Goal: Task Accomplishment & Management: Manage account settings

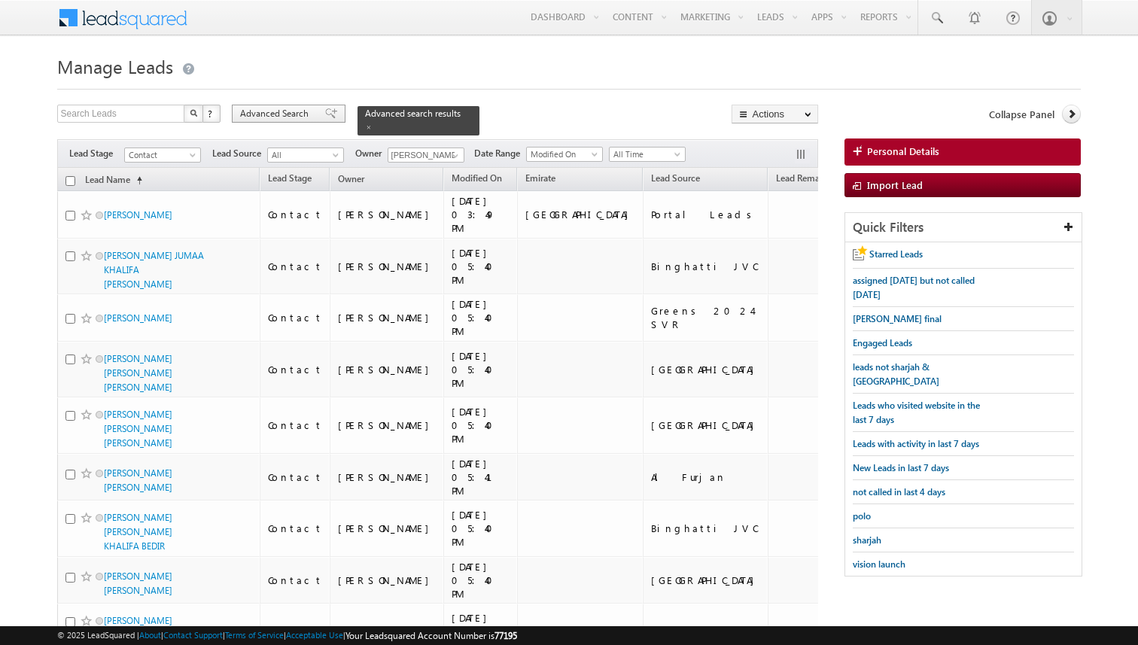
click at [291, 112] on span "Advanced Search" at bounding box center [276, 114] width 73 height 14
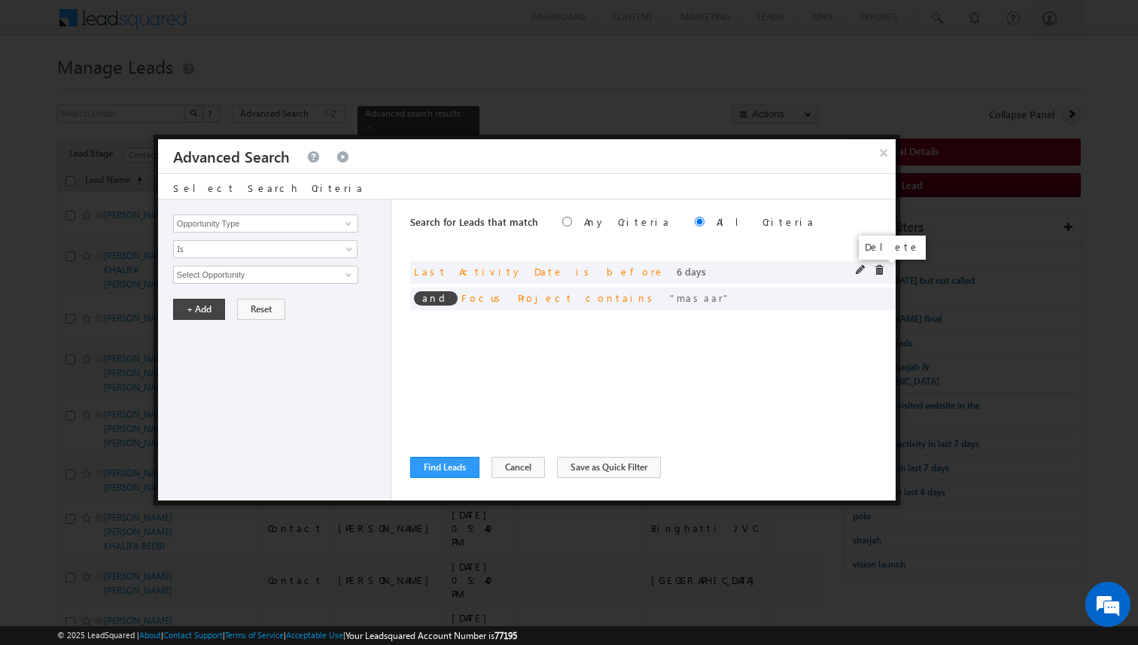
click at [880, 268] on span at bounding box center [879, 270] width 11 height 11
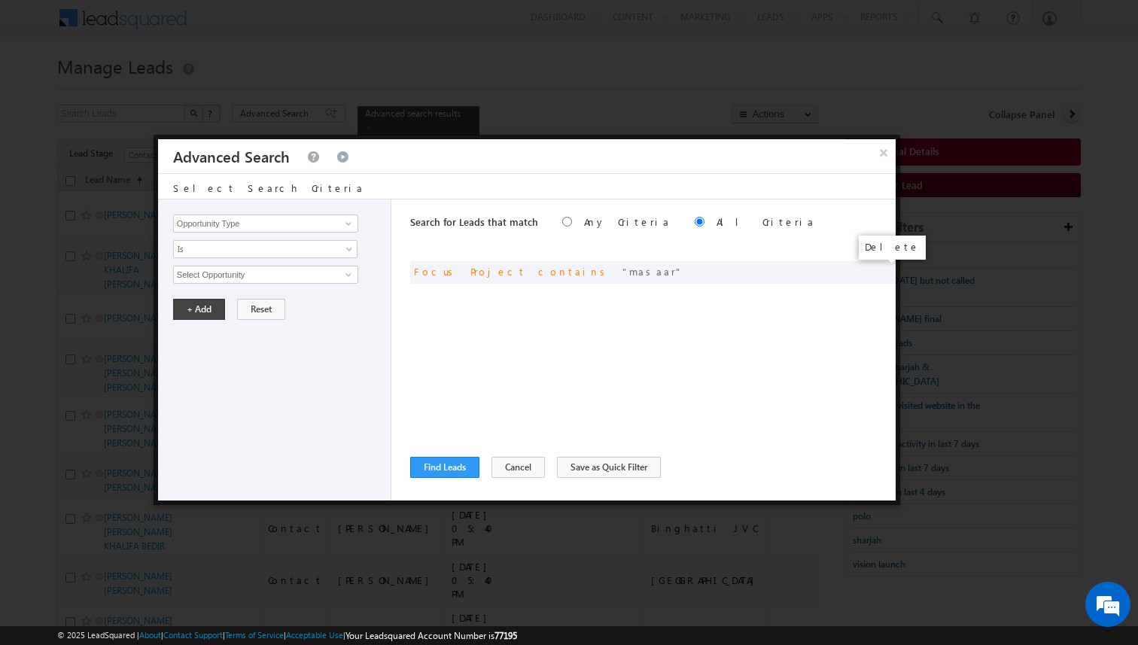
click at [0, 0] on span at bounding box center [0, 0] width 0 height 0
click at [311, 226] on input "Opportunity Type" at bounding box center [265, 223] width 185 height 18
type input "Owner"
click at [282, 250] on span "Is" at bounding box center [255, 249] width 163 height 14
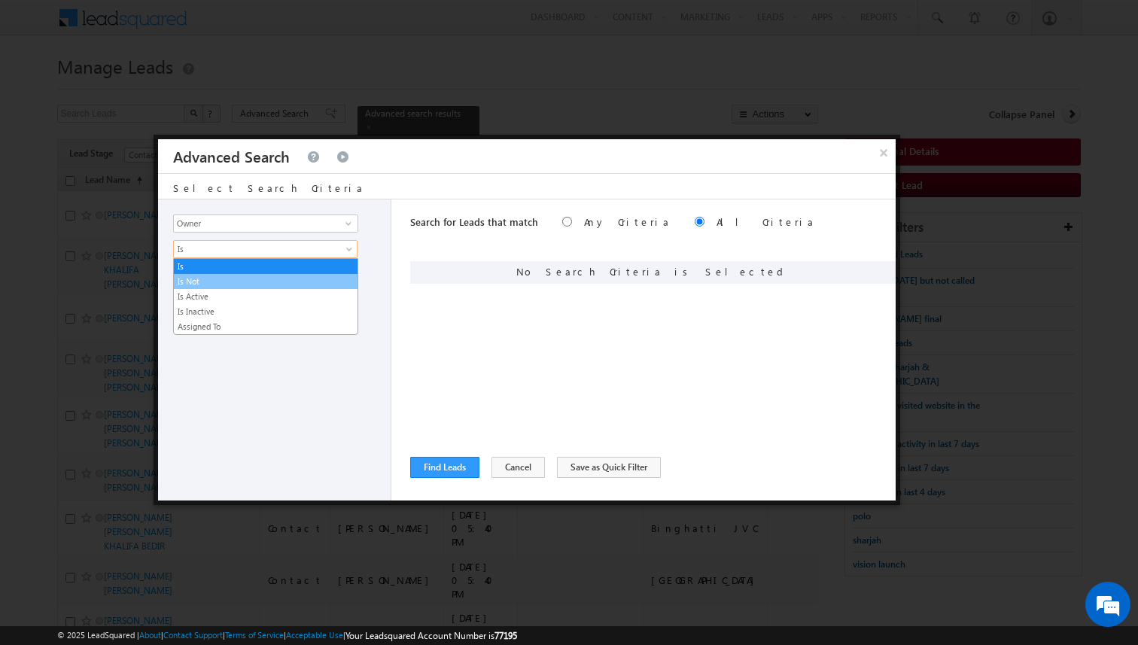
click at [239, 274] on li "Is Not" at bounding box center [266, 281] width 184 height 15
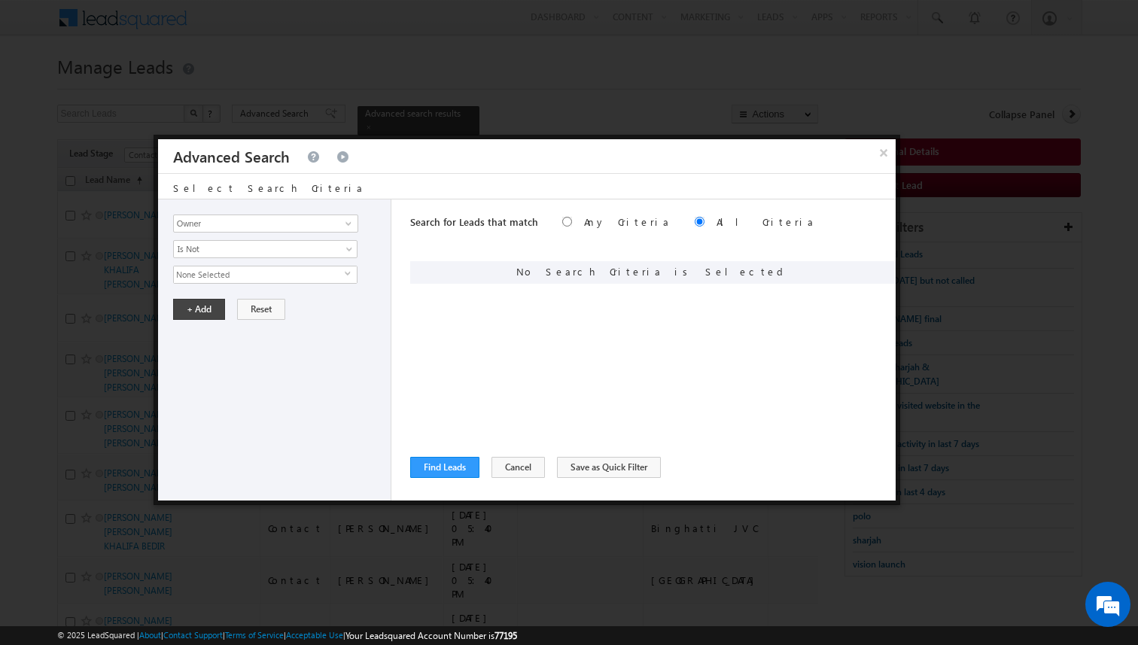
click at [234, 272] on span "None Selected" at bounding box center [259, 274] width 171 height 17
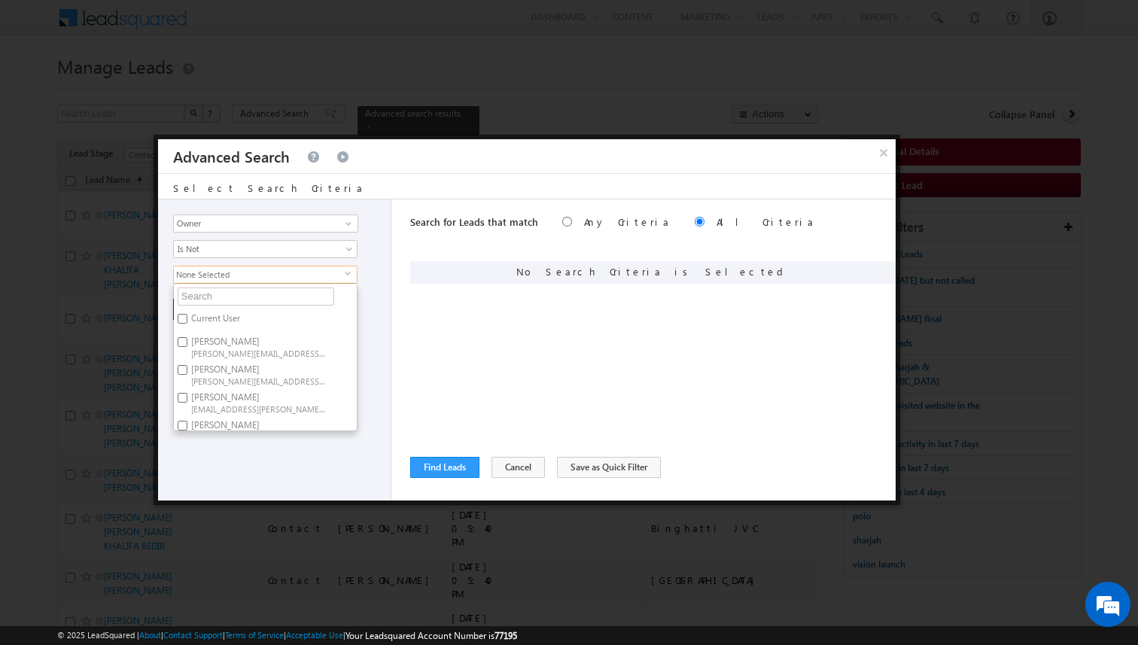
click at [217, 315] on label "Current User" at bounding box center [214, 320] width 81 height 23
click at [187, 315] on input "Current User" at bounding box center [183, 319] width 10 height 10
checkbox input "true"
click at [372, 314] on div "+ Add Reset" at bounding box center [278, 309] width 210 height 21
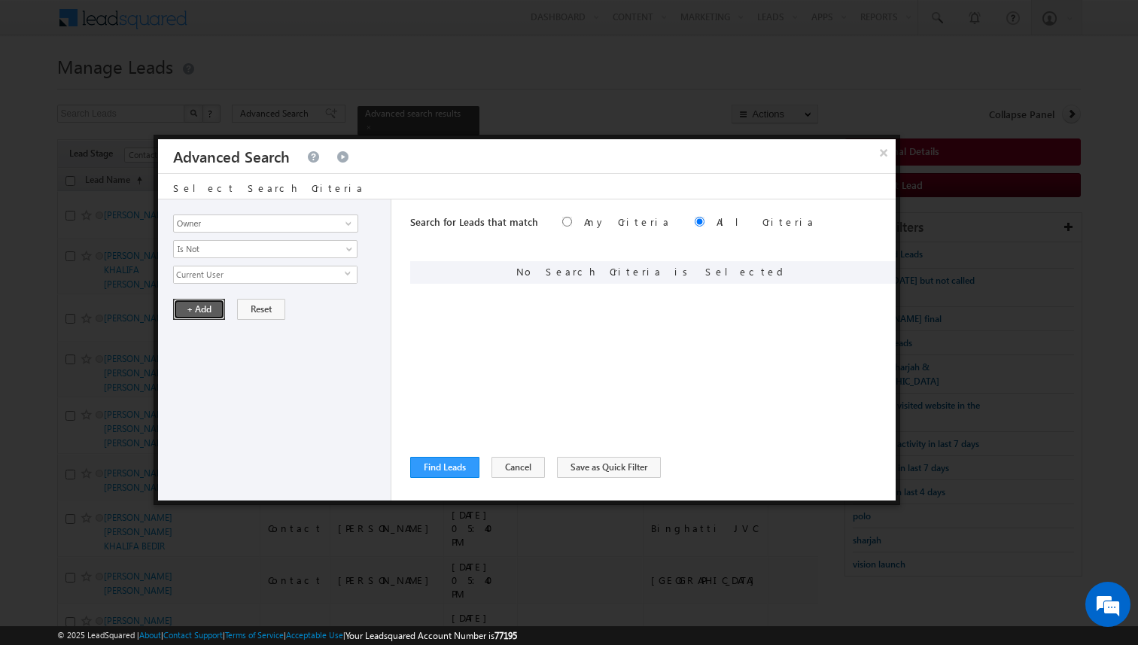
click at [199, 305] on button "+ Add" at bounding box center [199, 309] width 52 height 21
click at [446, 330] on div "Search for Leads that match Any Criteria All Criteria Note that the current tri…" at bounding box center [652, 349] width 485 height 301
click at [462, 466] on button "Find Leads" at bounding box center [444, 467] width 69 height 21
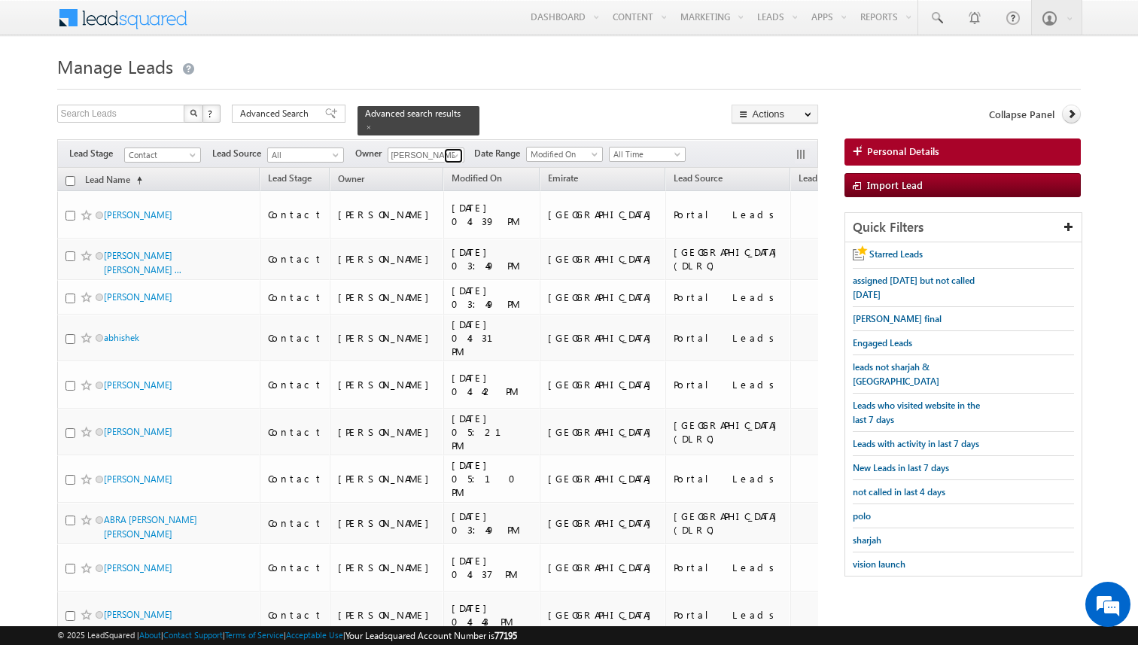
click at [454, 155] on span at bounding box center [455, 156] width 12 height 12
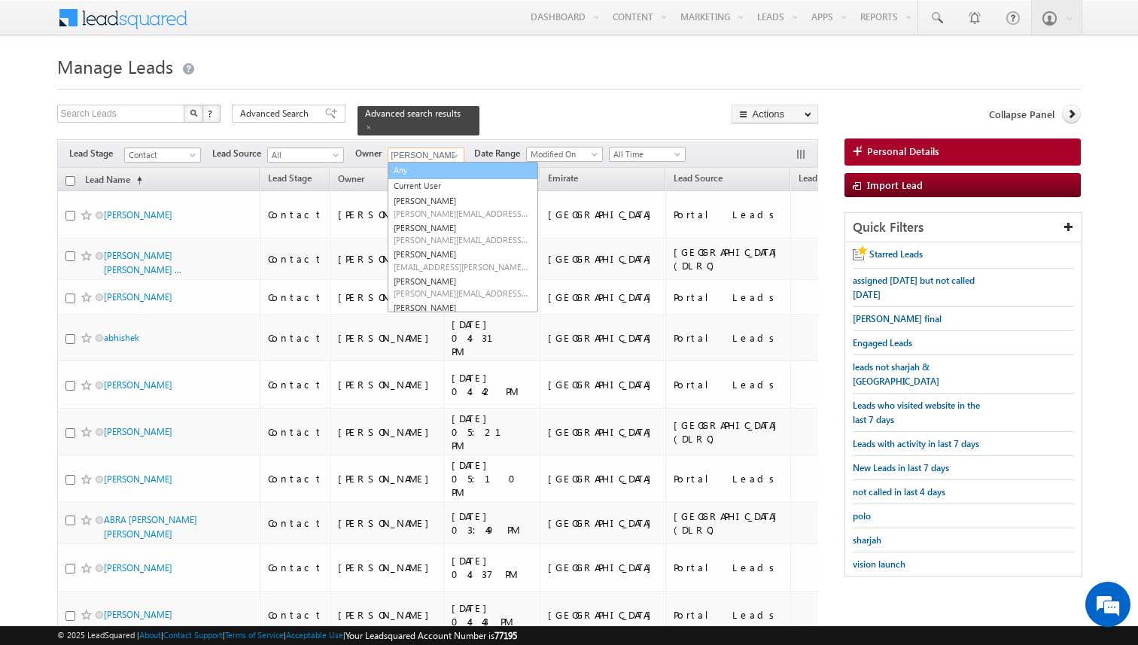
click at [424, 171] on link "Any" at bounding box center [462, 170] width 150 height 17
type input "Any"
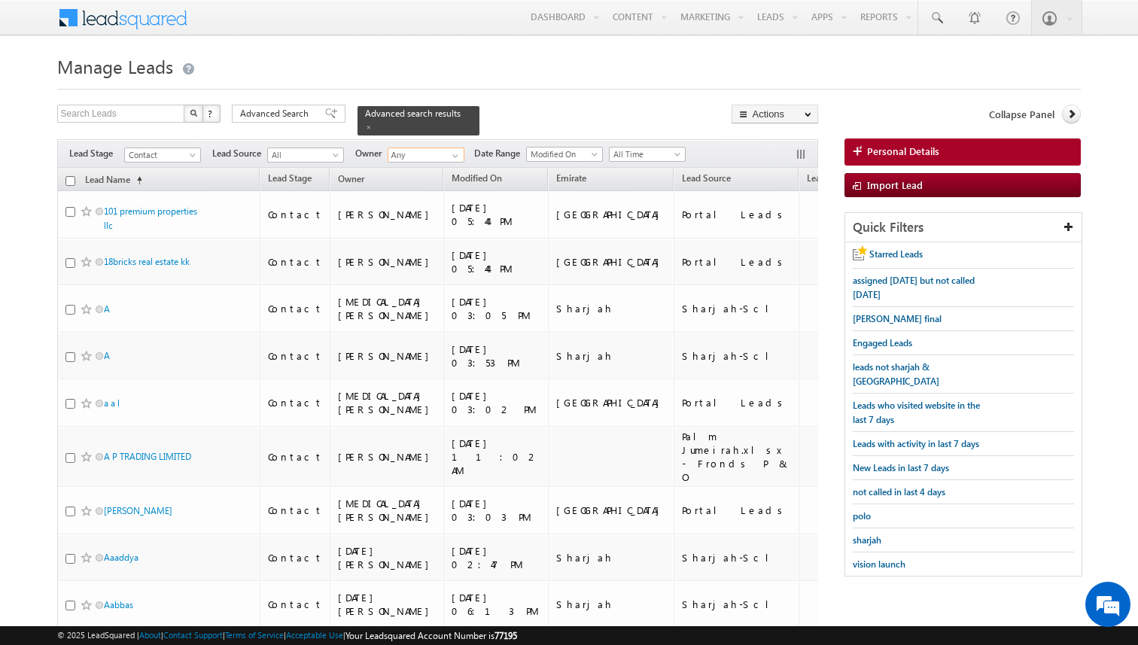
click at [68, 179] on input "checkbox" at bounding box center [70, 181] width 10 height 10
checkbox input "true"
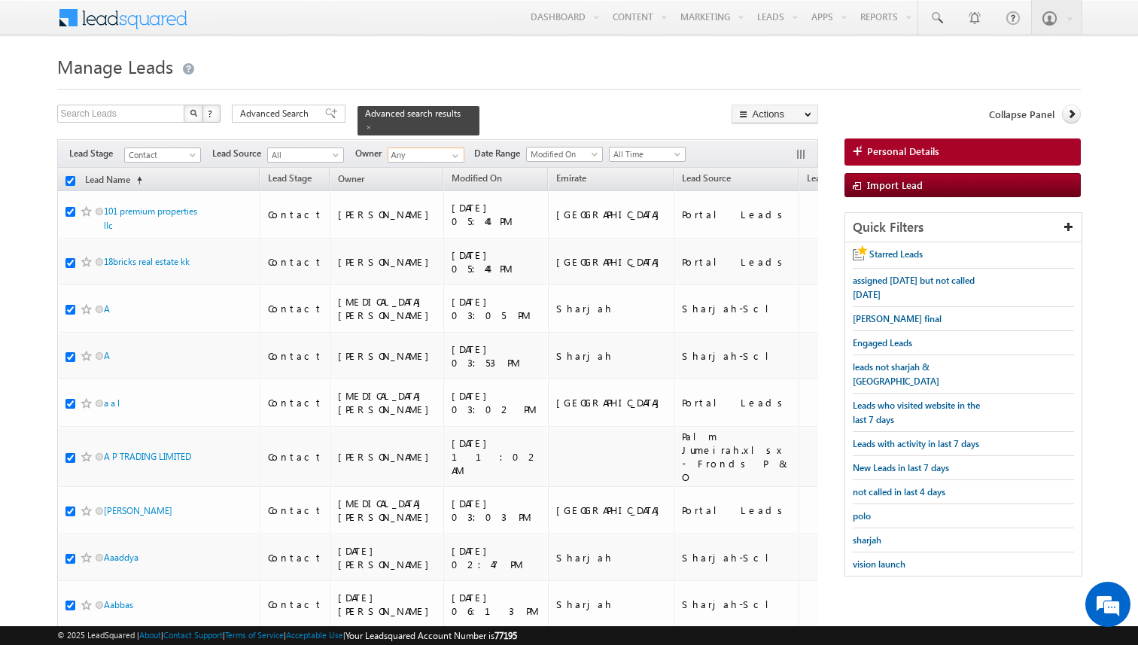
checkbox input "true"
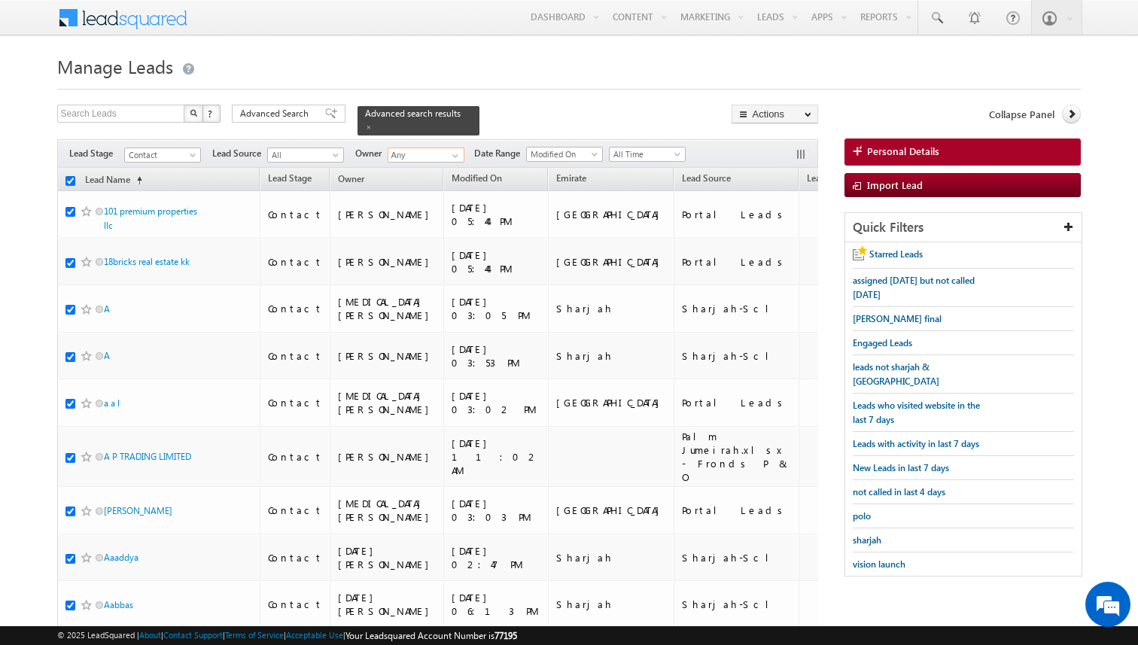
checkbox input "true"
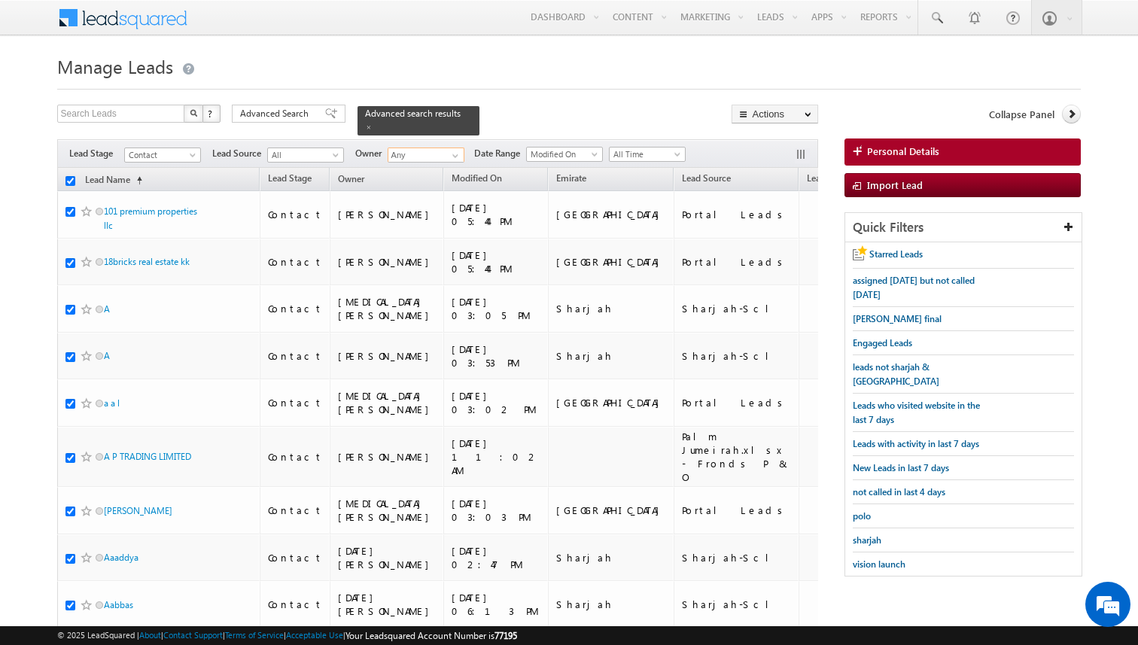
checkbox input "true"
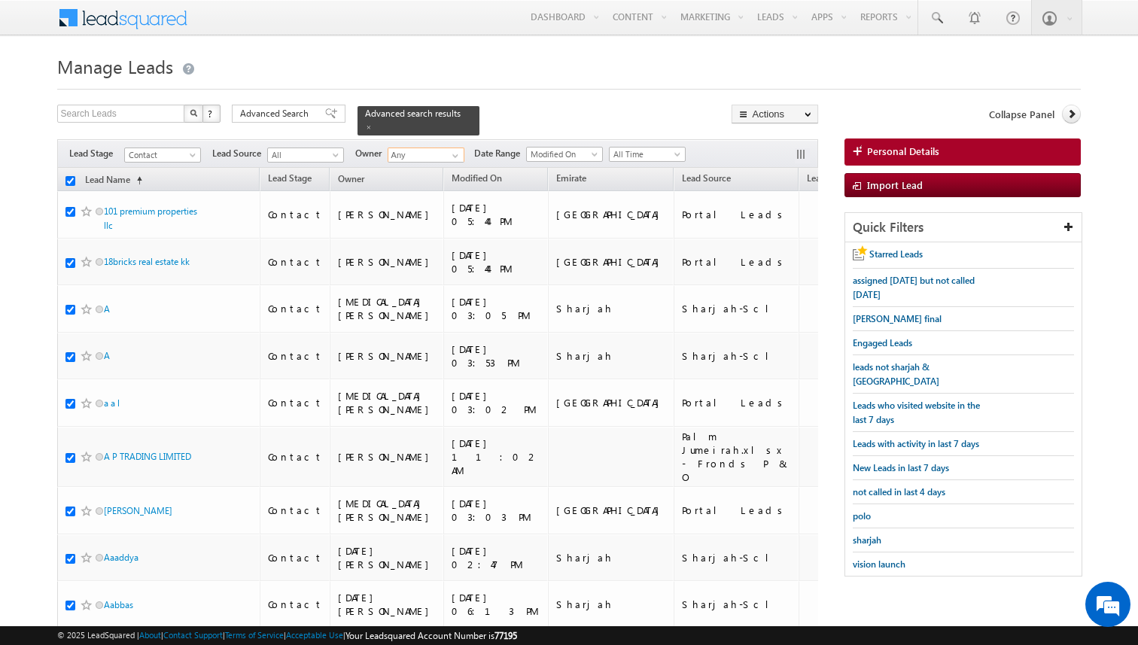
checkbox input "true"
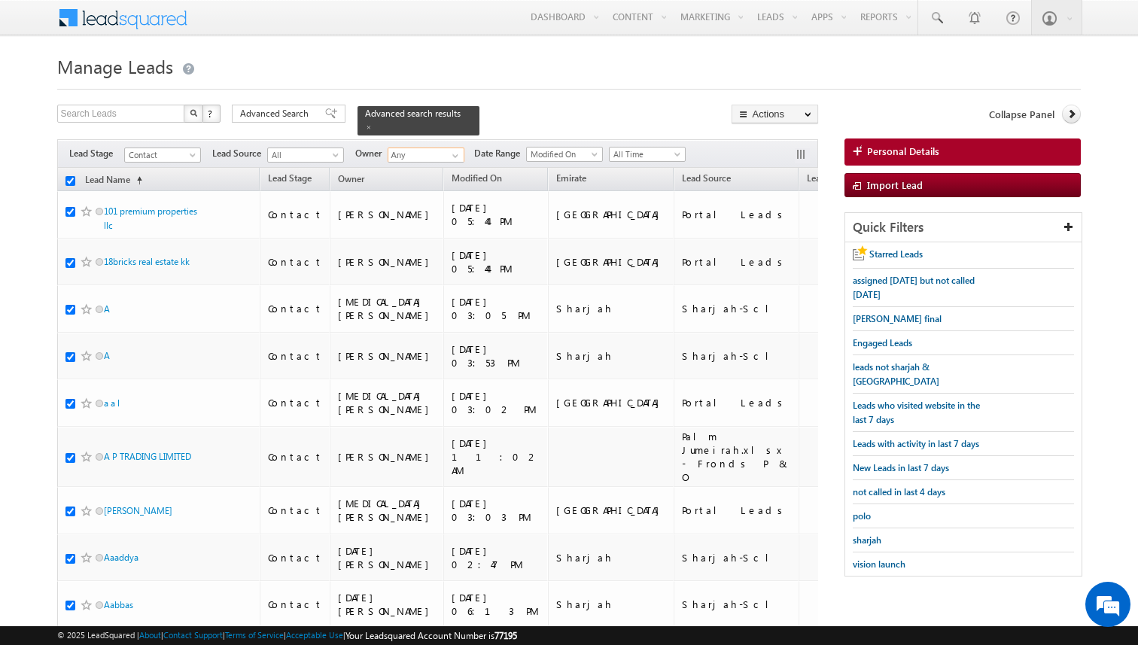
checkbox input "true"
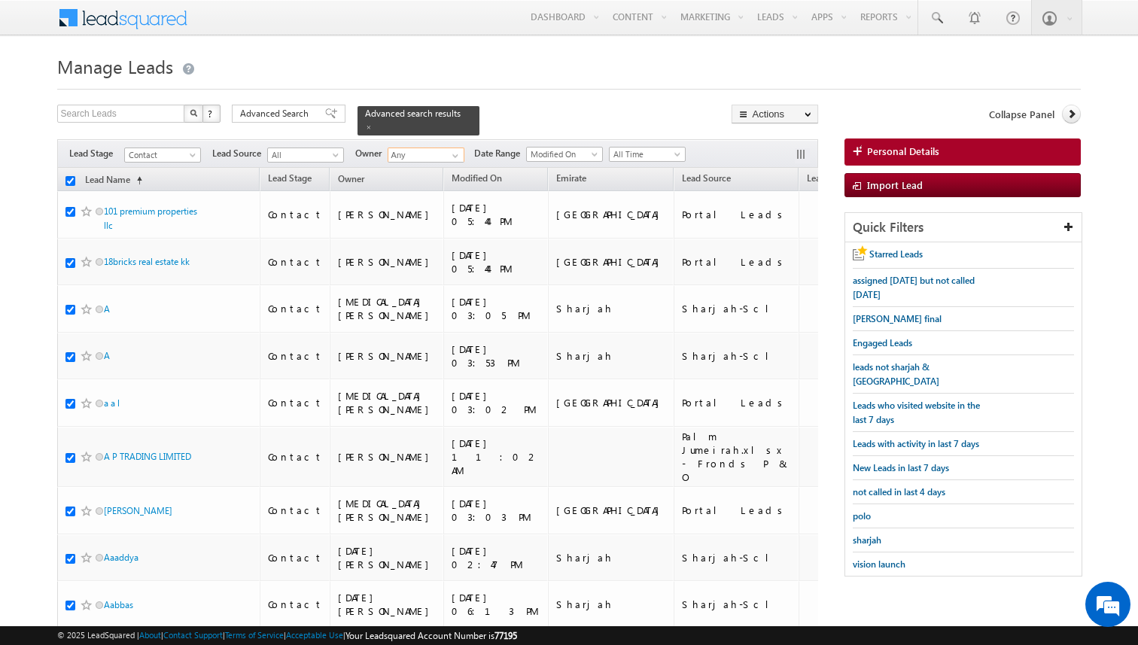
checkbox input "true"
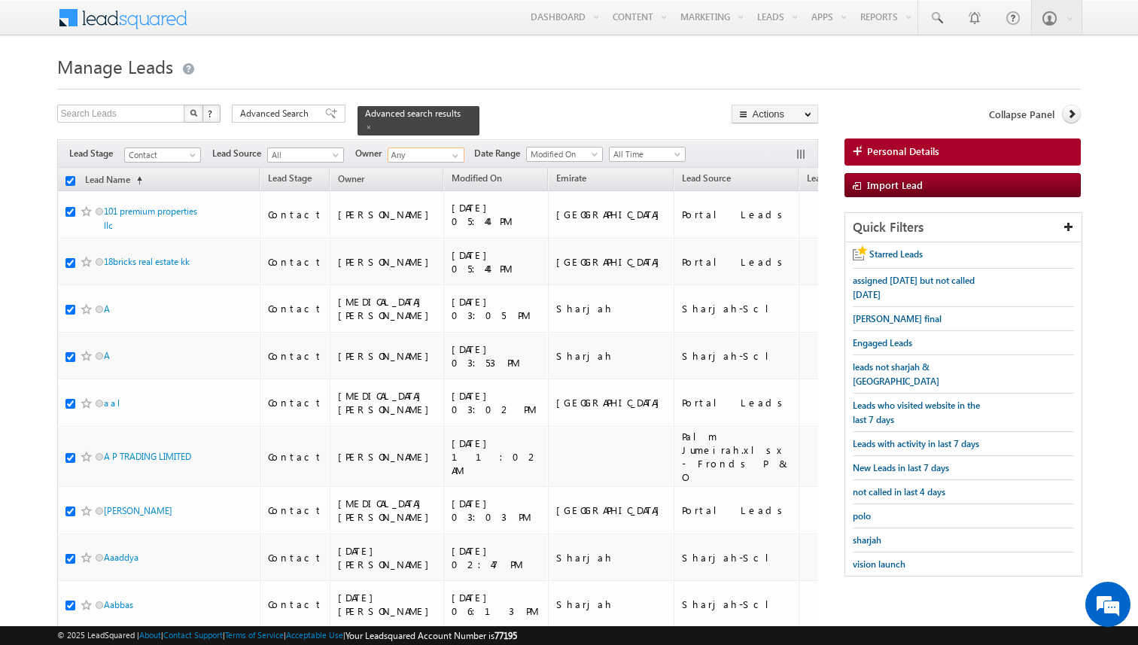
checkbox input "true"
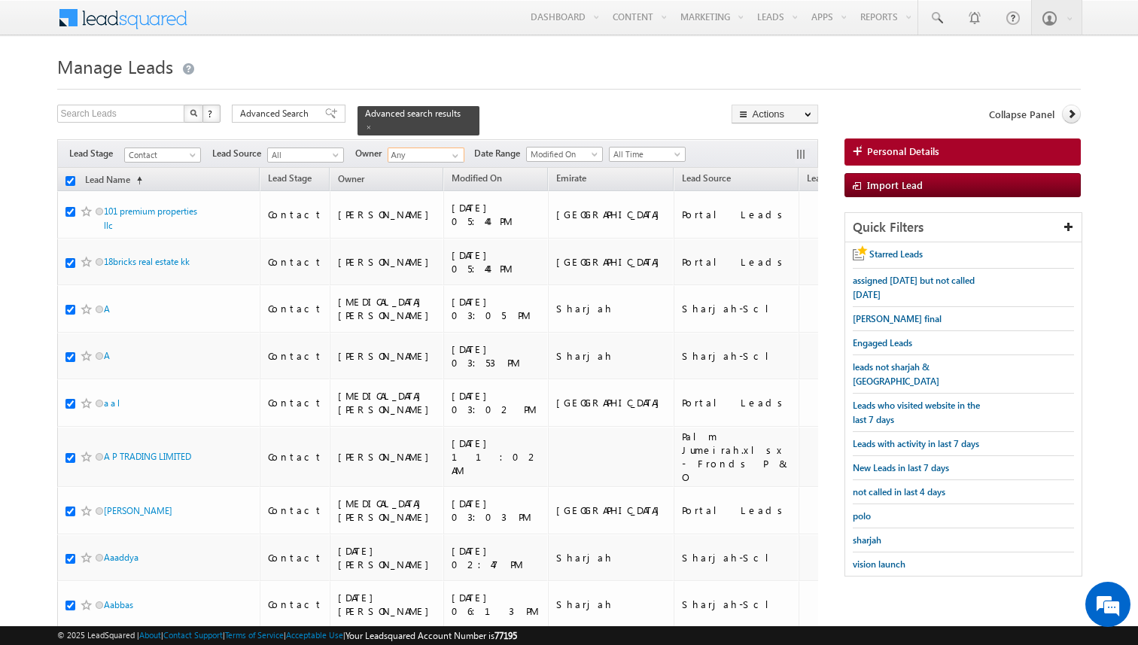
checkbox input "true"
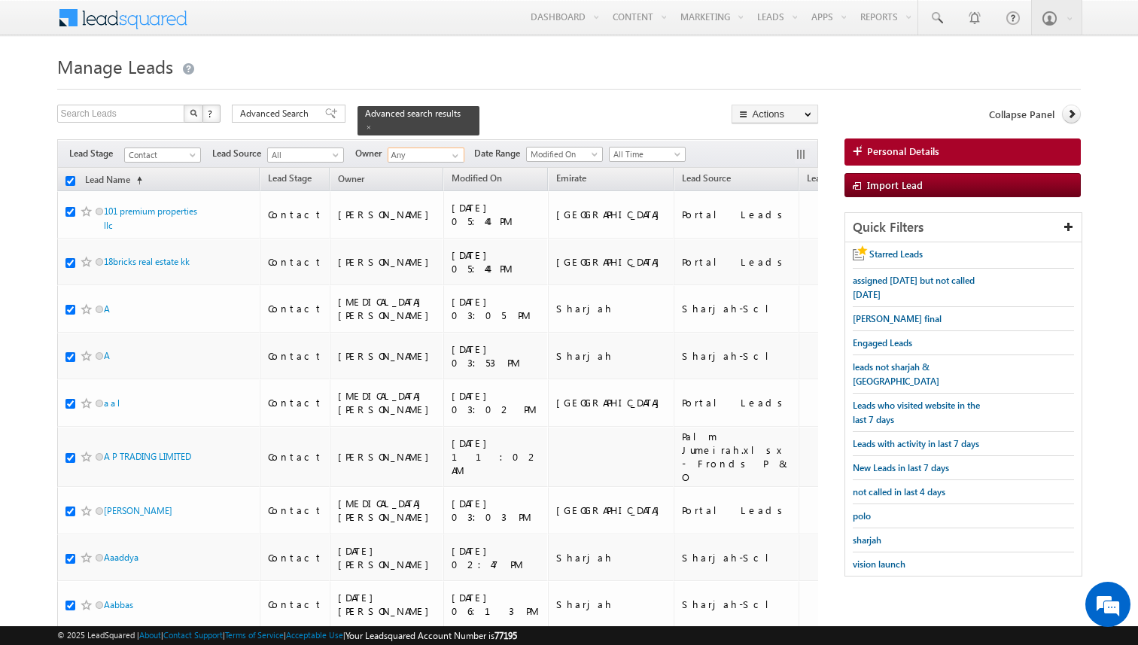
checkbox input "true"
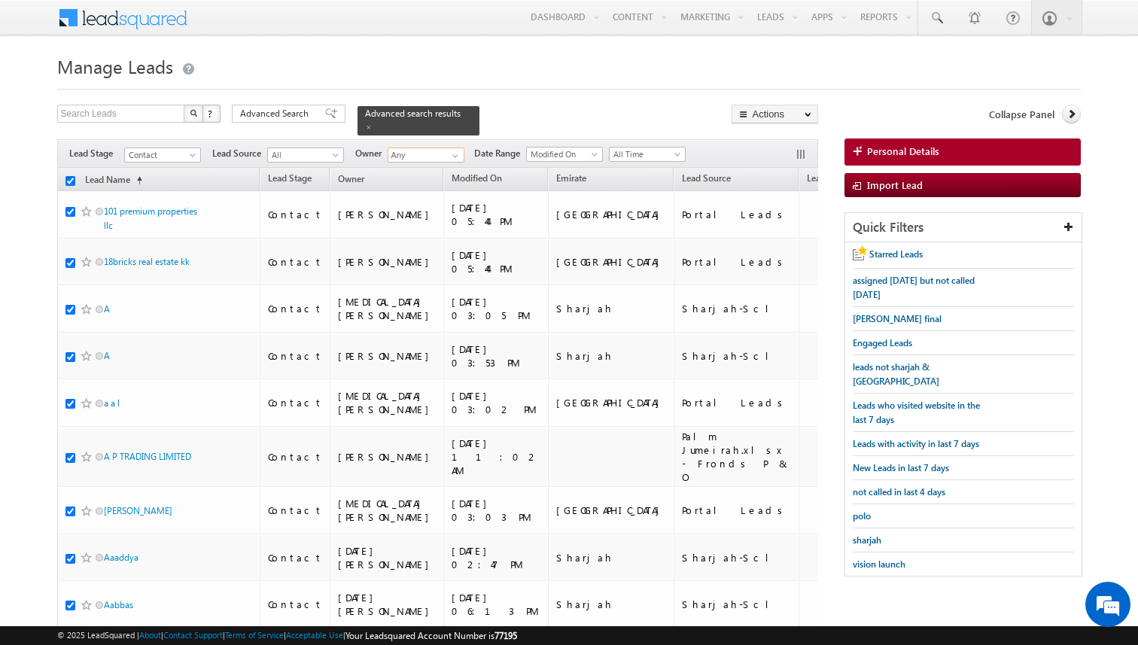
checkbox input "true"
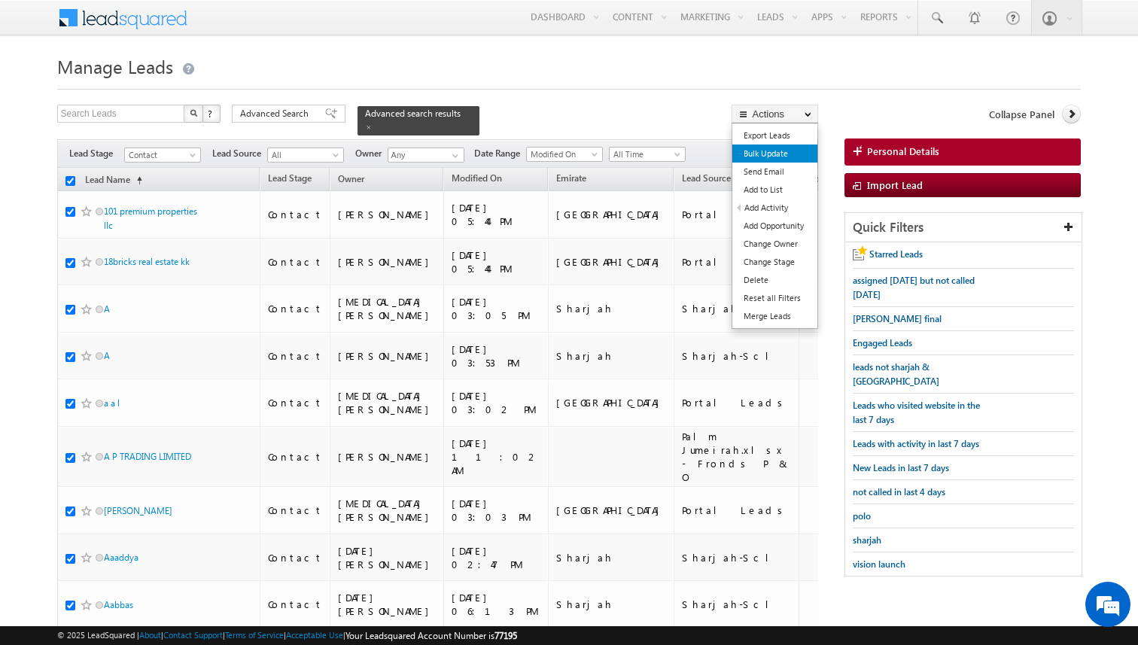
click at [771, 157] on link "Bulk Update" at bounding box center [774, 153] width 85 height 18
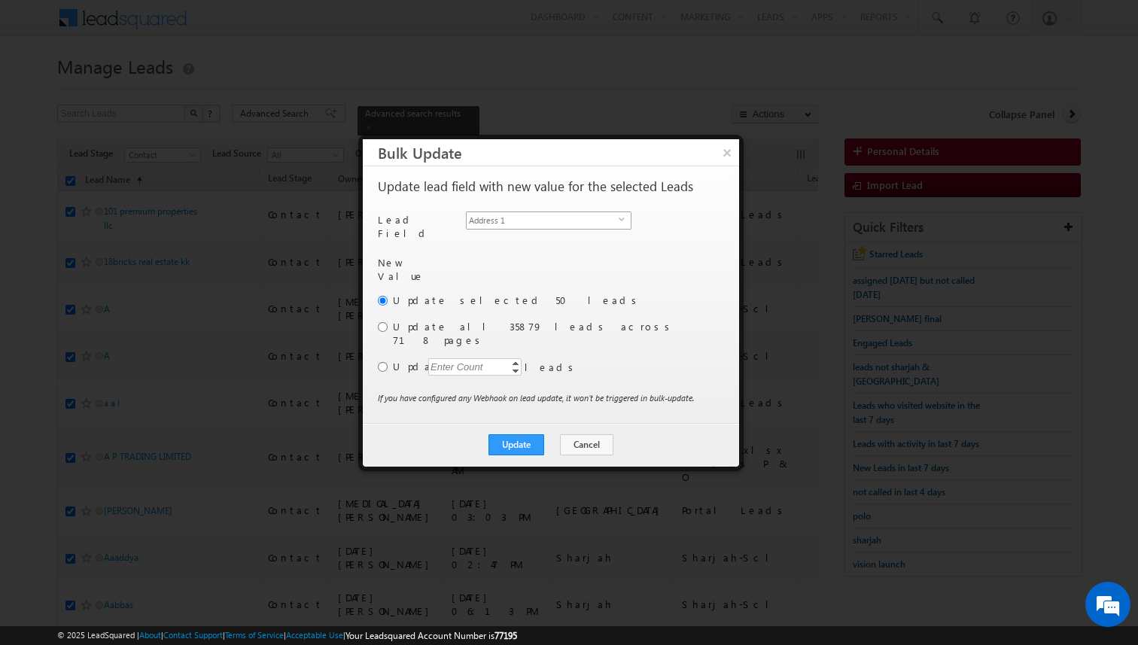
click at [540, 221] on span "Address 1" at bounding box center [542, 220] width 152 height 17
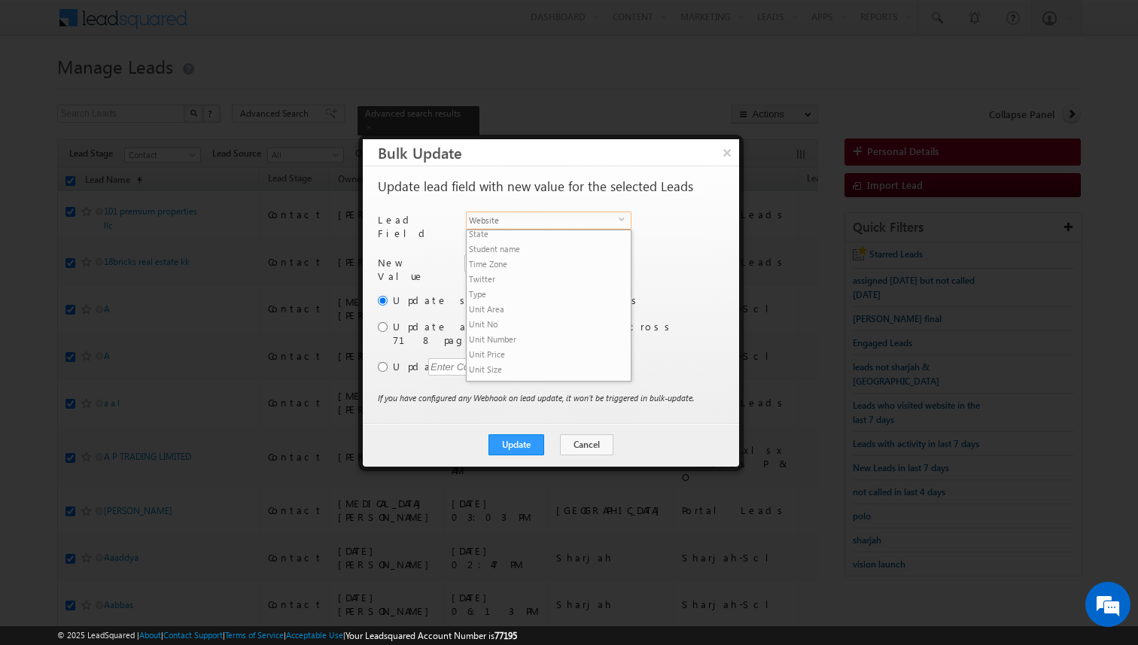
scroll to position [723, 0]
click at [520, 243] on li "Owner" at bounding box center [548, 250] width 164 height 15
click at [384, 322] on input "radio" at bounding box center [383, 327] width 10 height 10
radio input "true"
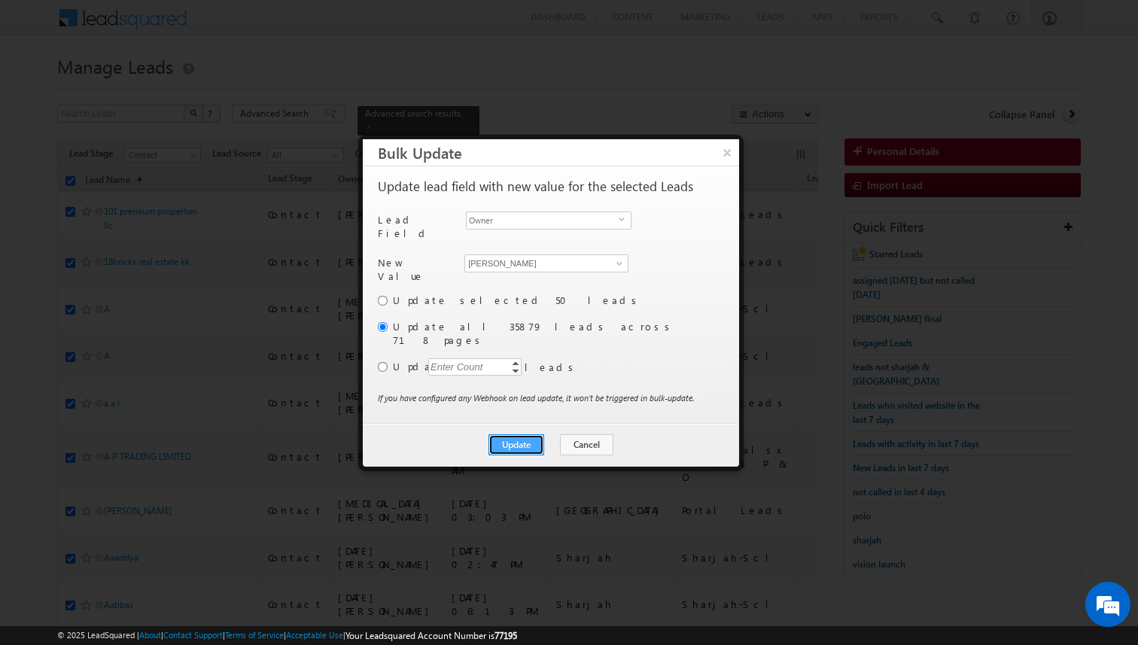
click at [515, 434] on button "Update" at bounding box center [516, 444] width 56 height 21
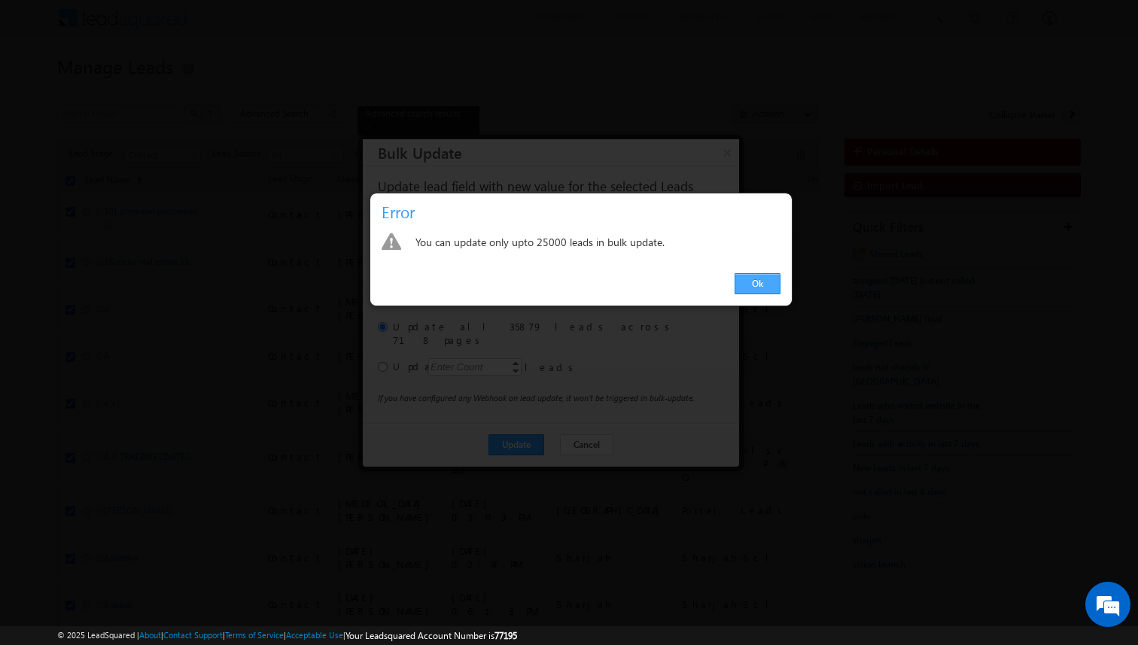
click at [749, 282] on link "Ok" at bounding box center [757, 283] width 46 height 21
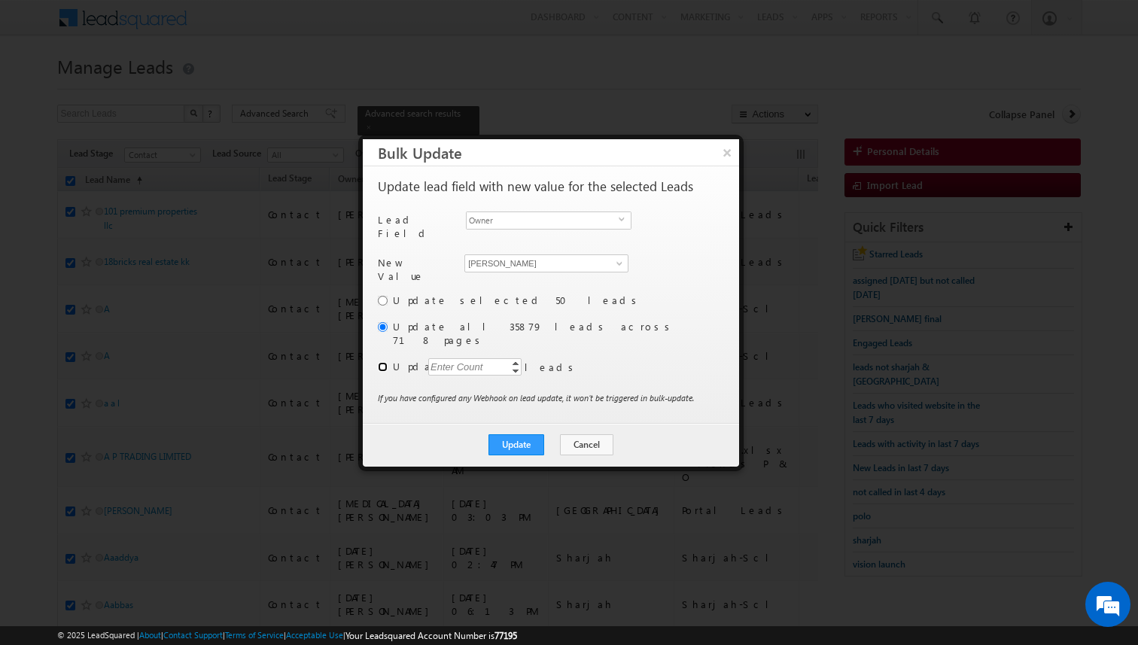
click at [381, 362] on input "radio" at bounding box center [383, 367] width 10 height 10
radio input "true"
click at [457, 358] on div "Enter Count" at bounding box center [456, 366] width 57 height 17
type input "24000"
click at [518, 434] on button "Update" at bounding box center [516, 444] width 56 height 21
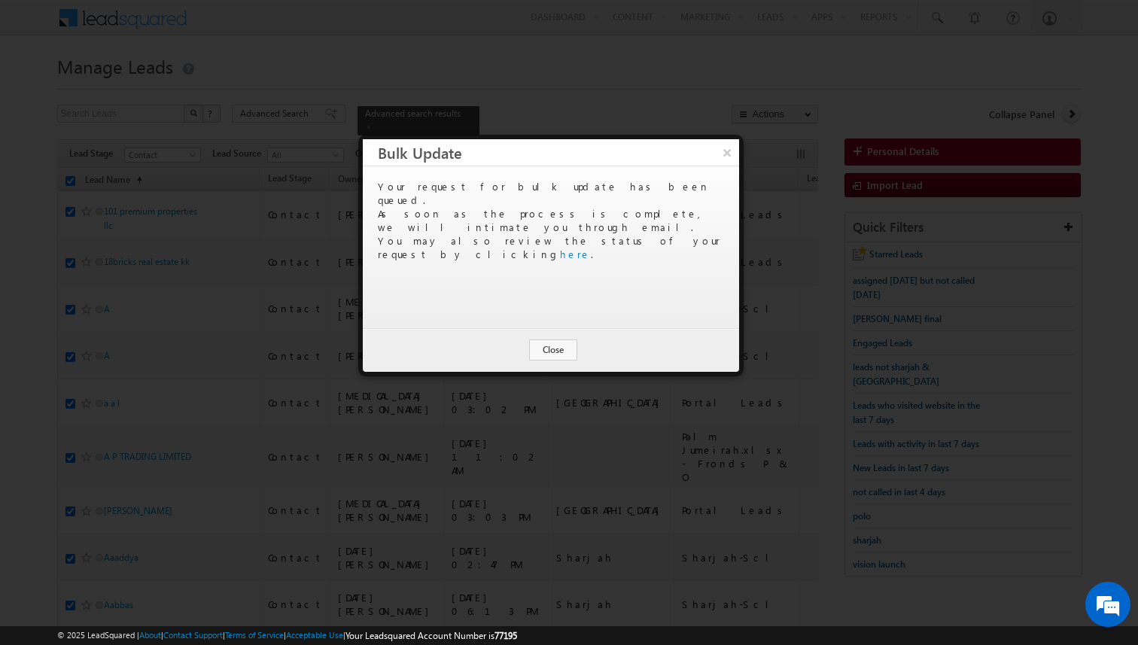
click at [637, 212] on div "Your request for bulk update has been queued. As soon as the process is complet…" at bounding box center [549, 220] width 343 height 81
click at [591, 248] on link "here" at bounding box center [575, 254] width 31 height 13
click at [536, 342] on button "Close" at bounding box center [553, 349] width 48 height 21
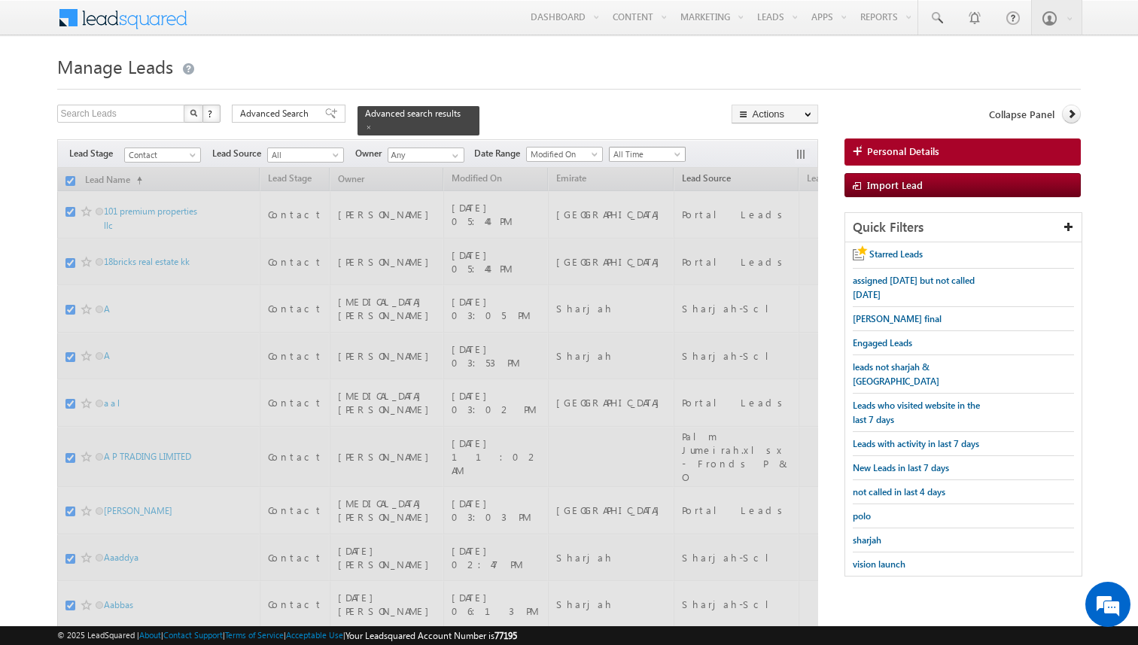
checkbox input "false"
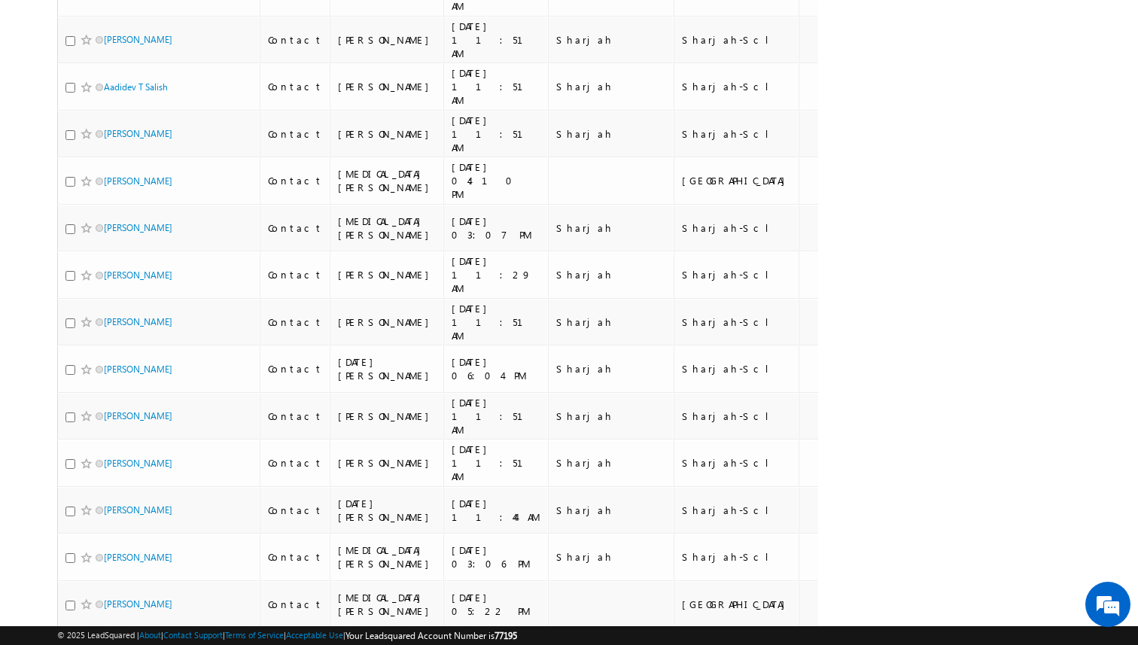
scroll to position [1923, 0]
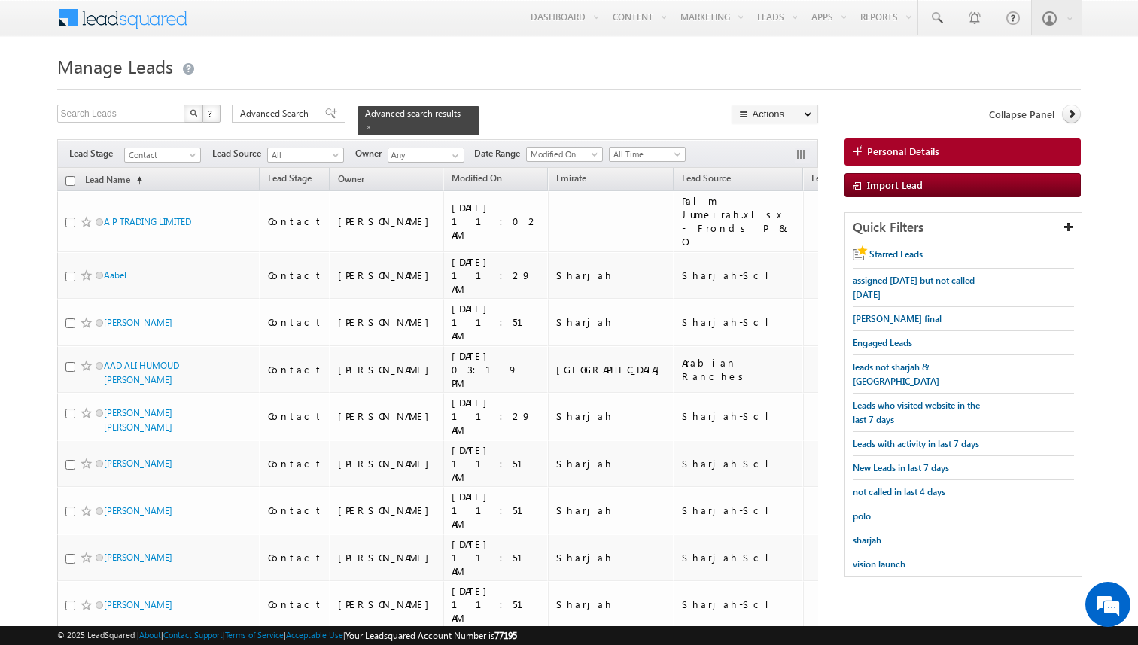
click at [73, 183] on input "checkbox" at bounding box center [70, 181] width 10 height 10
checkbox input "true"
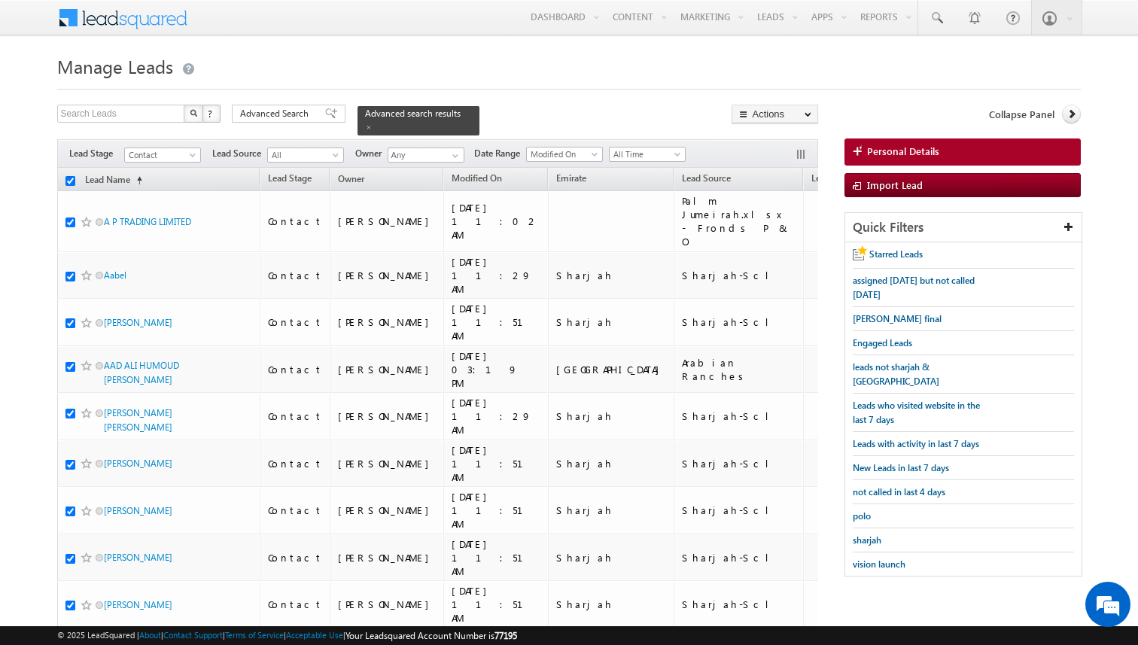
checkbox input "true"
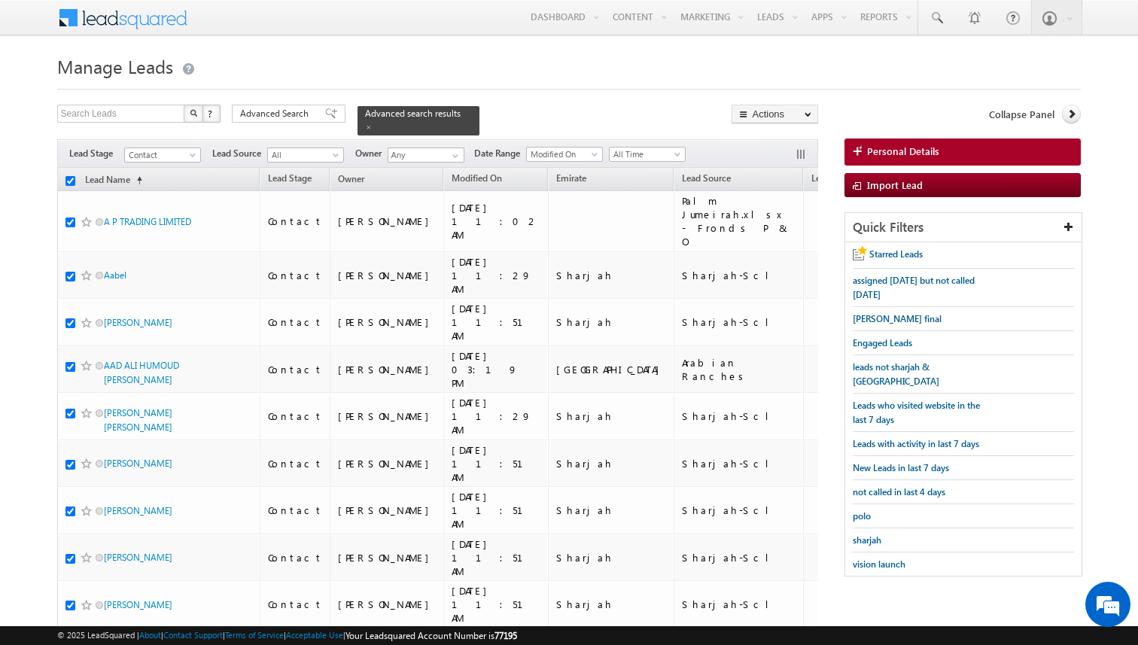
checkbox input "true"
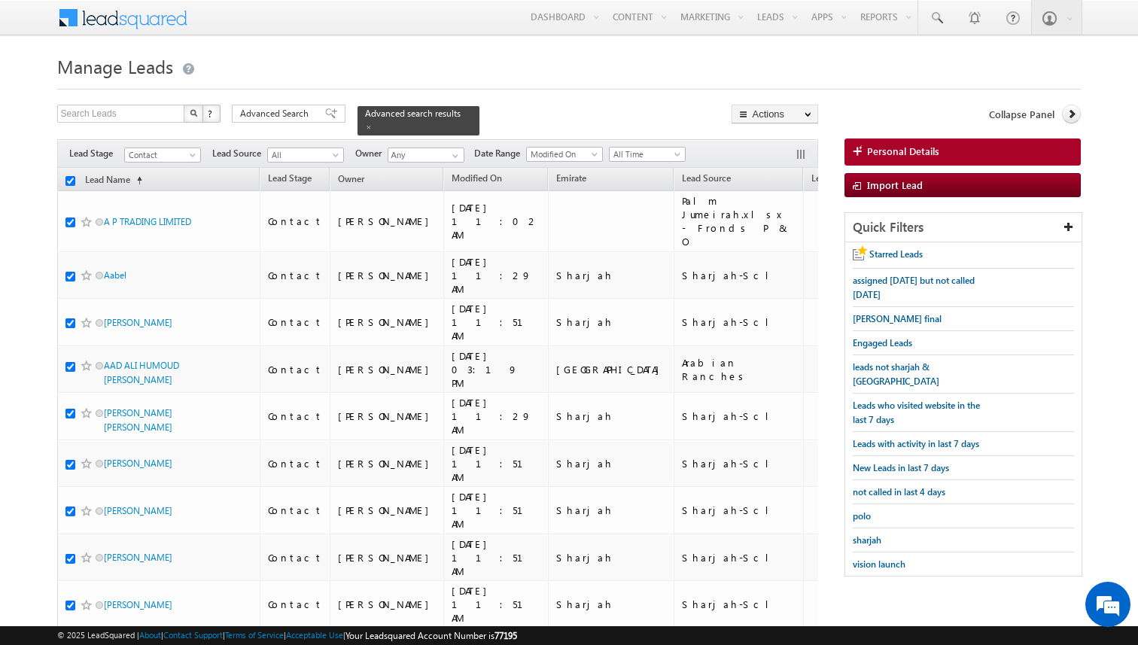
checkbox input "true"
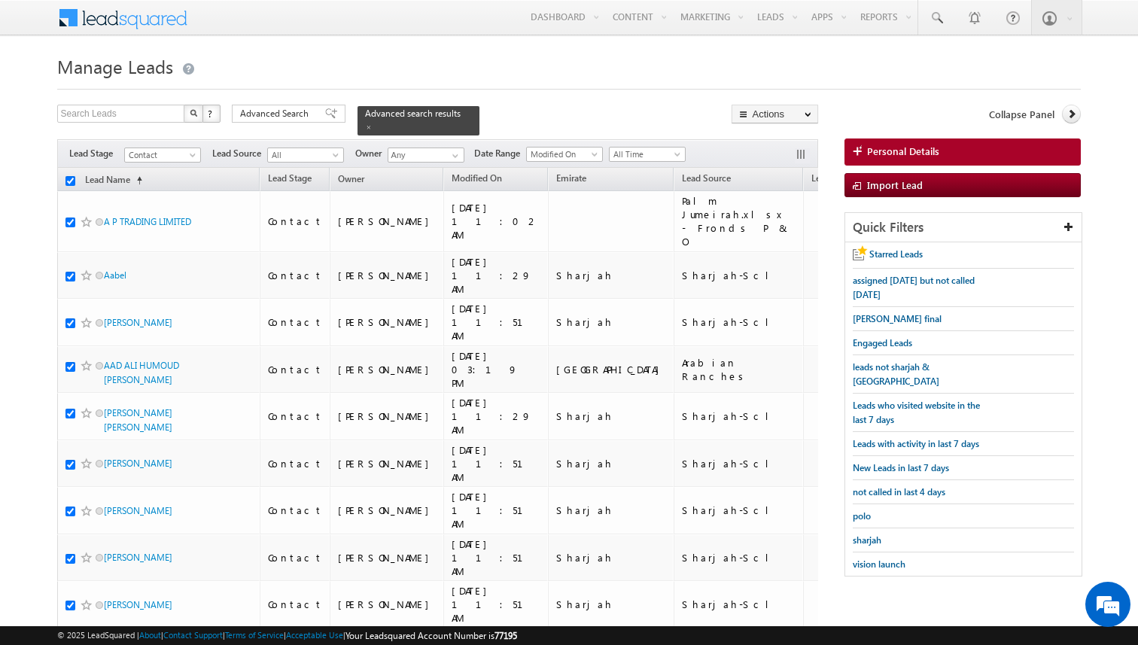
checkbox input "true"
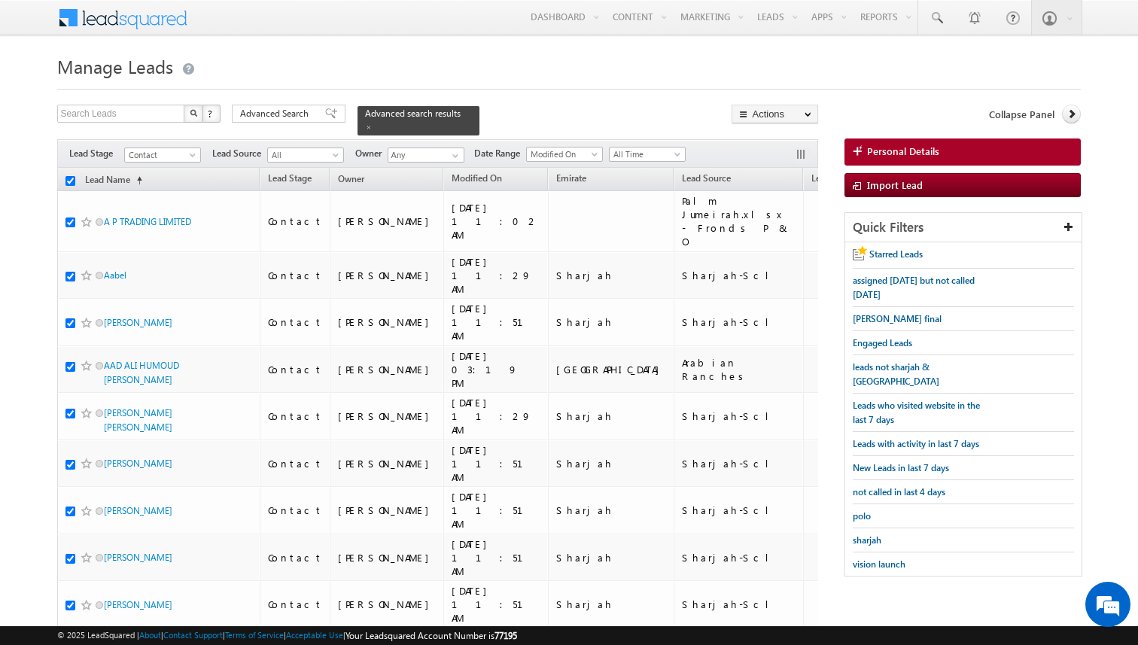
checkbox input "true"
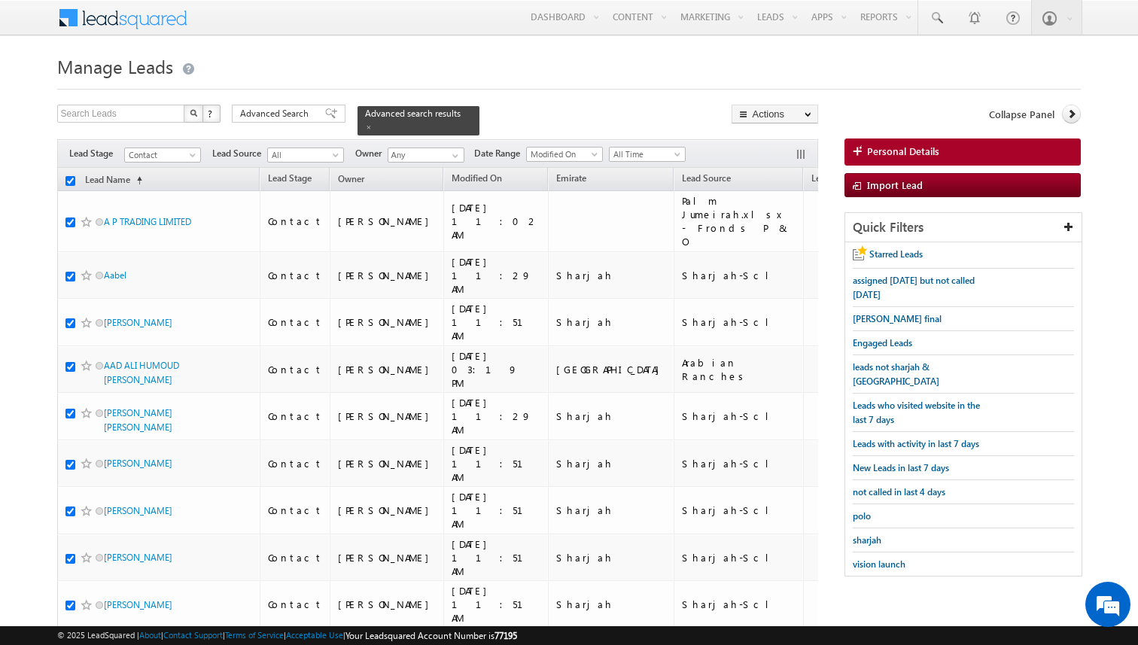
checkbox input "true"
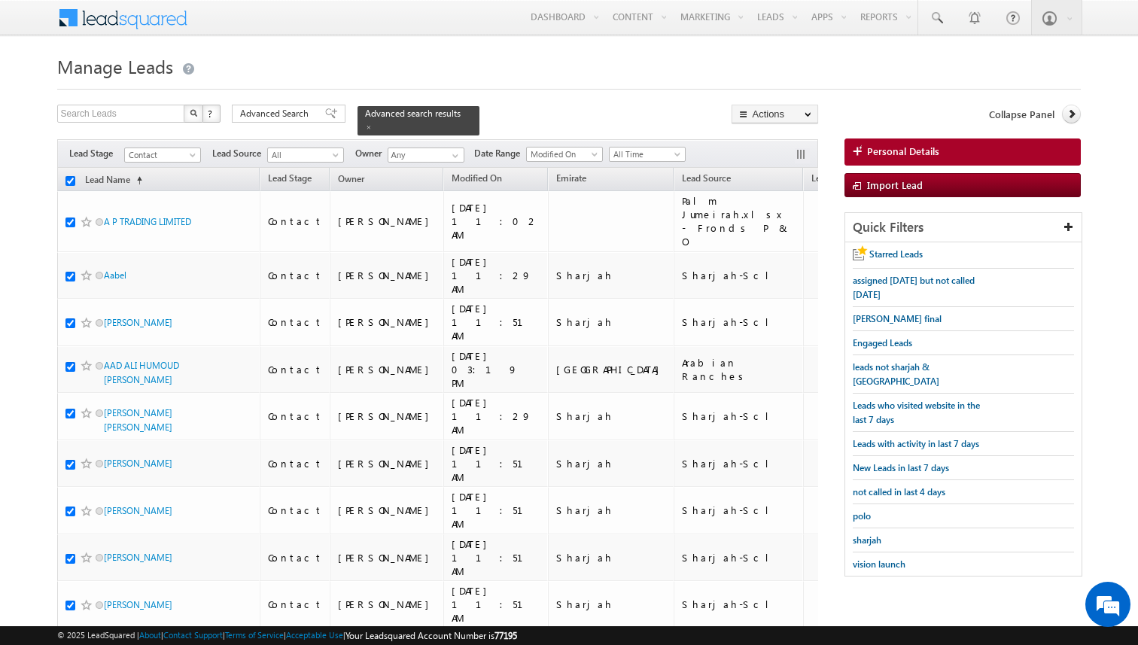
checkbox input "true"
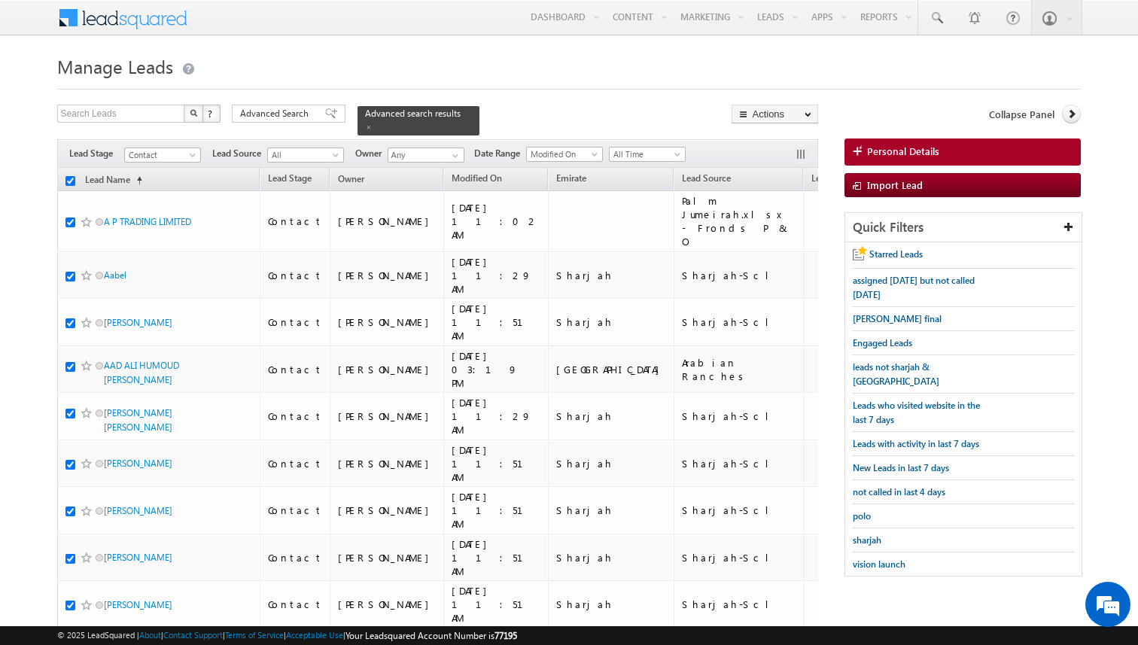
checkbox input "true"
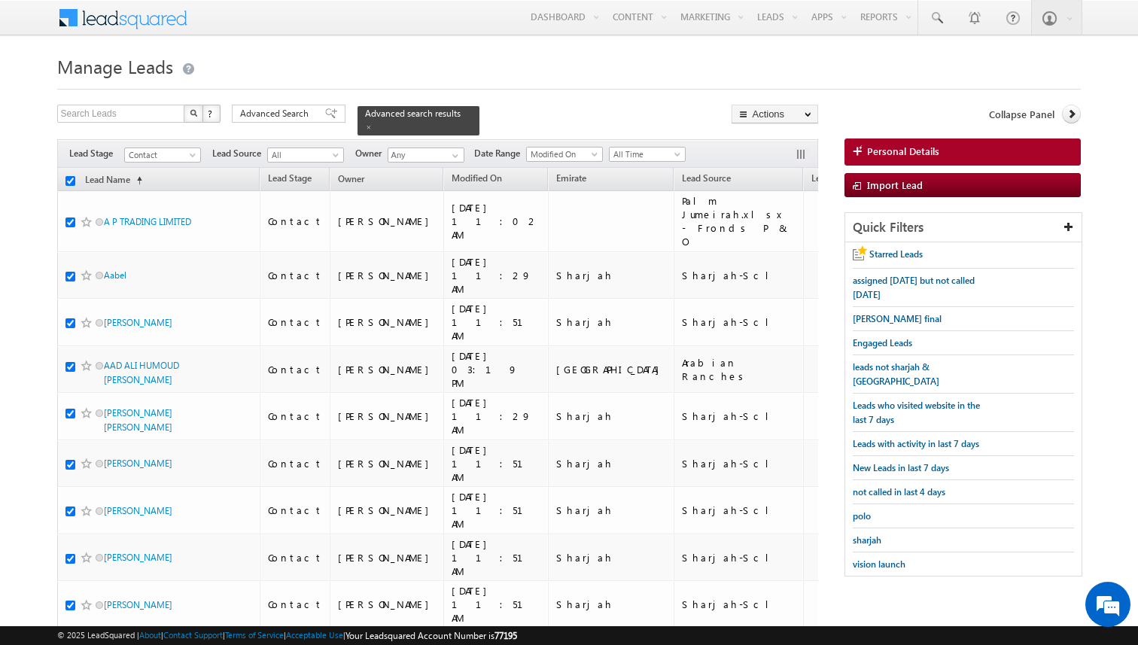
checkbox input "true"
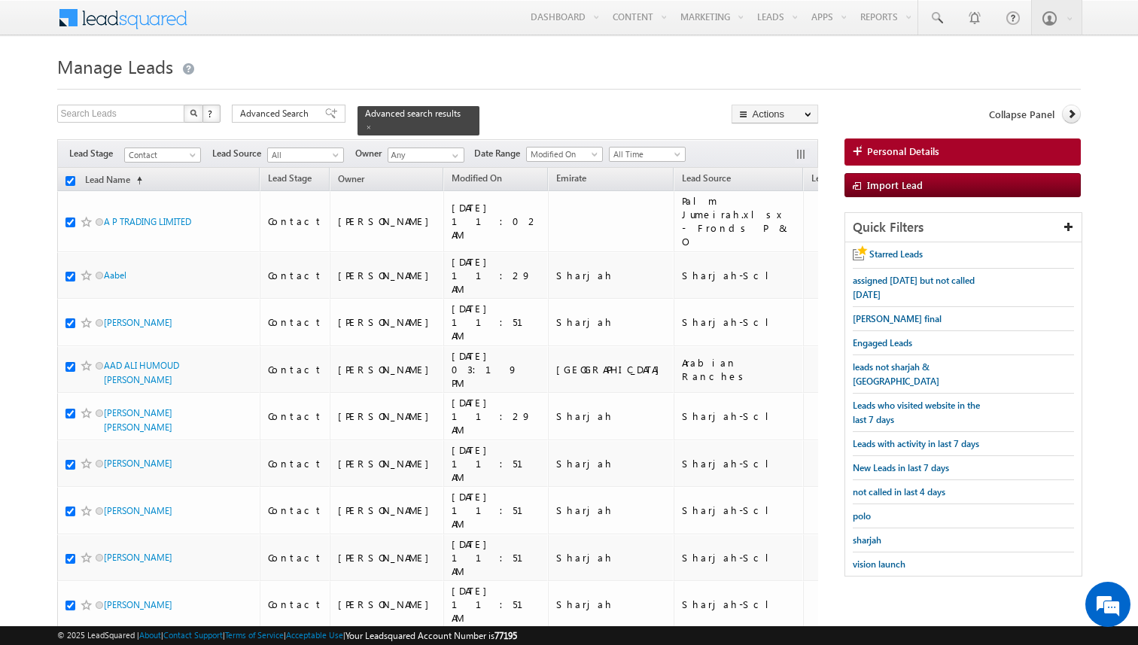
checkbox input "true"
click at [763, 160] on link "Bulk Update" at bounding box center [774, 153] width 85 height 18
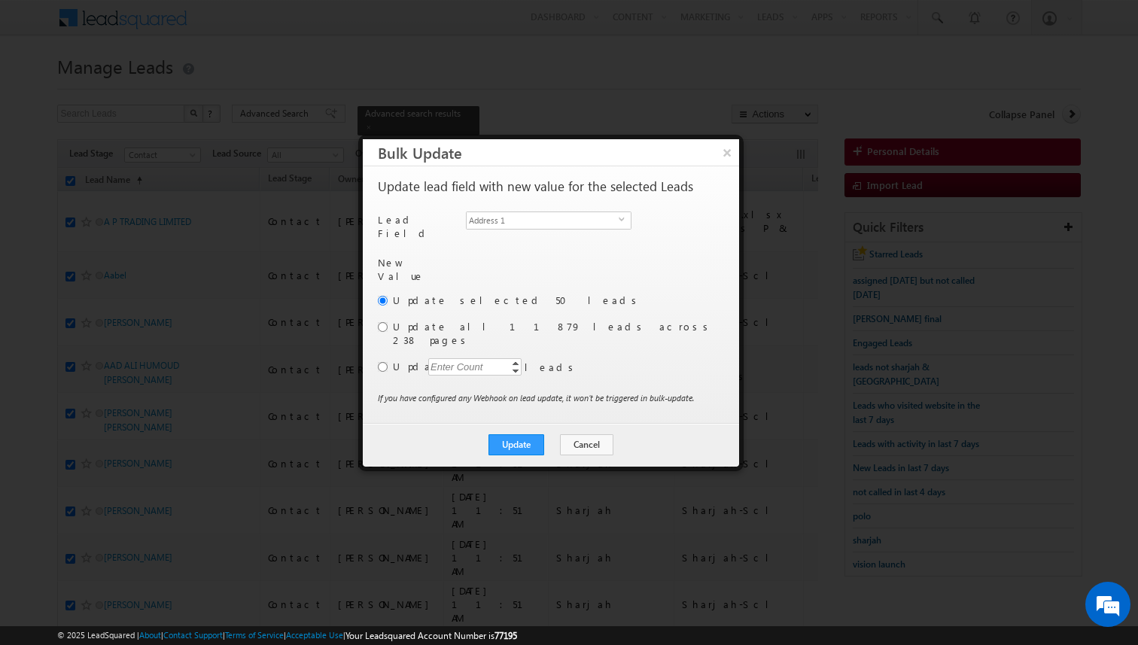
click at [548, 214] on span "Address 1" at bounding box center [542, 220] width 152 height 17
click at [384, 322] on input "radio" at bounding box center [383, 327] width 10 height 10
radio input "true"
click at [533, 434] on button "Update" at bounding box center [516, 444] width 56 height 21
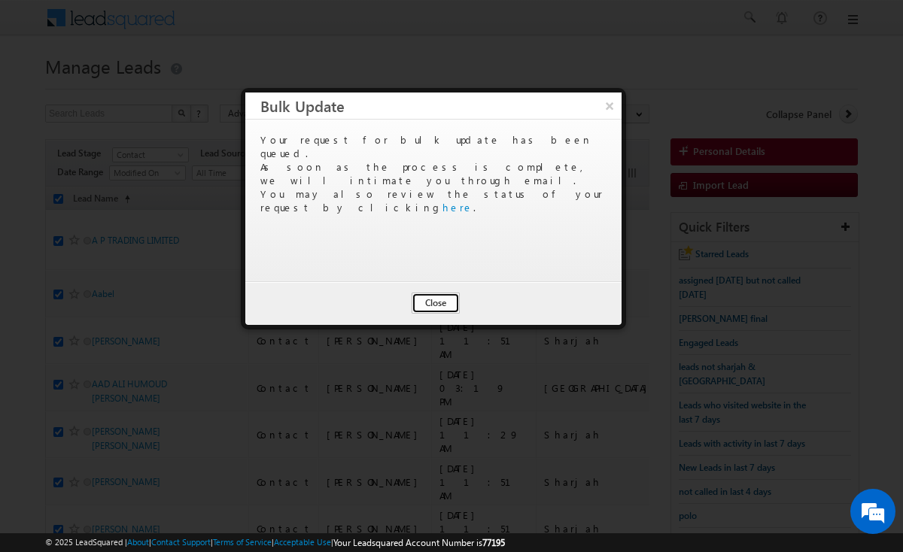
click at [432, 304] on button "Close" at bounding box center [436, 303] width 48 height 21
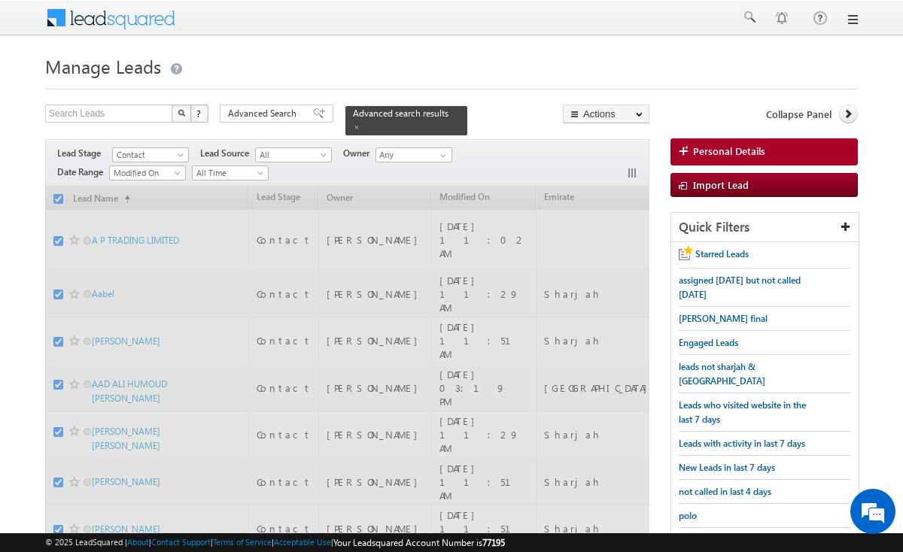
checkbox input "false"
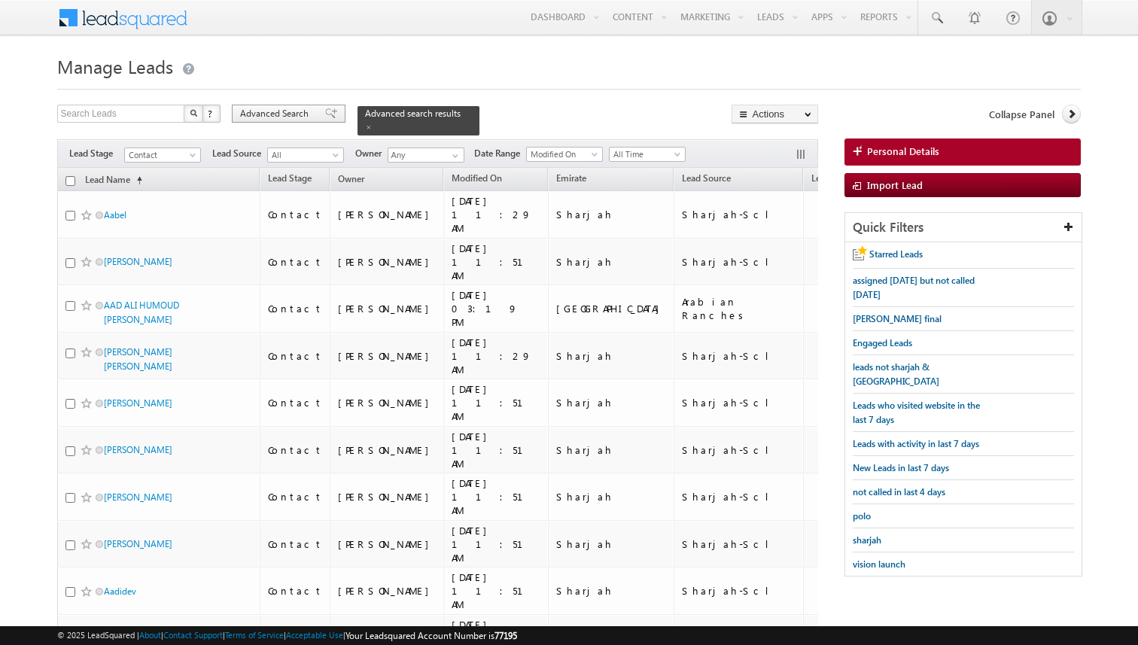
click at [299, 117] on span "Advanced Search" at bounding box center [276, 114] width 73 height 14
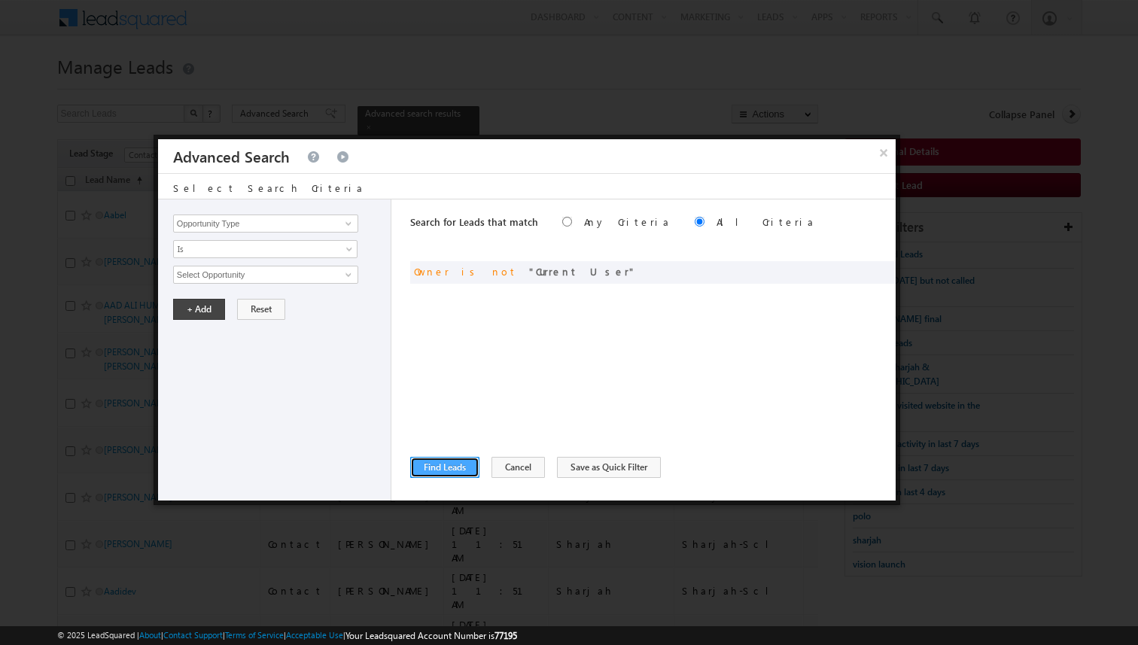
click at [453, 469] on button "Find Leads" at bounding box center [444, 467] width 69 height 21
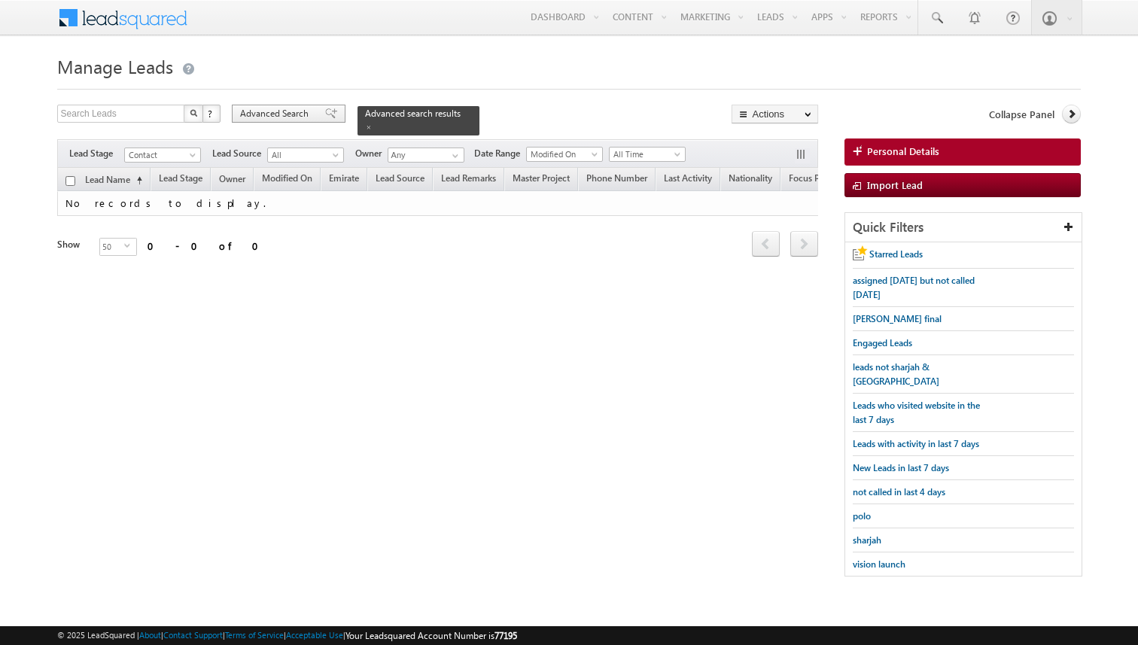
click at [303, 117] on span "Advanced Search" at bounding box center [276, 114] width 73 height 14
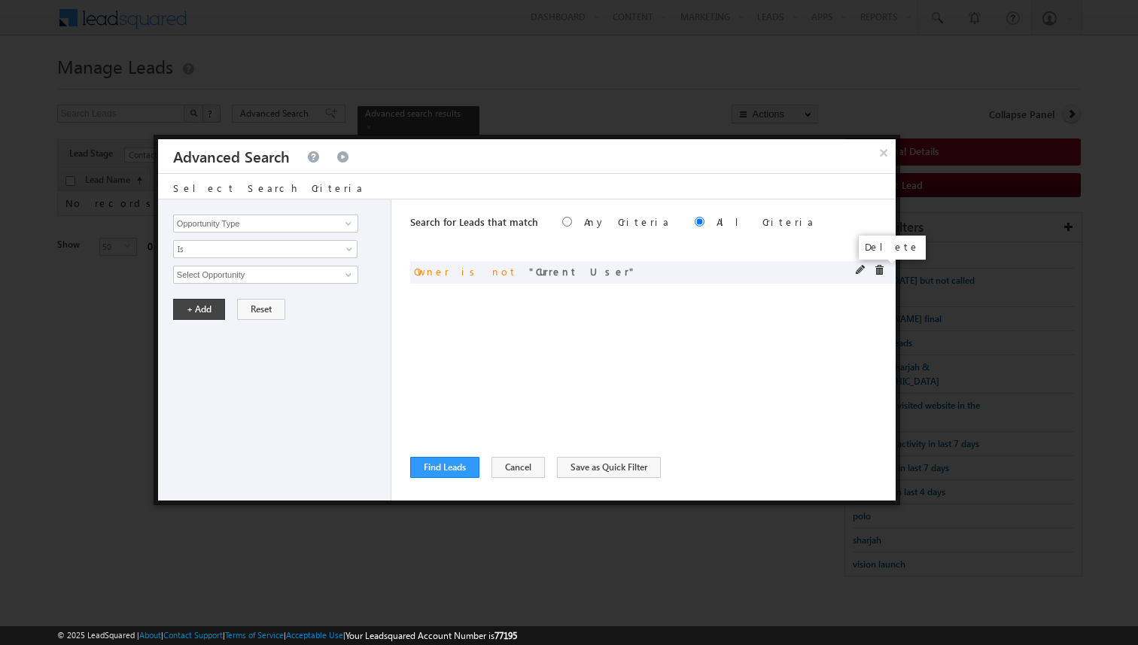
click at [878, 270] on span at bounding box center [879, 270] width 11 height 11
click at [549, 294] on div "Search for Leads that match Any Criteria All Criteria Note that the current tri…" at bounding box center [652, 349] width 485 height 301
click at [318, 226] on input "Opportunity Type" at bounding box center [265, 223] width 185 height 18
type input "Focus Project"
click at [298, 246] on span "Is" at bounding box center [255, 249] width 163 height 14
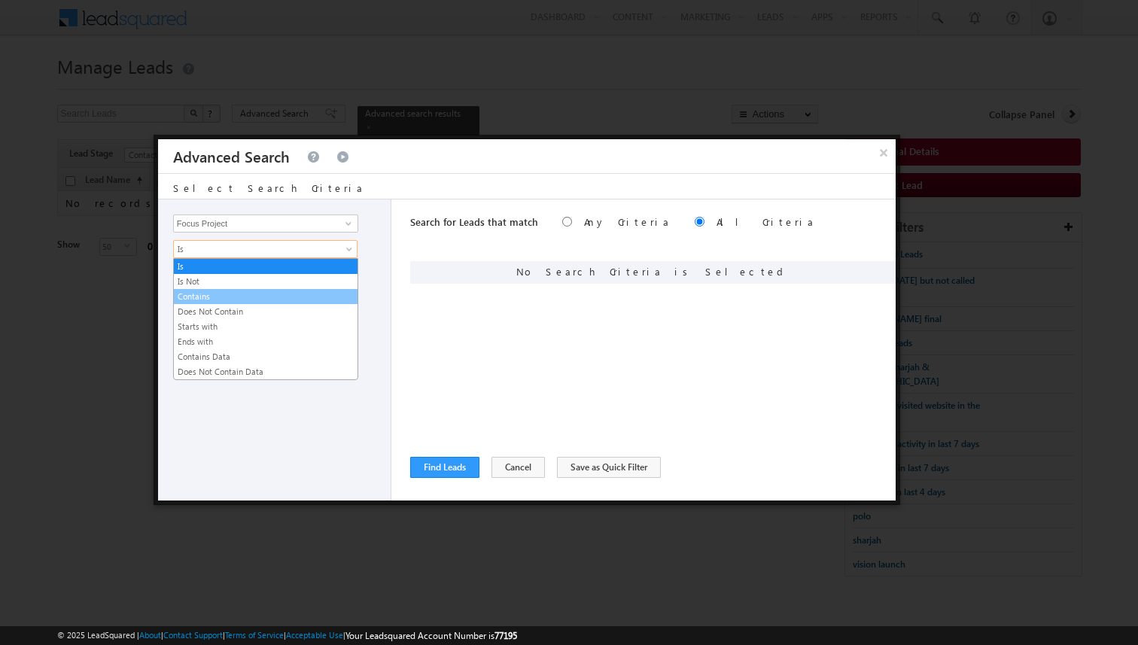
click at [232, 293] on link "Contains" at bounding box center [266, 297] width 184 height 14
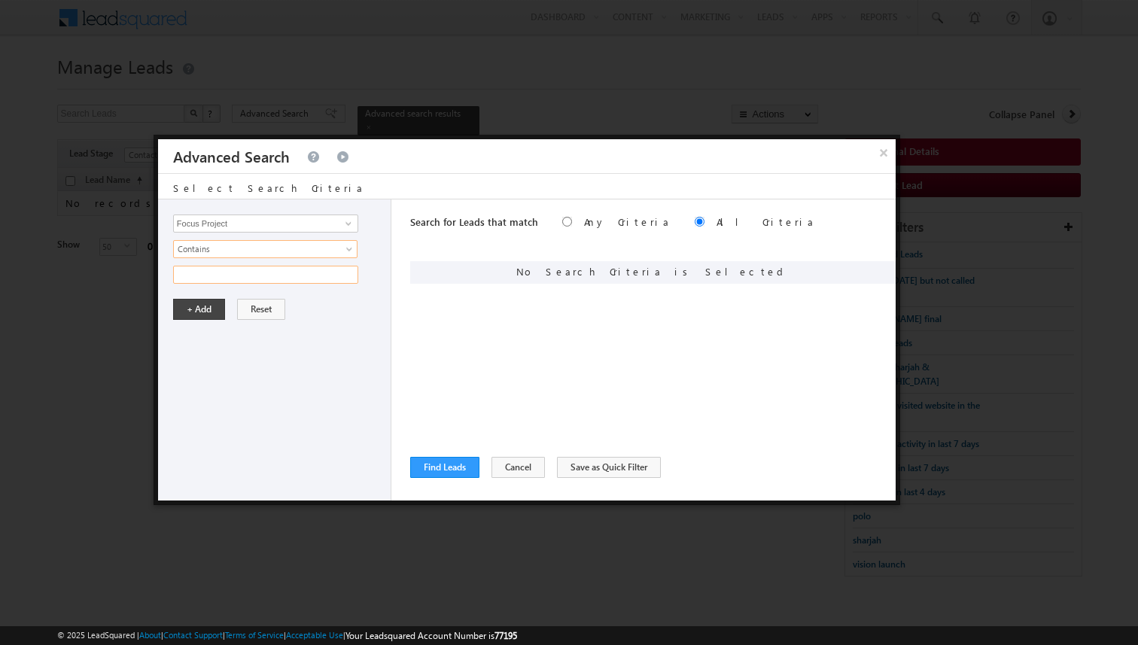
click at [226, 277] on input "text" at bounding box center [265, 275] width 185 height 18
type input "p1"
click at [199, 318] on button "+ Add" at bounding box center [199, 309] width 52 height 21
click at [447, 458] on button "Find Leads" at bounding box center [444, 467] width 69 height 21
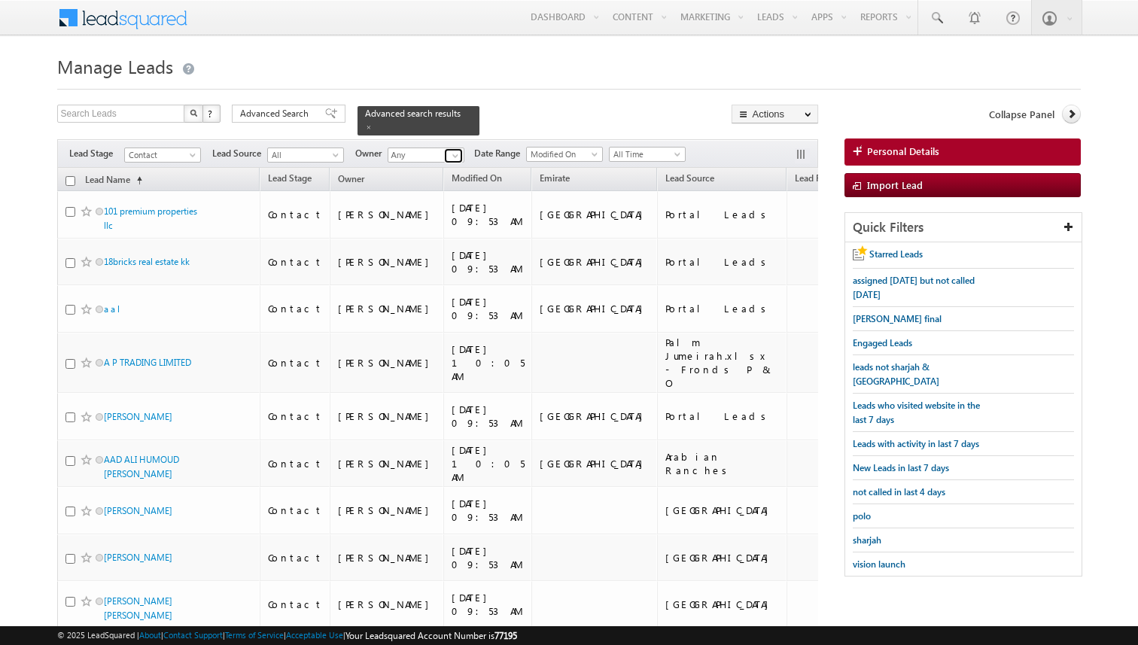
click at [454, 156] on span at bounding box center [455, 156] width 12 height 12
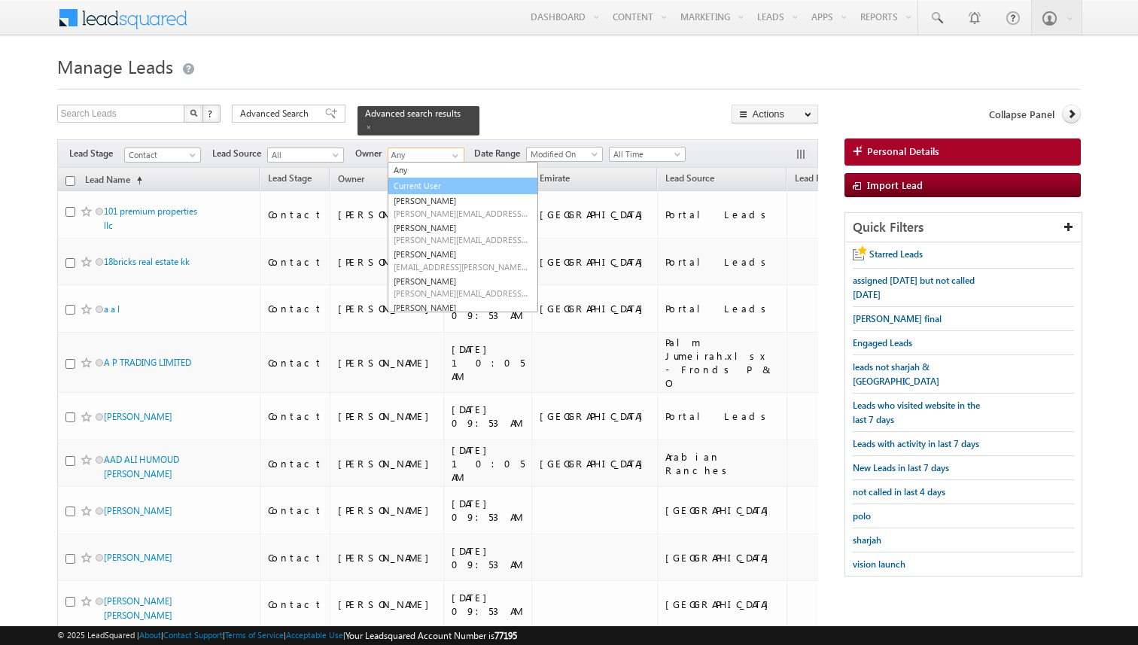
click at [424, 181] on link "Current User" at bounding box center [462, 186] width 150 height 17
type input "Current User"
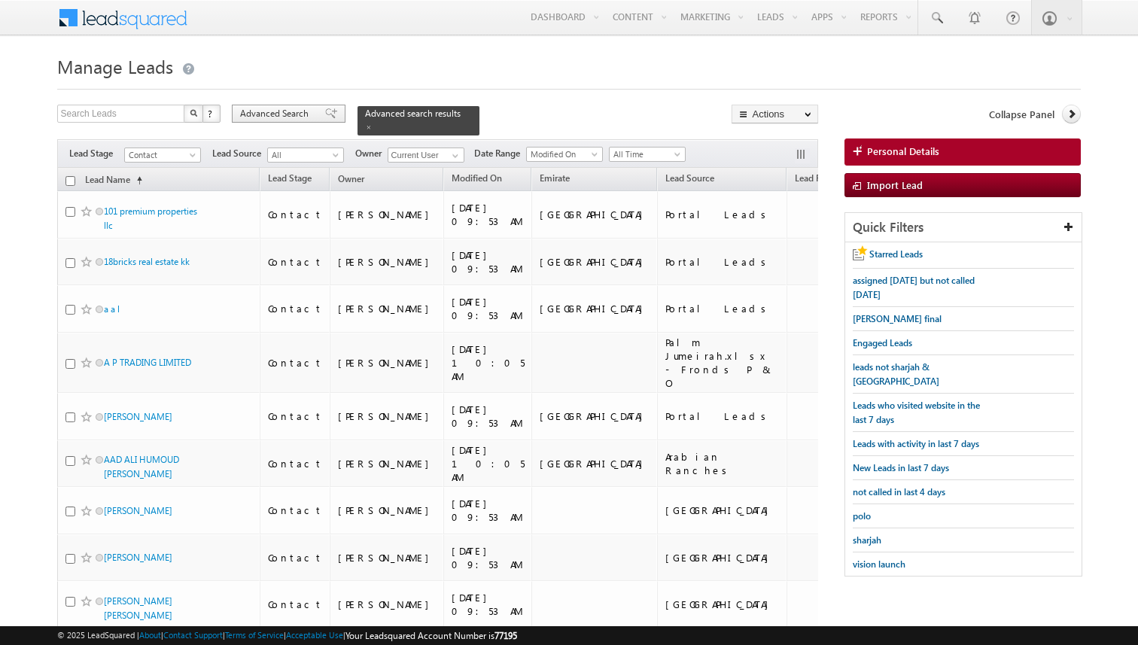
click at [274, 111] on span "Advanced Search" at bounding box center [276, 114] width 73 height 14
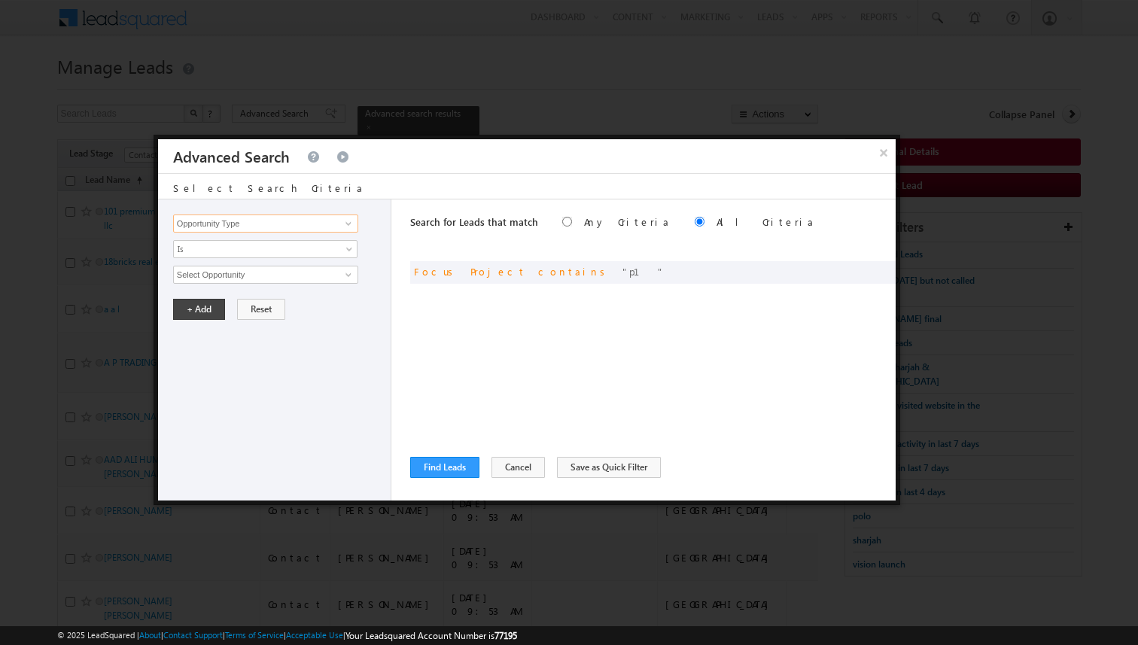
click at [319, 226] on input "Opportunity Type" at bounding box center [265, 223] width 185 height 18
type input "Lead Activity"
click at [309, 245] on span "Is" at bounding box center [255, 249] width 163 height 14
click at [245, 278] on link "Is Not" at bounding box center [266, 282] width 184 height 14
click at [245, 278] on input "Select Activity" at bounding box center [265, 275] width 185 height 18
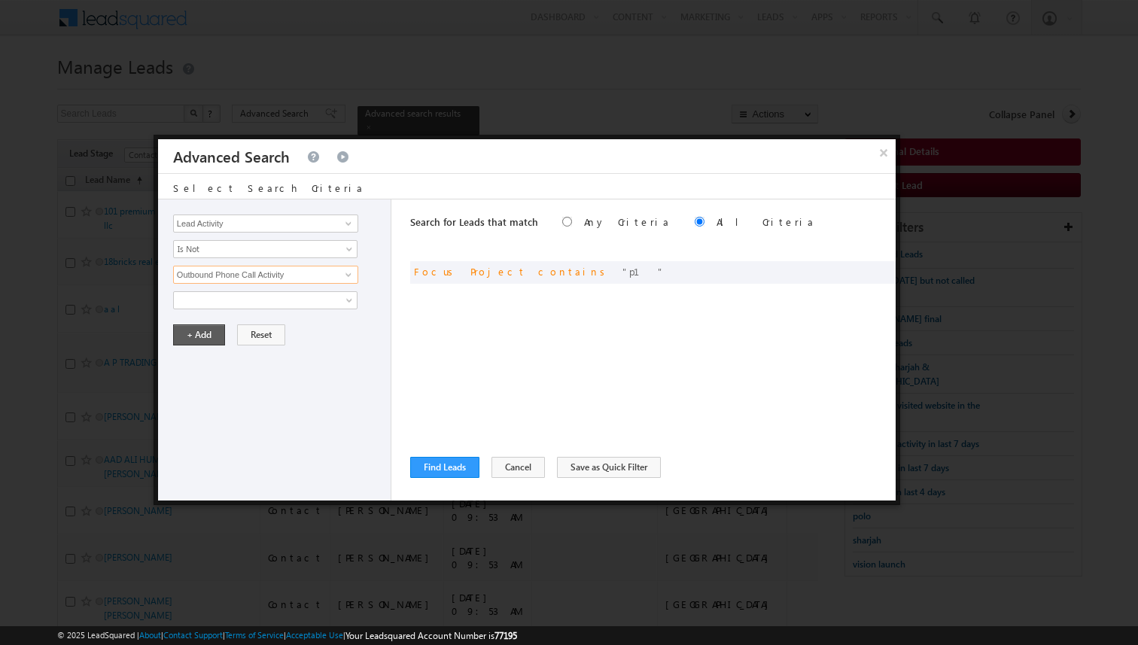
type input "Outbound Phone Call Activity"
click at [194, 337] on button "+ Add" at bounding box center [199, 334] width 52 height 21
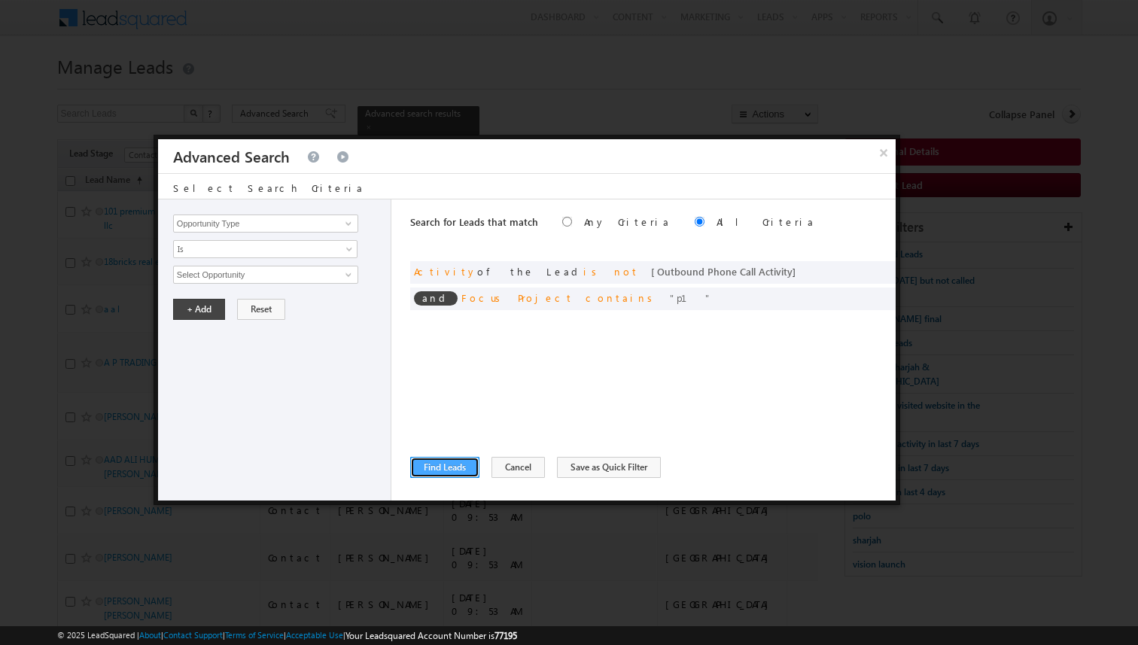
click at [452, 466] on button "Find Leads" at bounding box center [444, 467] width 69 height 21
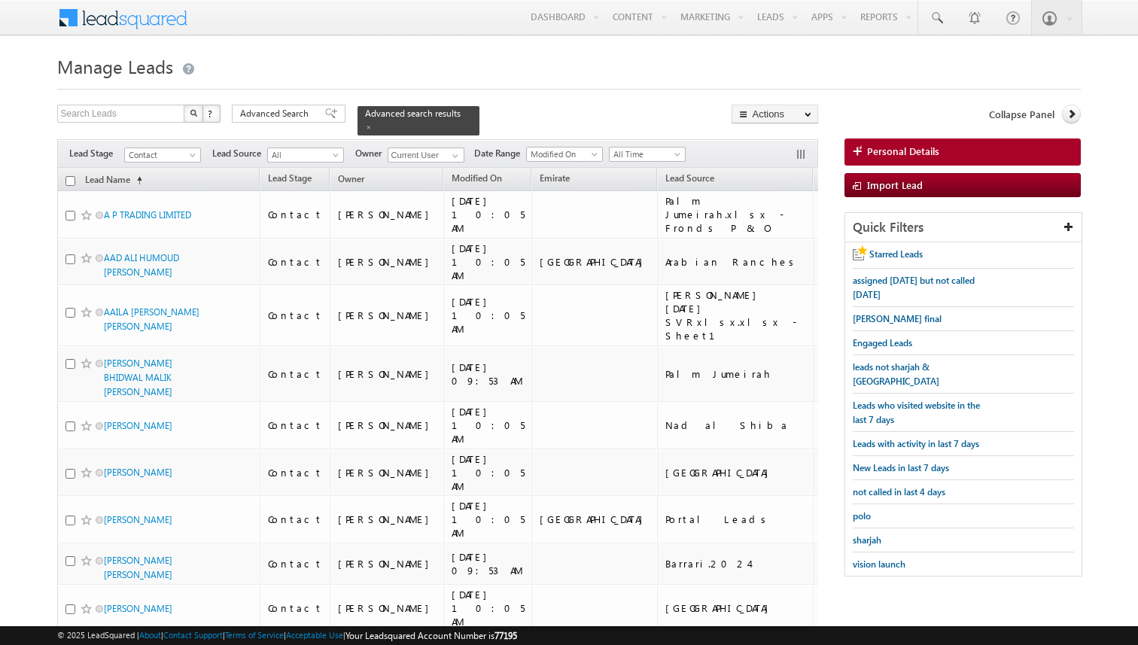
click at [69, 179] on input "checkbox" at bounding box center [70, 181] width 10 height 10
checkbox input "true"
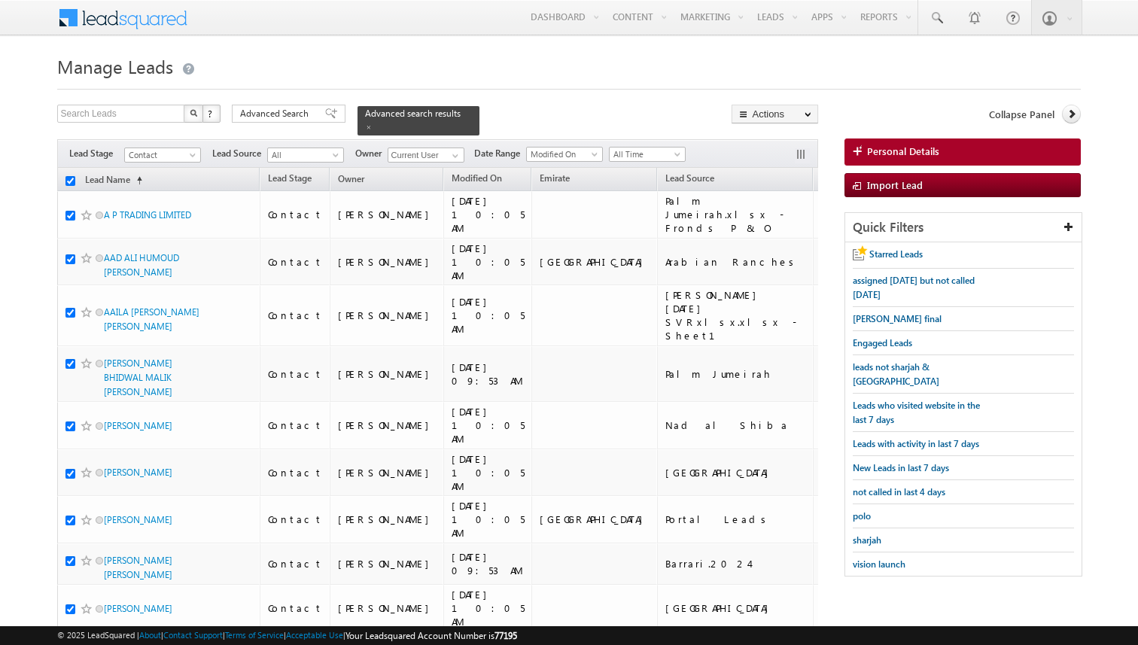
checkbox input "true"
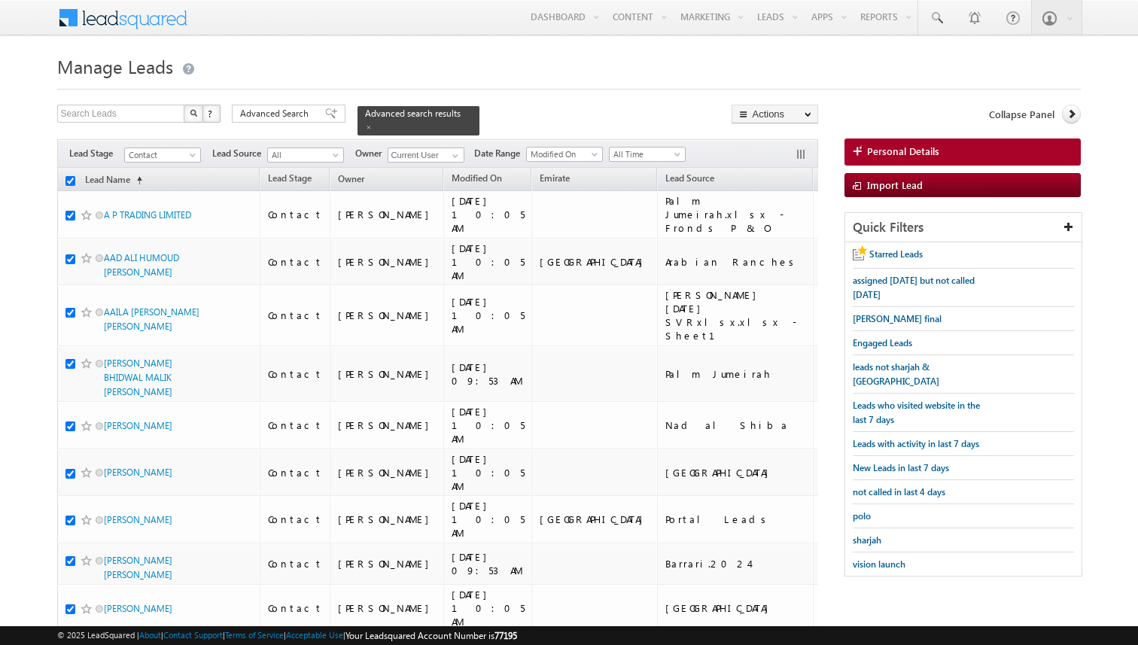
checkbox input "true"
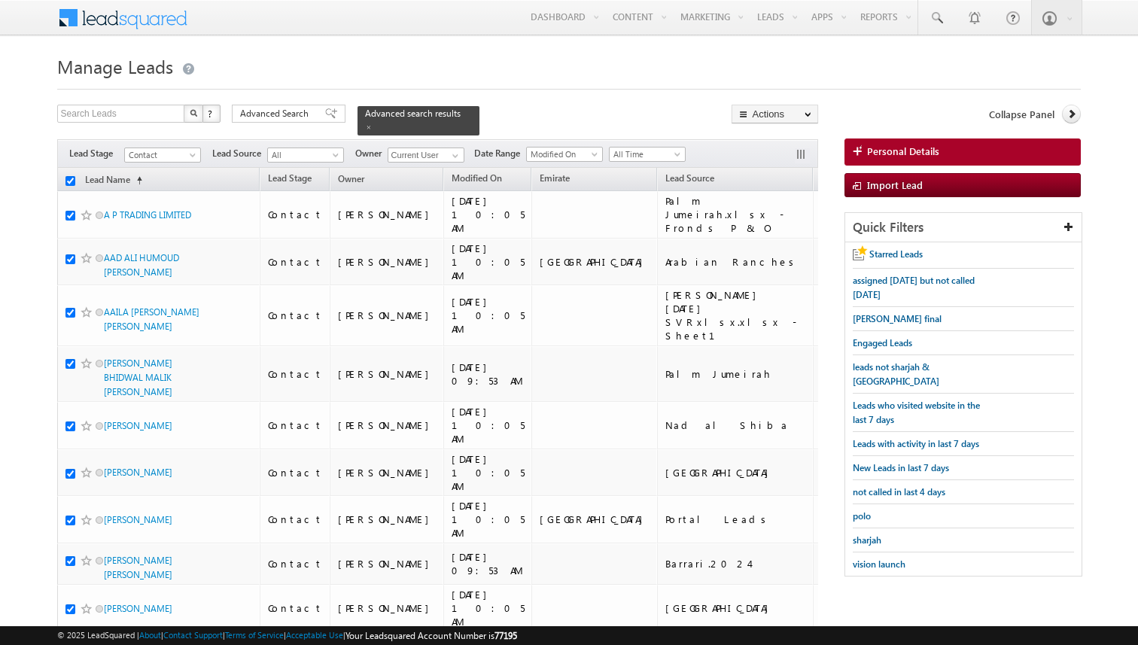
checkbox input "true"
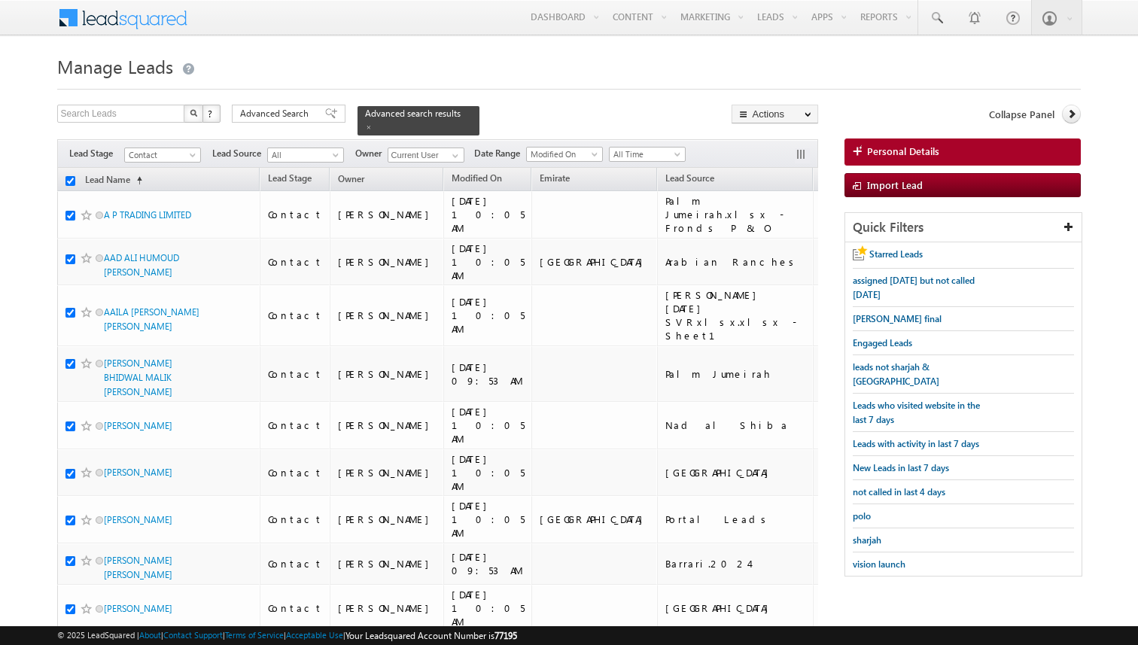
checkbox input "true"
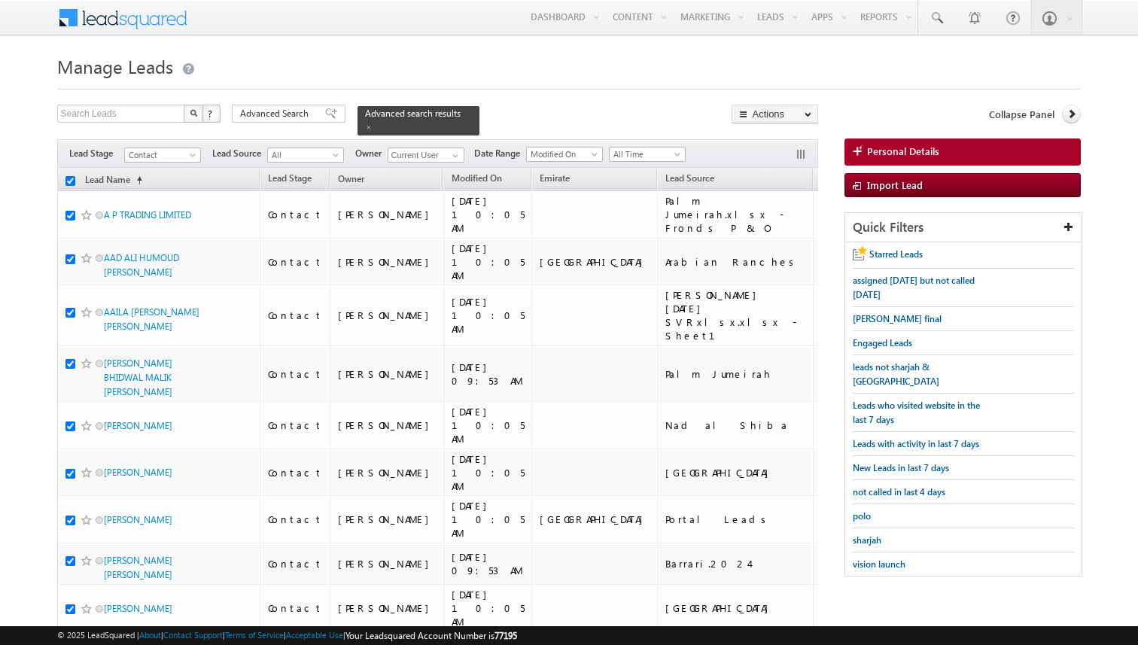
checkbox input "true"
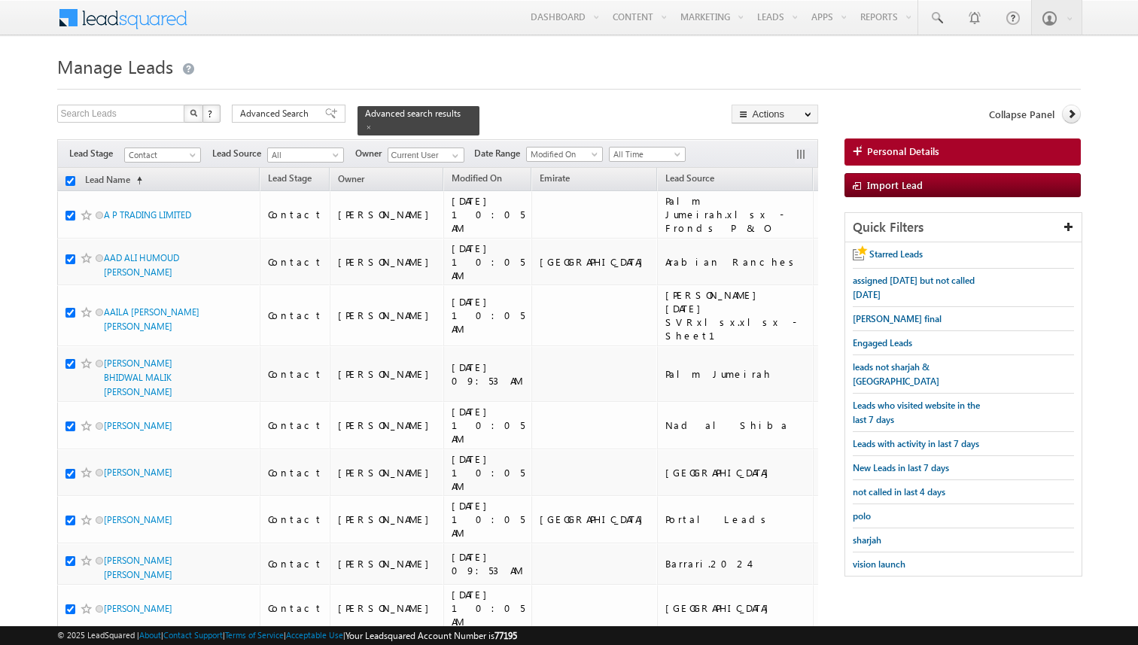
checkbox input "true"
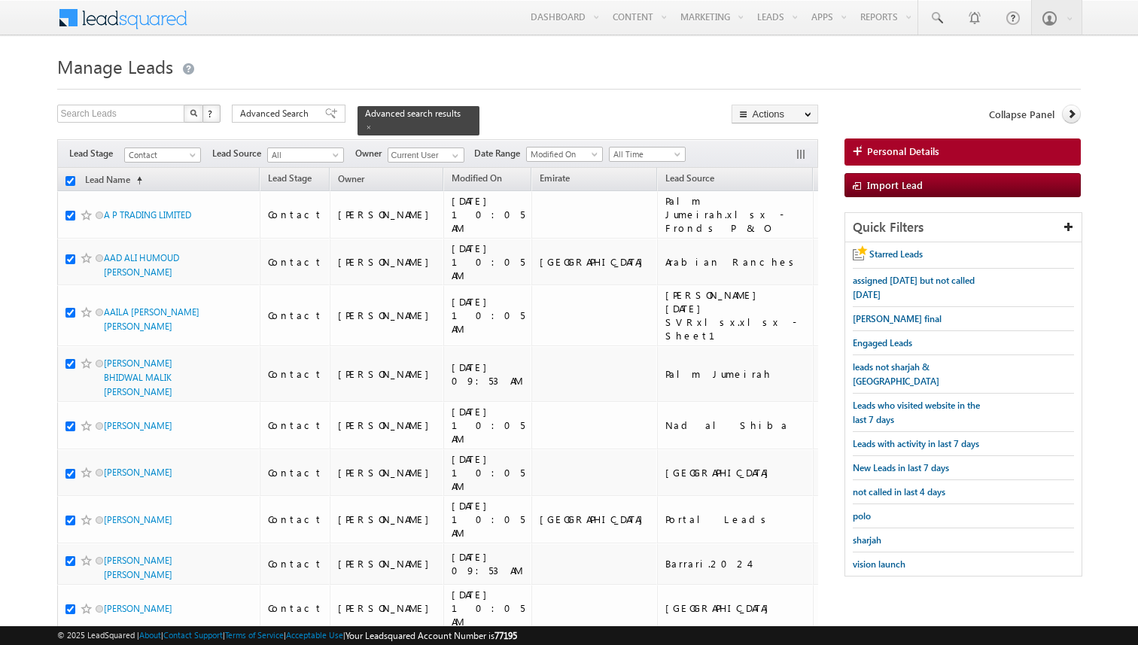
checkbox input "true"
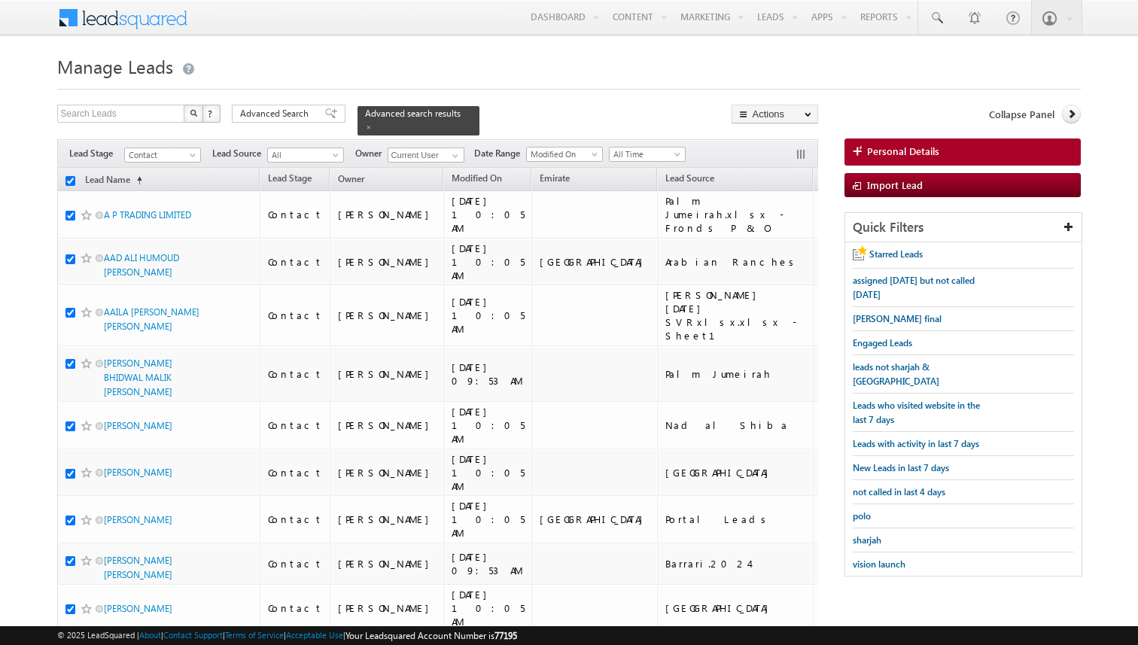
checkbox input "true"
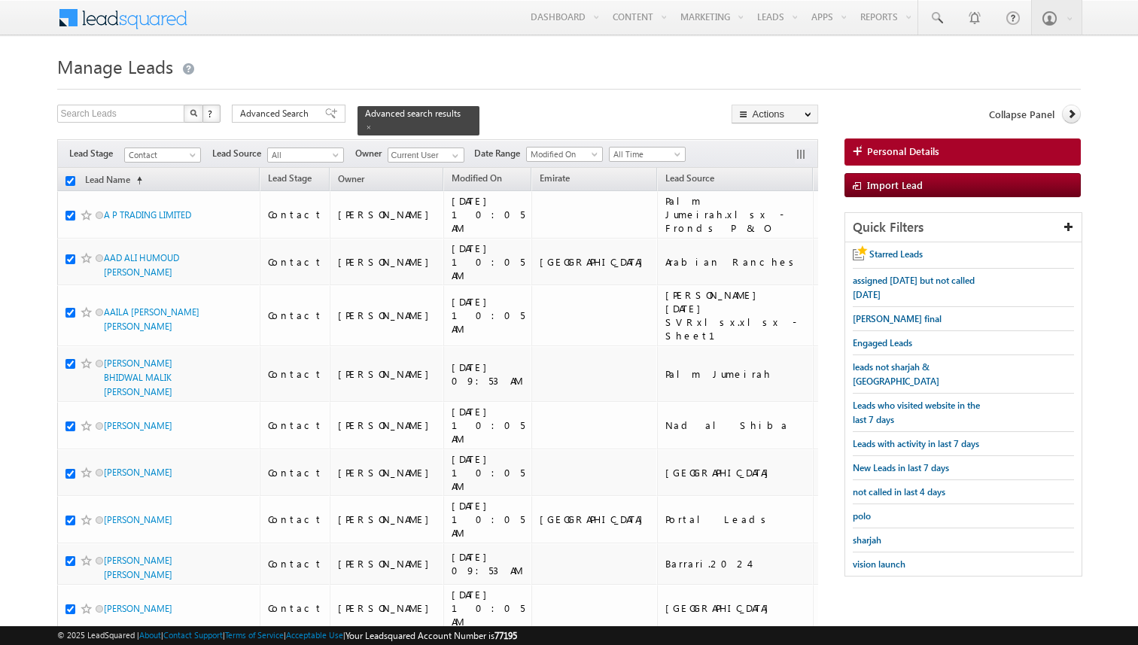
checkbox input "true"
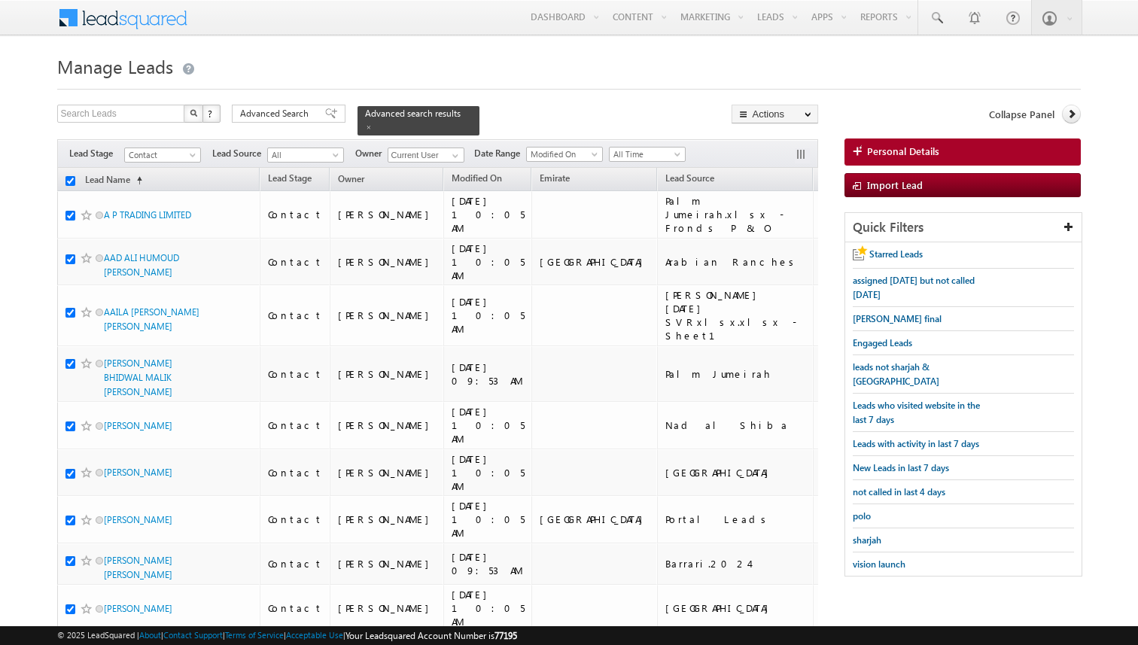
checkbox input "true"
click at [296, 118] on span "Advanced Search" at bounding box center [276, 114] width 73 height 14
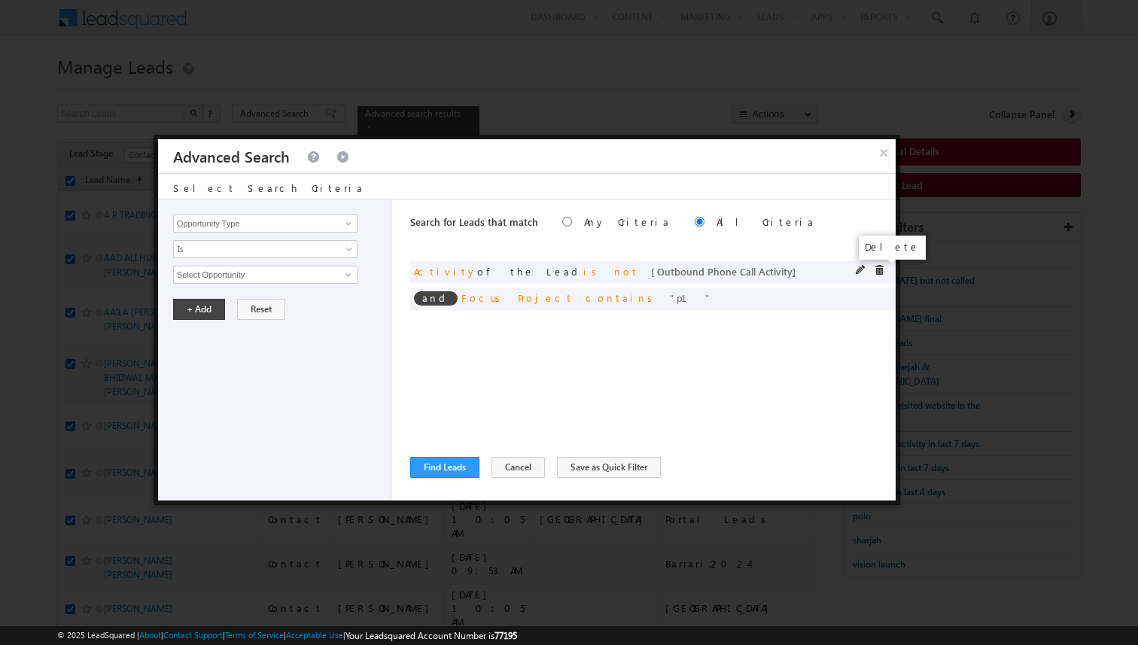
click at [880, 269] on span at bounding box center [879, 270] width 11 height 11
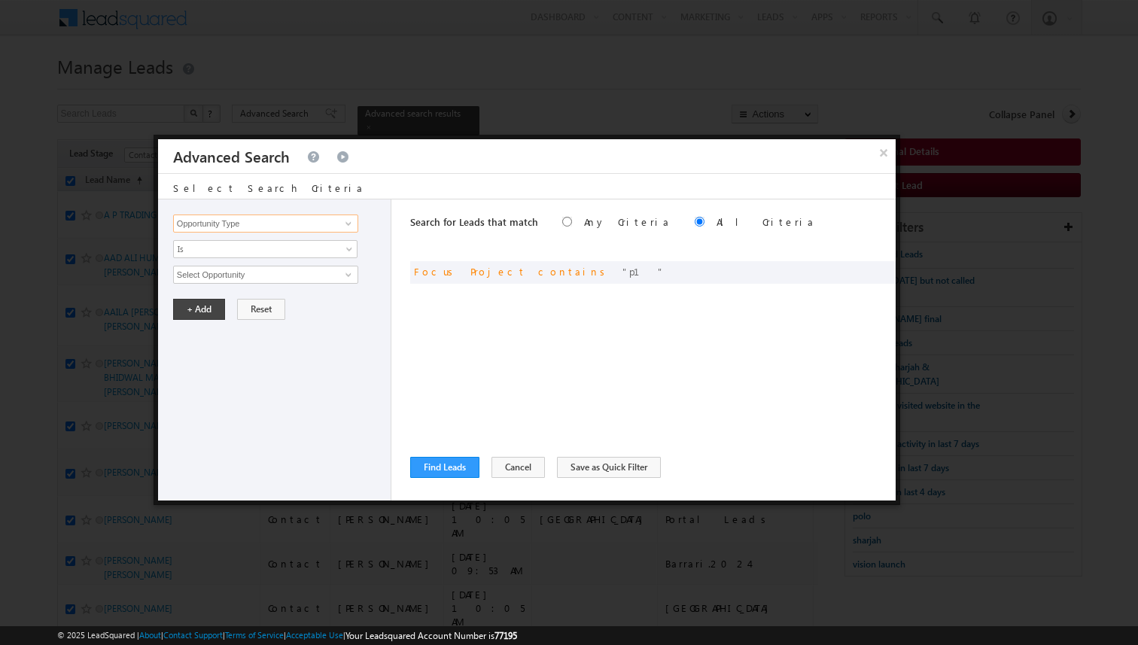
click at [329, 227] on input "Opportunity Type" at bounding box center [265, 223] width 185 height 18
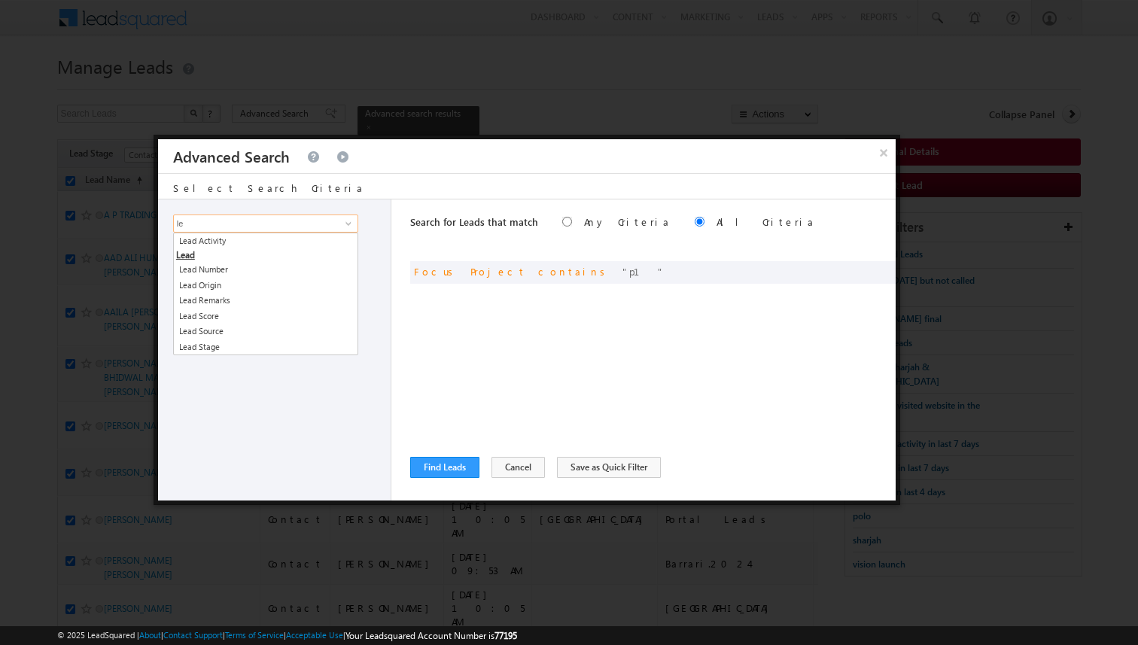
type input "l"
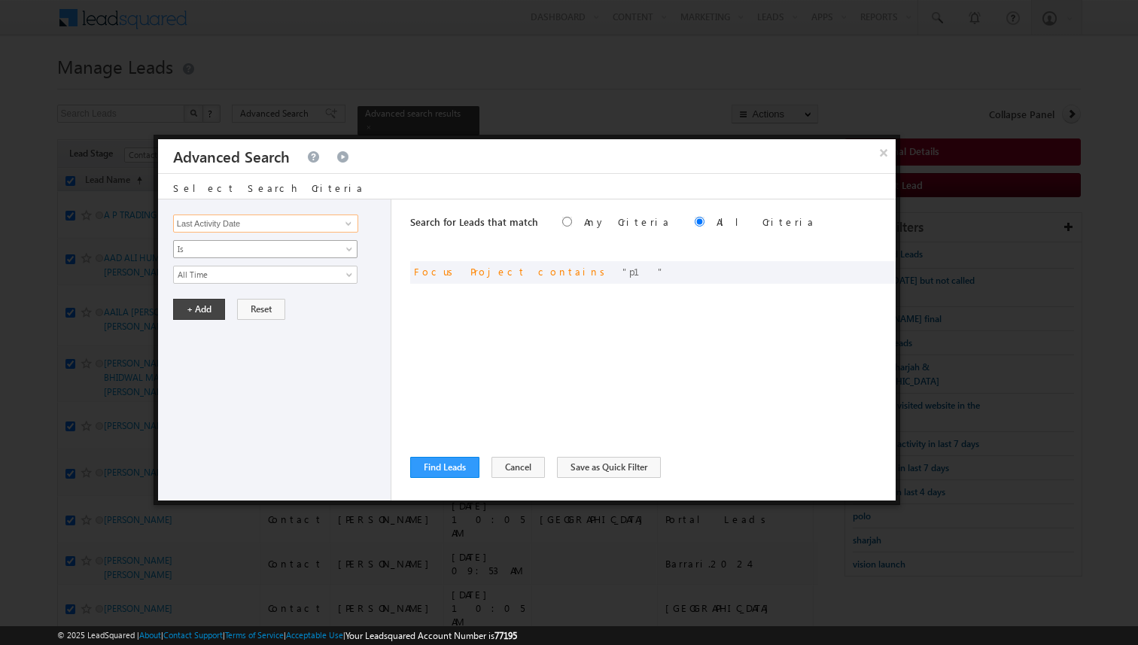
type input "Last Activity Date"
click at [315, 248] on span "Is" at bounding box center [255, 249] width 163 height 14
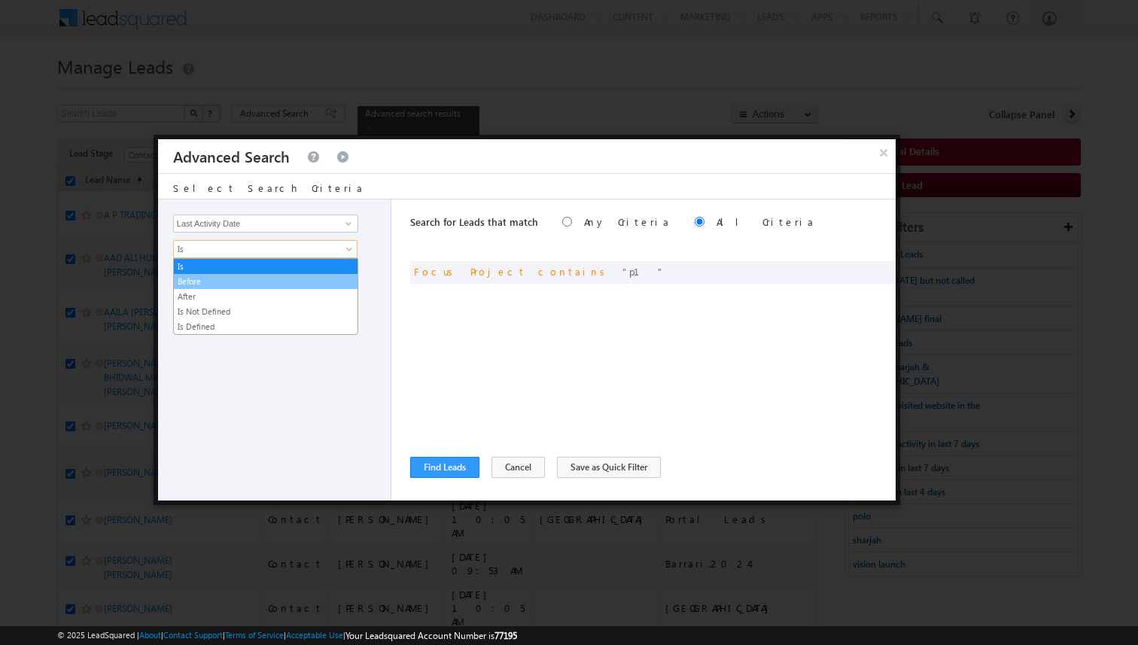
click at [256, 276] on link "Before" at bounding box center [266, 282] width 184 height 14
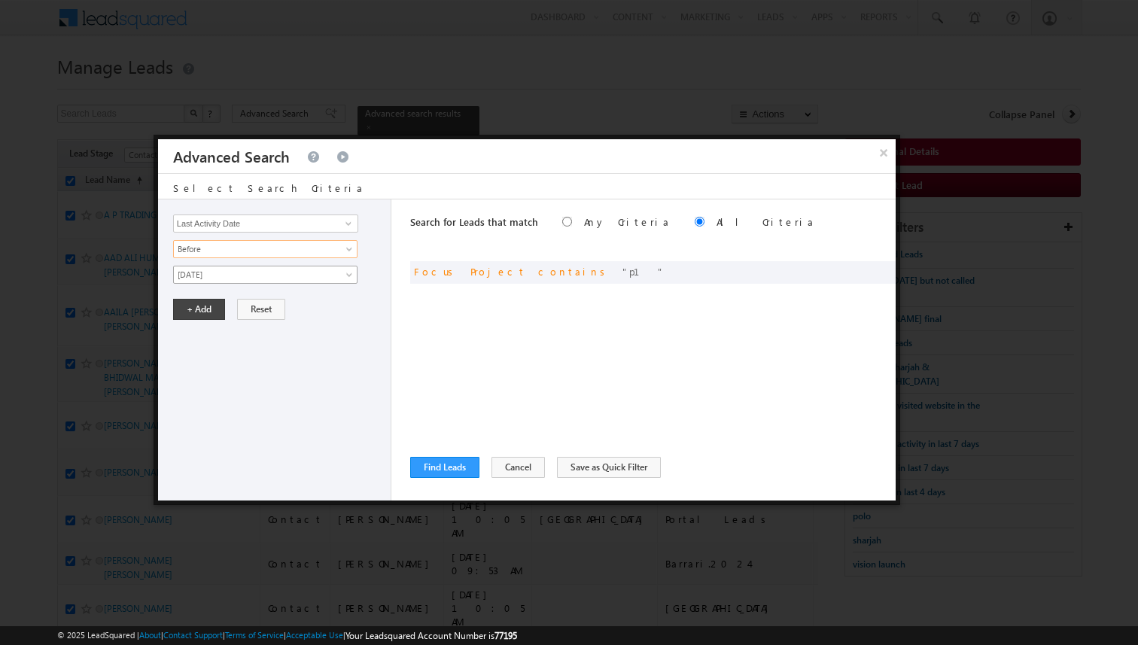
click at [251, 277] on span "[DATE]" at bounding box center [255, 275] width 163 height 14
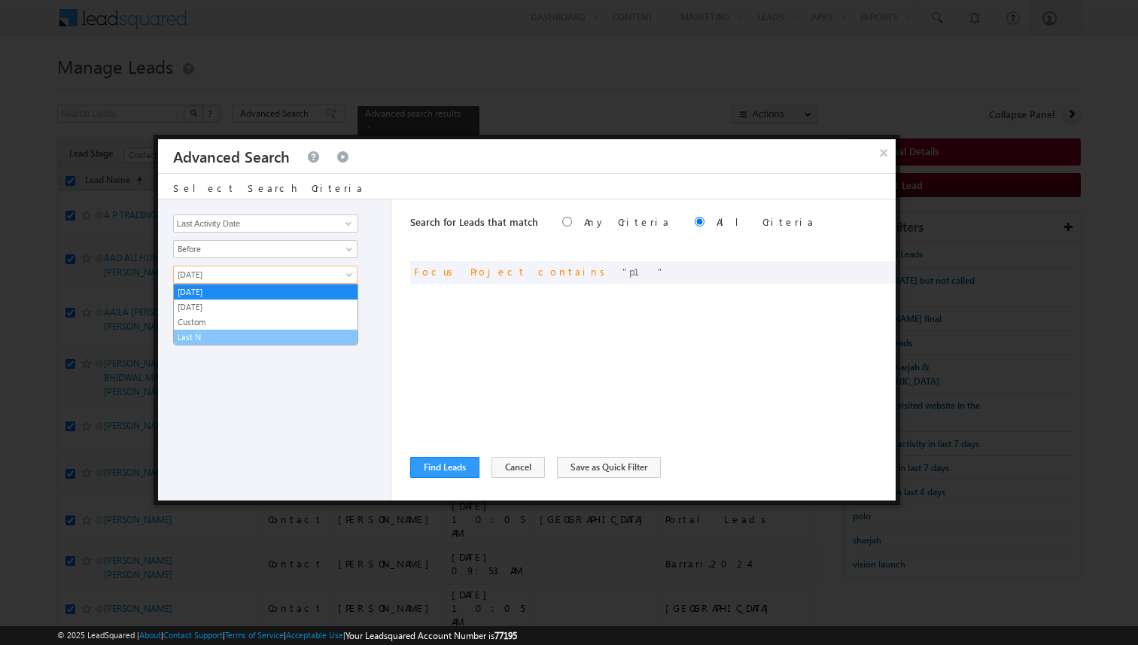
click at [225, 332] on link "Last N" at bounding box center [266, 337] width 184 height 14
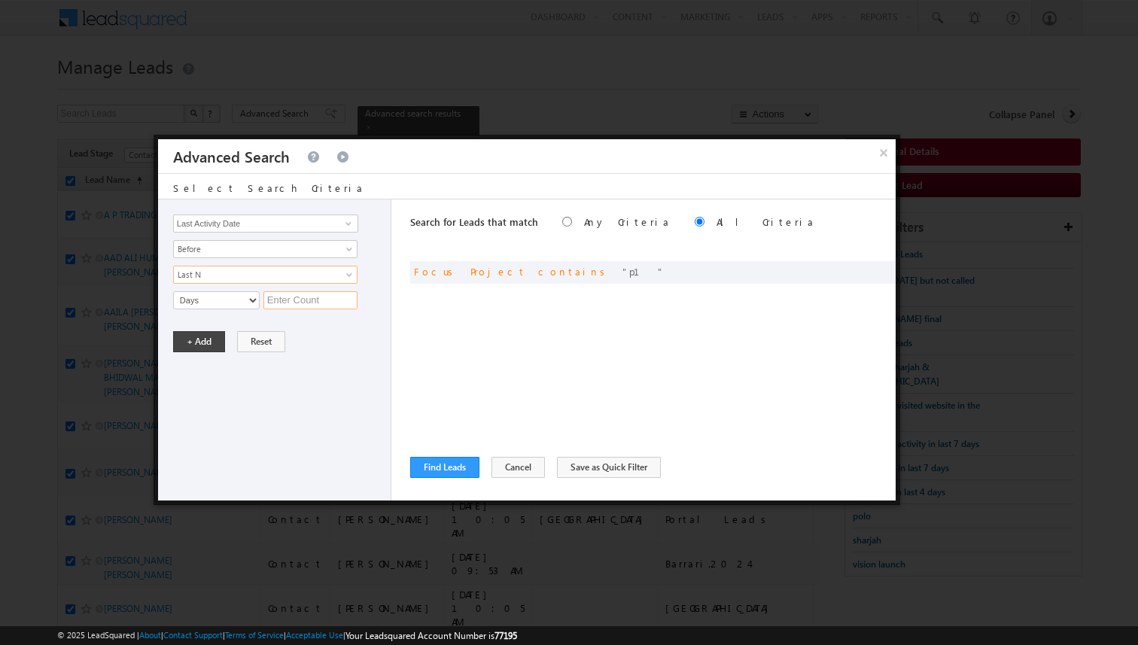
click at [278, 297] on input "text" at bounding box center [310, 300] width 94 height 18
type input "5"
click at [205, 347] on button "+ Add" at bounding box center [199, 341] width 52 height 21
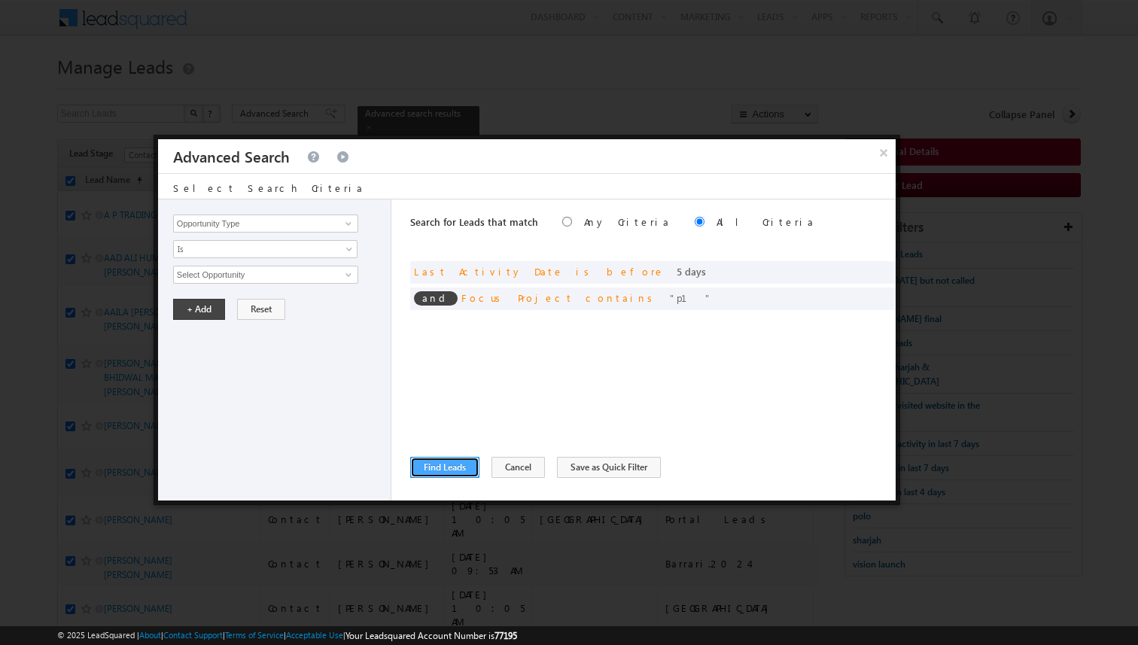
click at [435, 457] on button "Find Leads" at bounding box center [444, 467] width 69 height 21
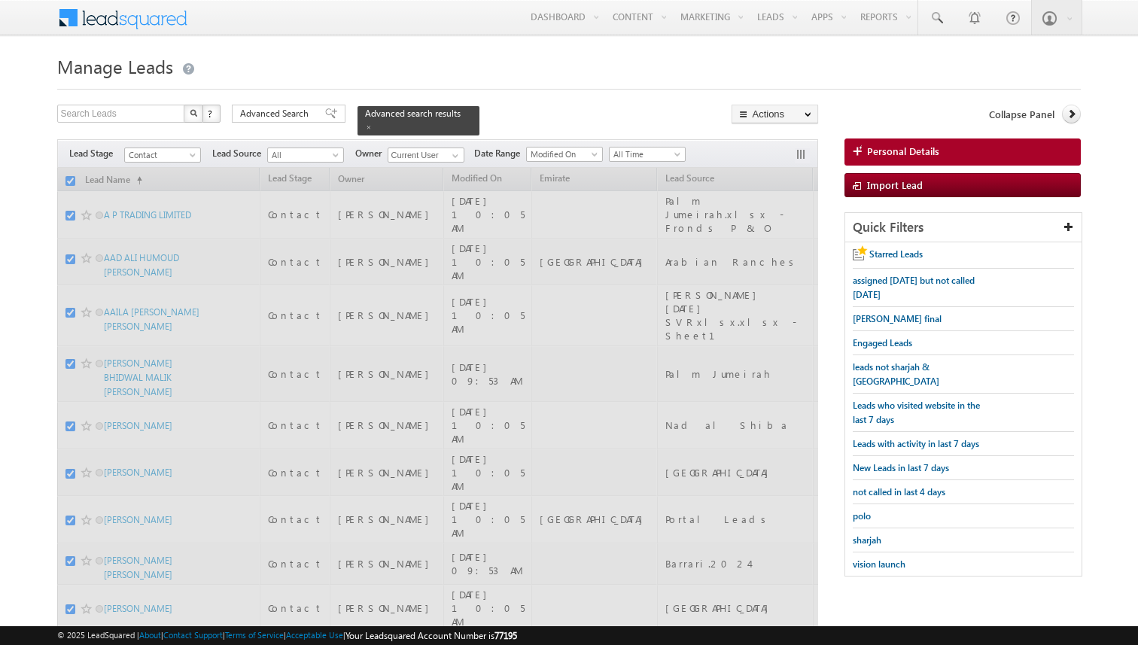
checkbox input "false"
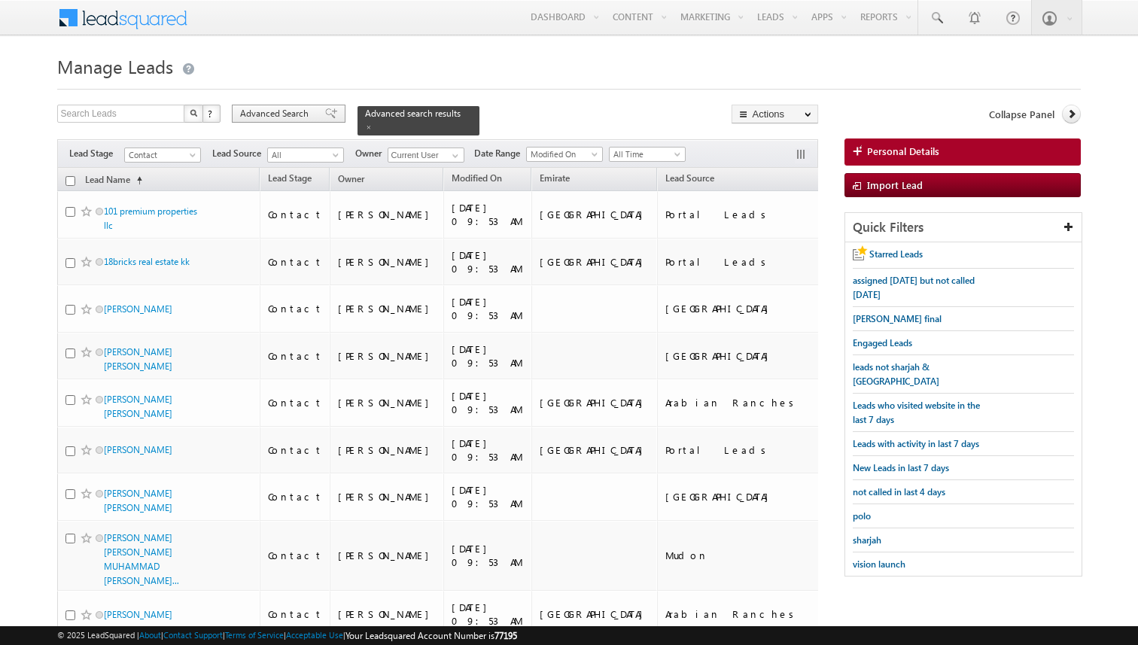
click at [269, 112] on span "Advanced Search" at bounding box center [276, 114] width 73 height 14
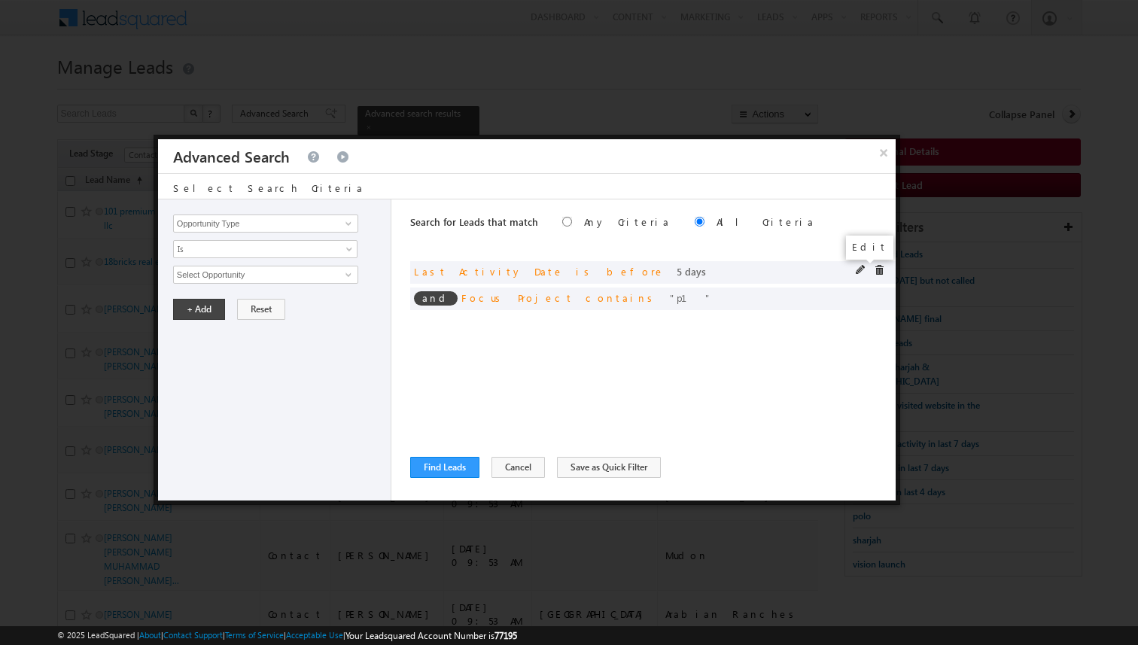
click at [860, 266] on span at bounding box center [860, 270] width 11 height 11
click at [308, 301] on input "5" at bounding box center [310, 300] width 94 height 18
type input "4"
click at [199, 339] on button "+ Add" at bounding box center [199, 341] width 52 height 21
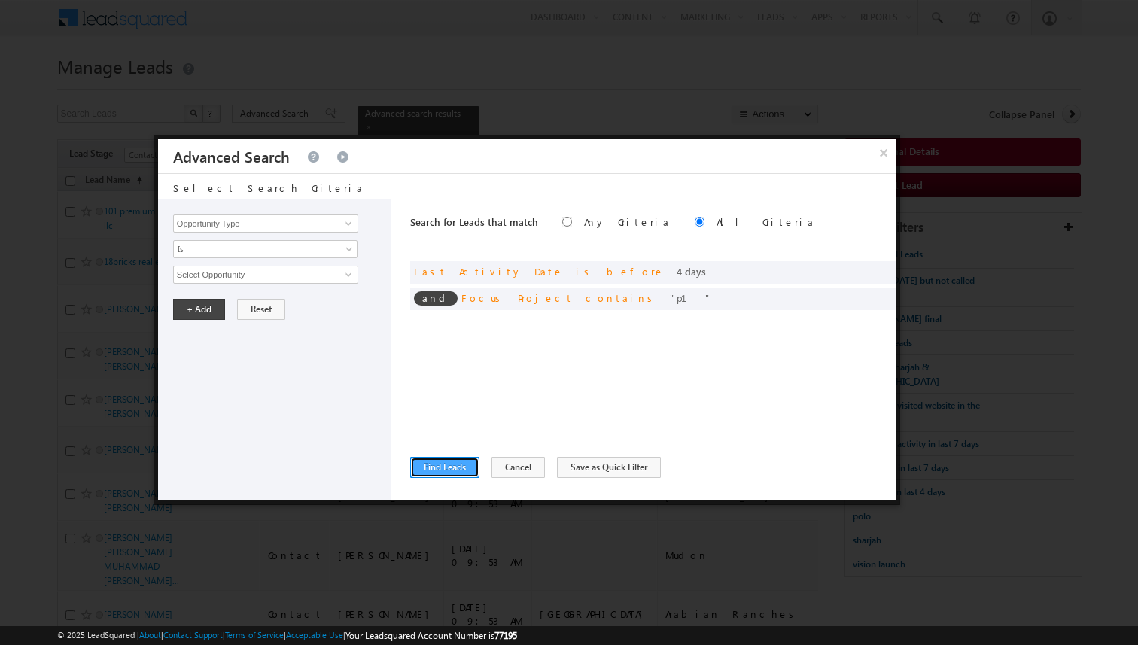
click at [439, 468] on button "Find Leads" at bounding box center [444, 467] width 69 height 21
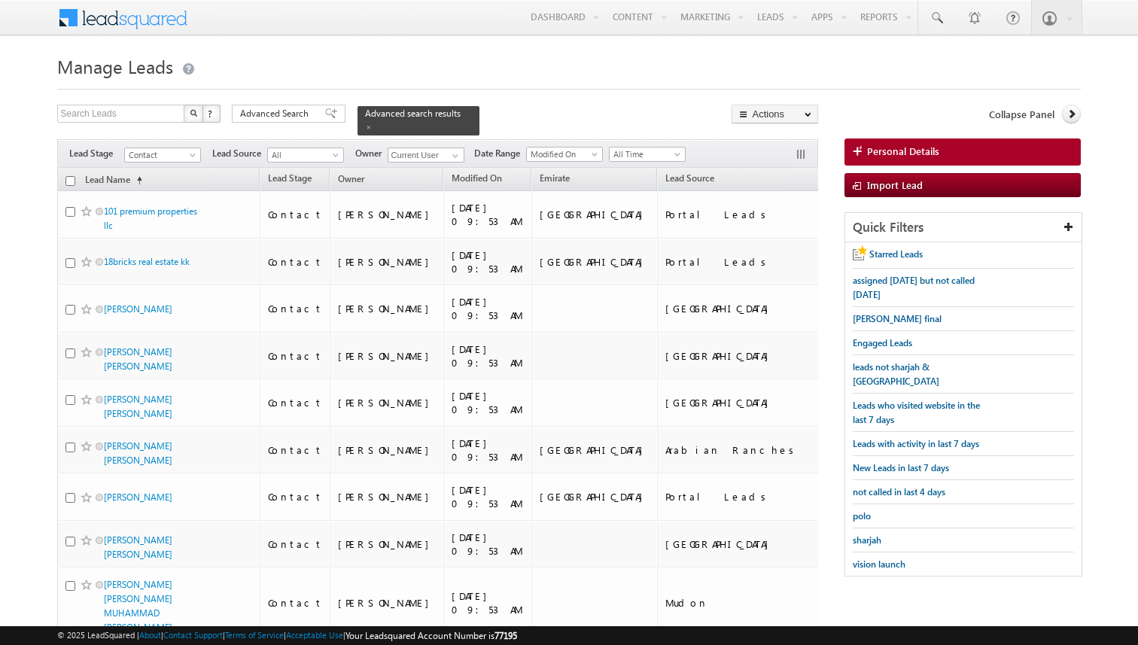
click at [71, 178] on input "checkbox" at bounding box center [70, 181] width 10 height 10
checkbox input "true"
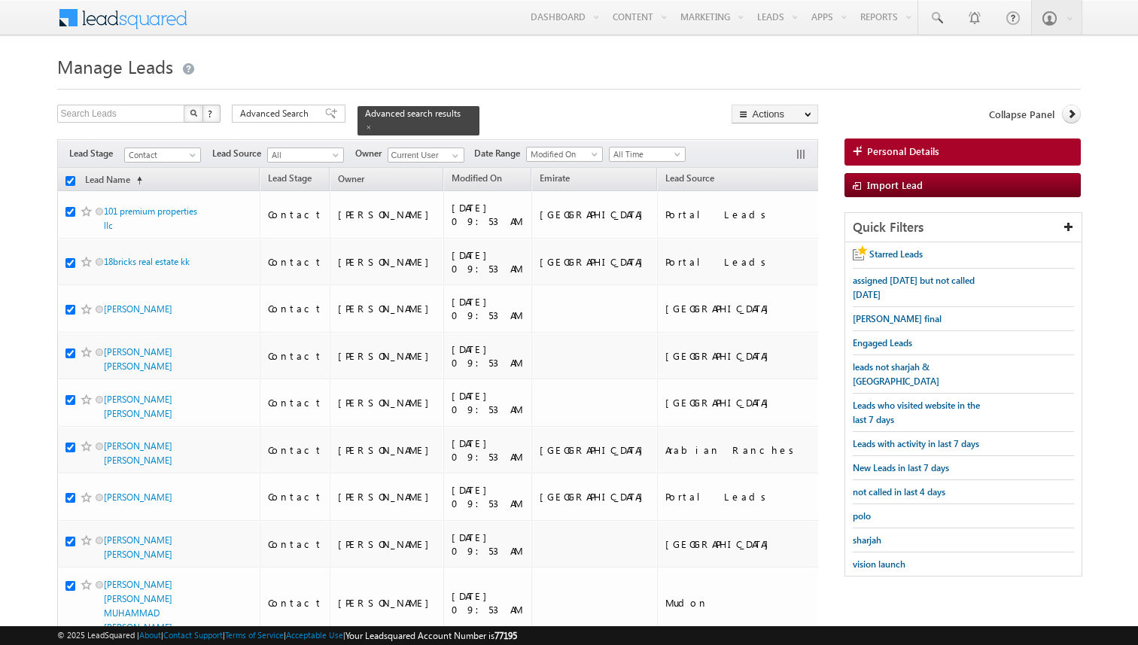
checkbox input "true"
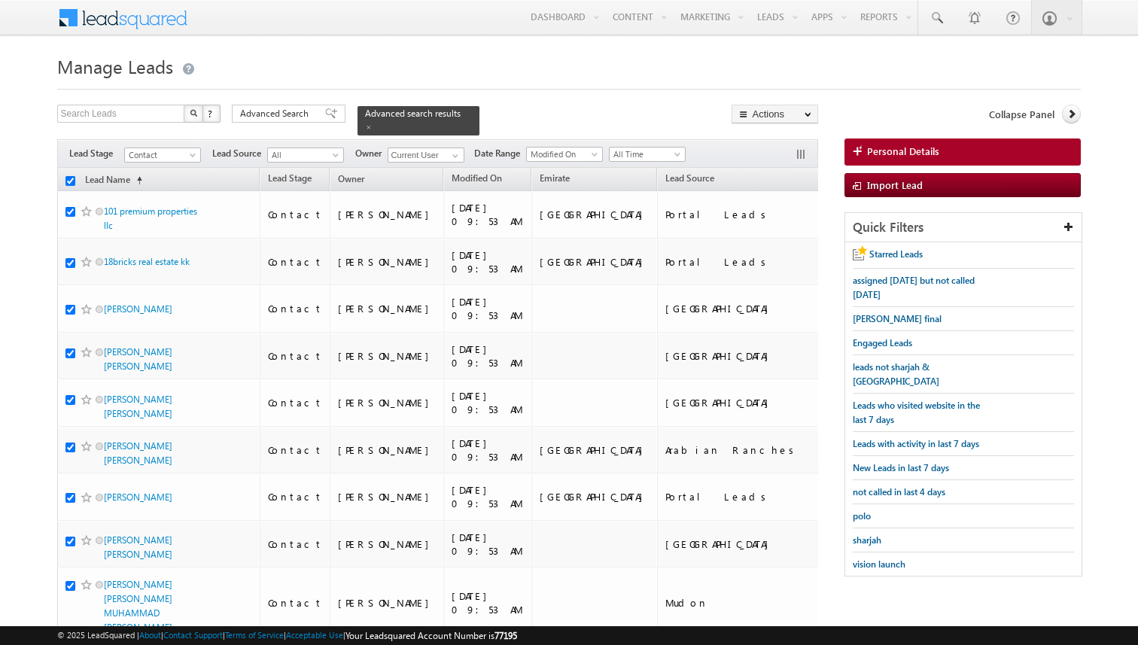
checkbox input "true"
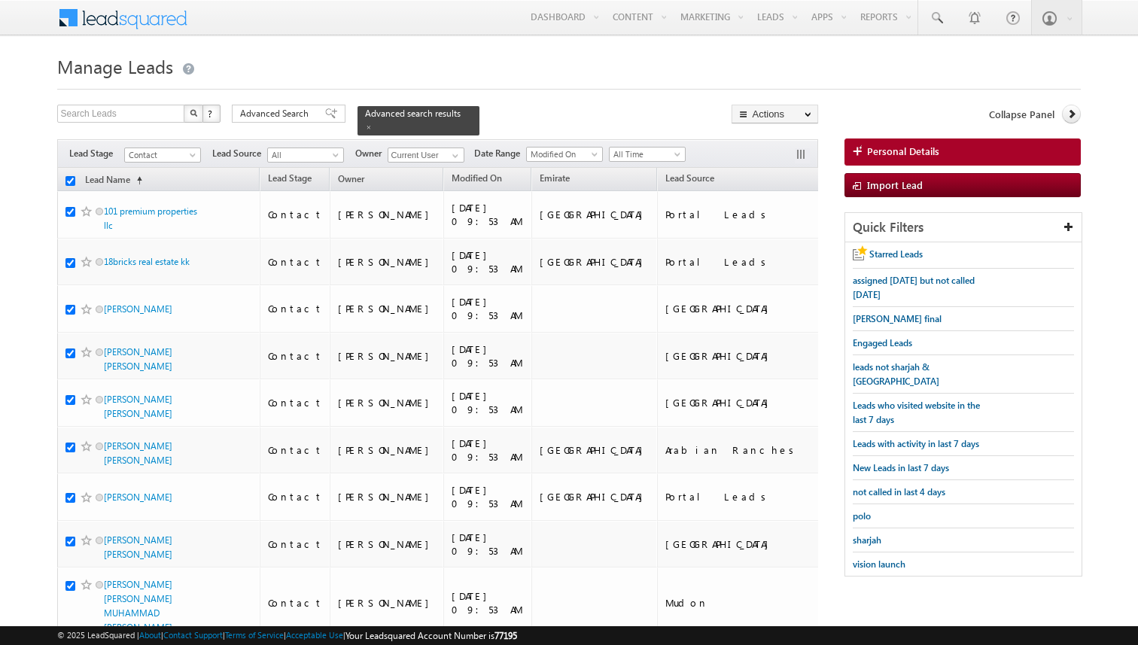
checkbox input "true"
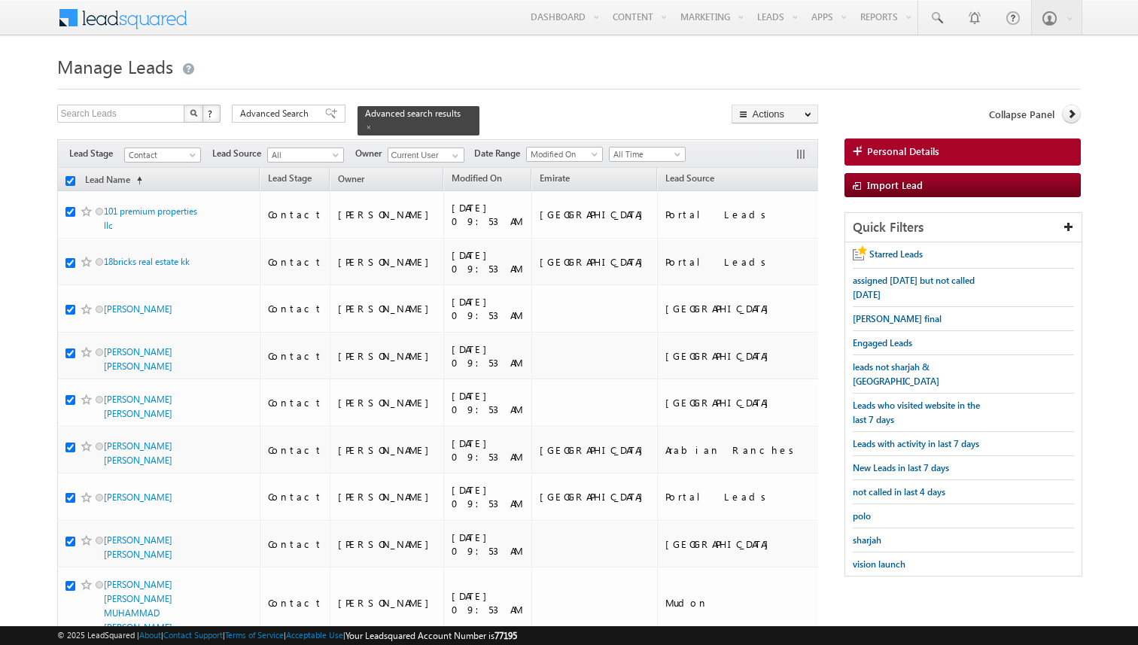
checkbox input "true"
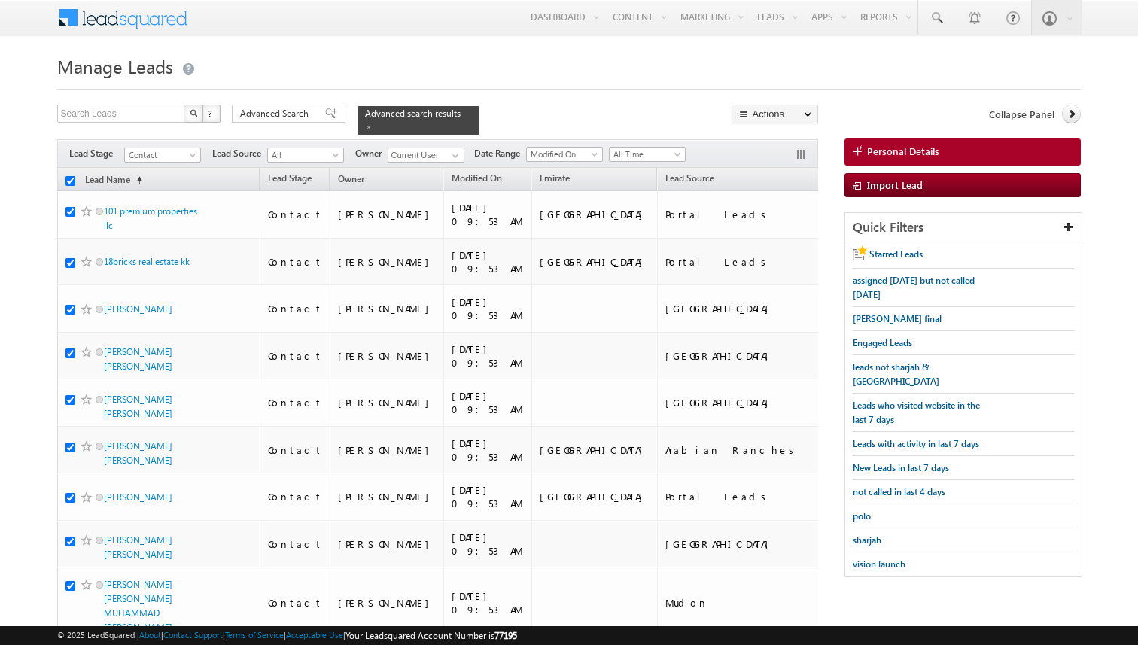
checkbox input "true"
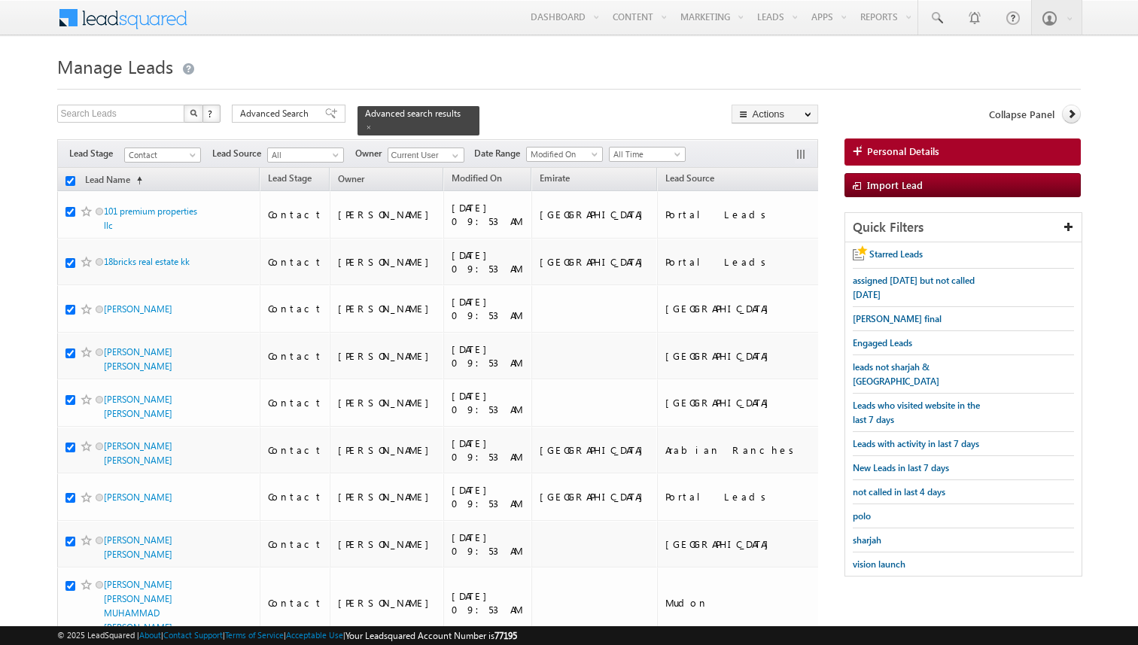
checkbox input "true"
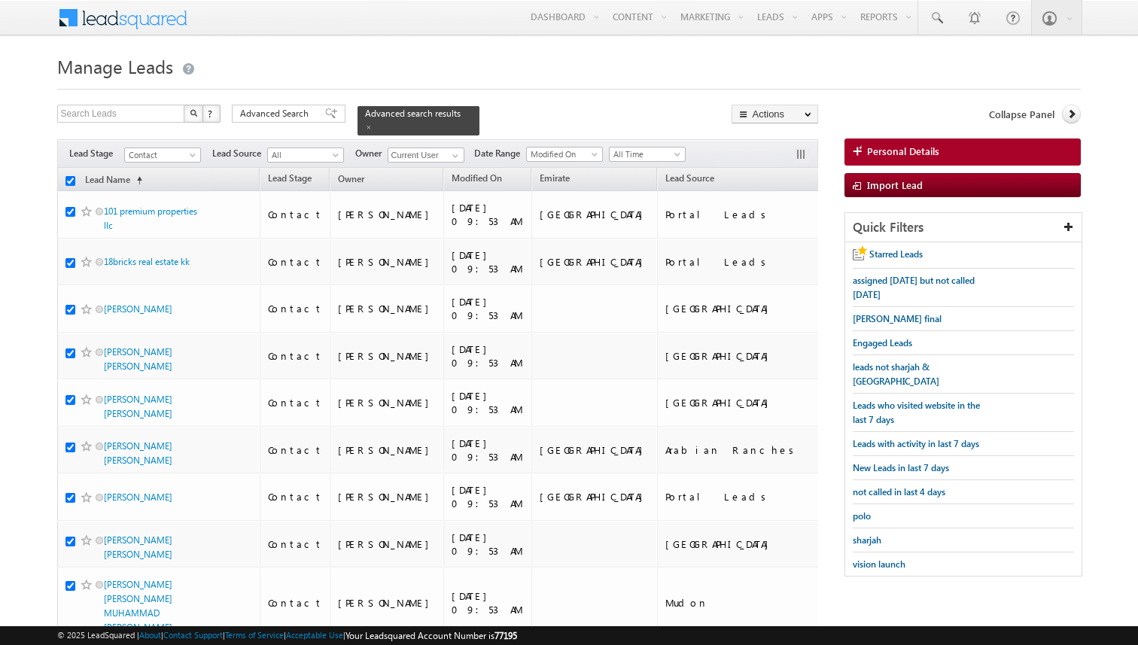
checkbox input "true"
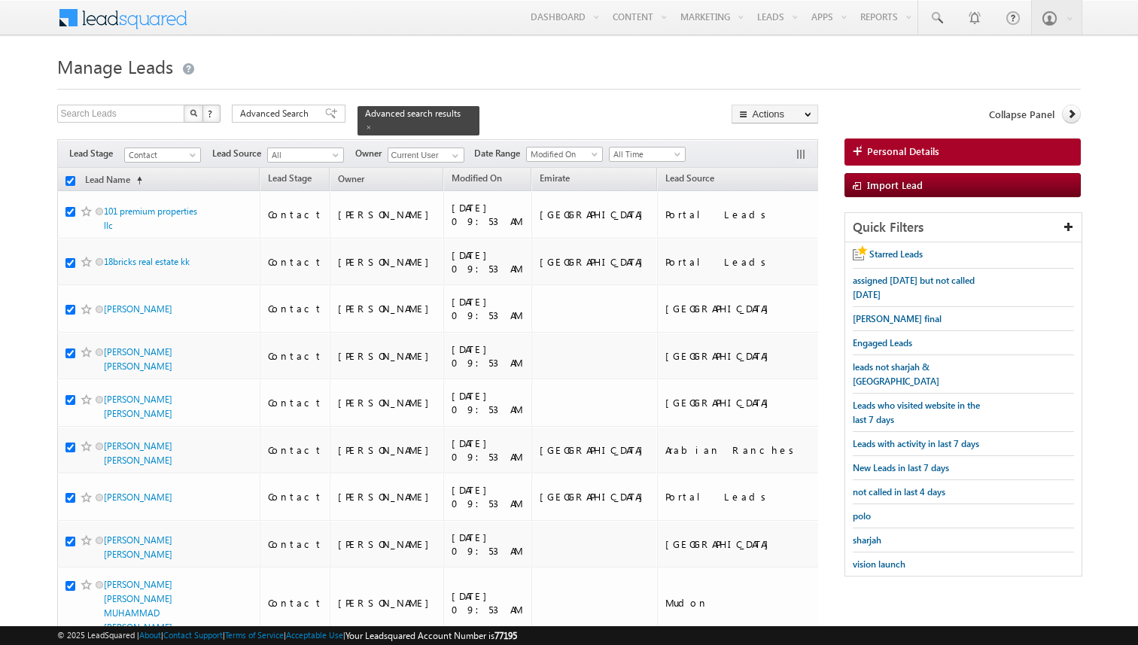
checkbox input "true"
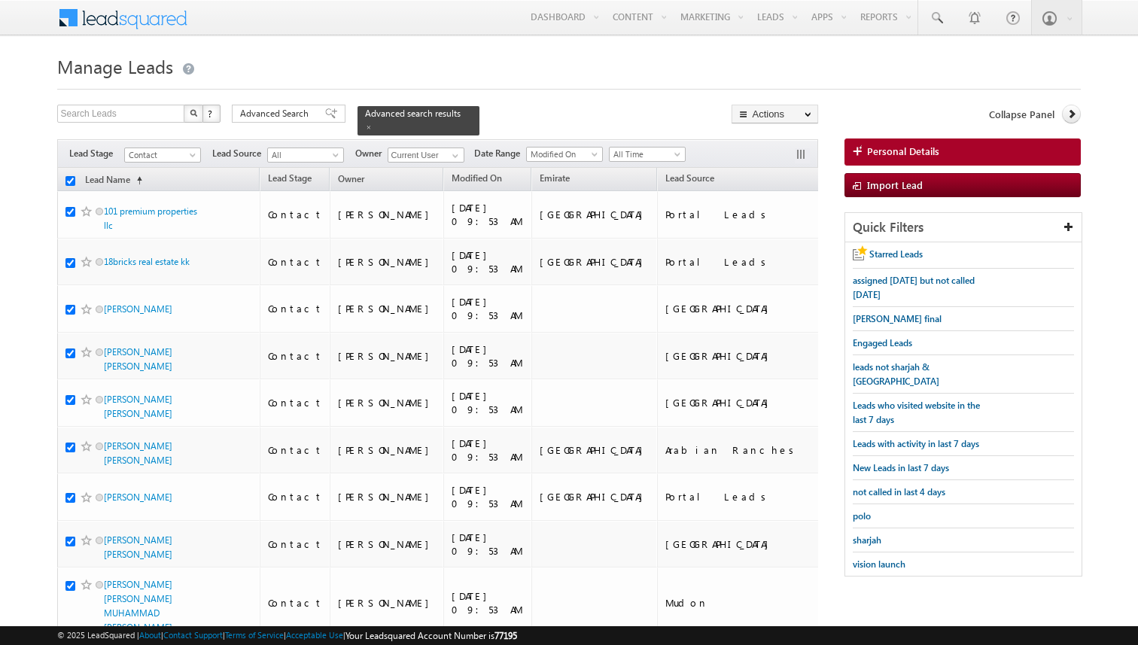
checkbox input "true"
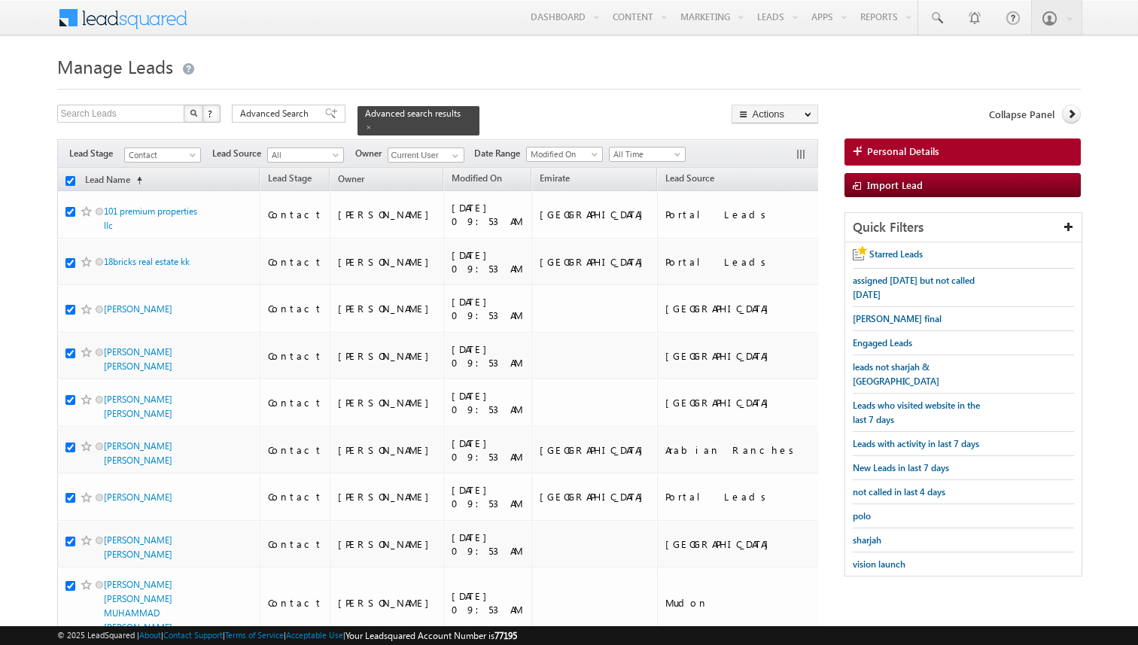
checkbox input "true"
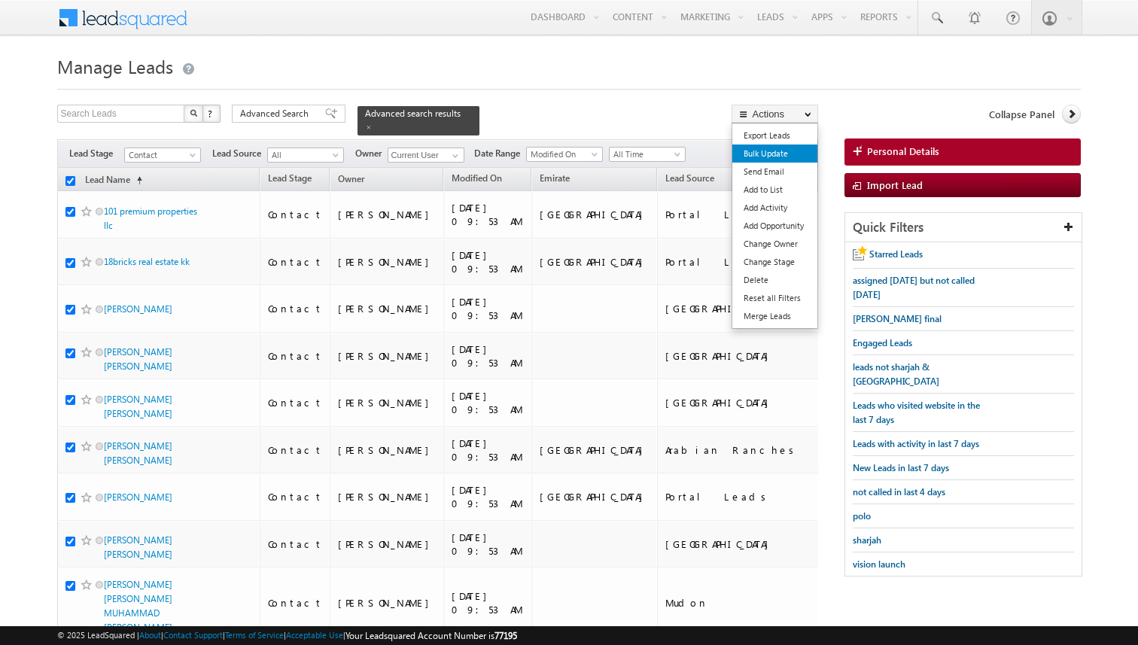
click at [767, 157] on link "Bulk Update" at bounding box center [774, 153] width 85 height 18
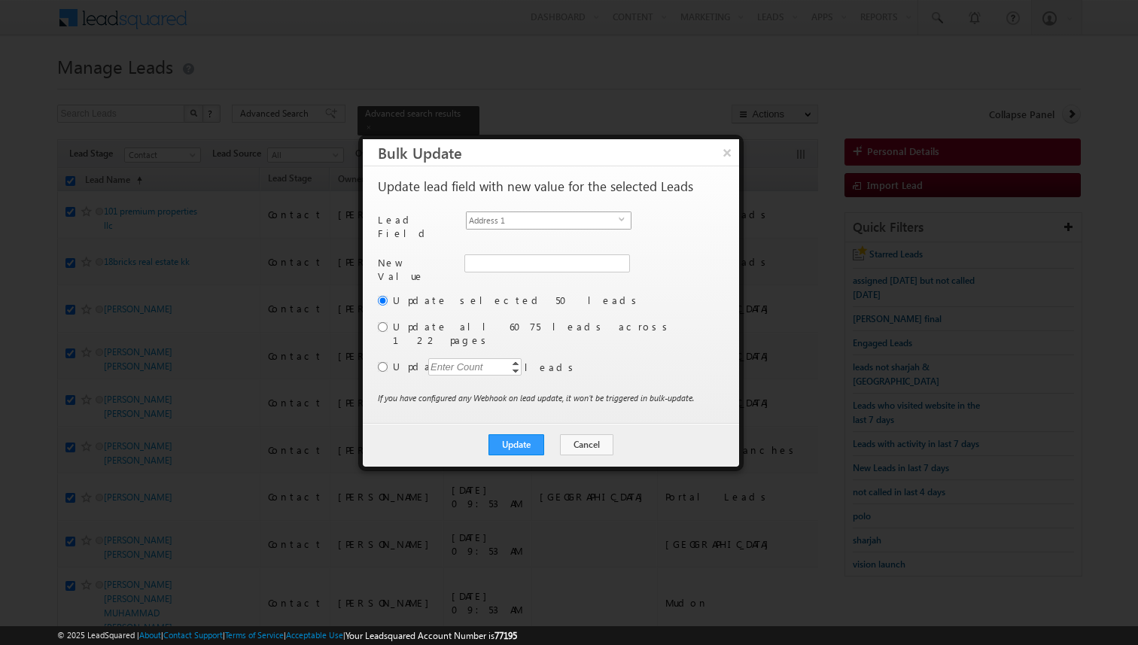
click at [542, 218] on span "Address 1" at bounding box center [542, 220] width 152 height 17
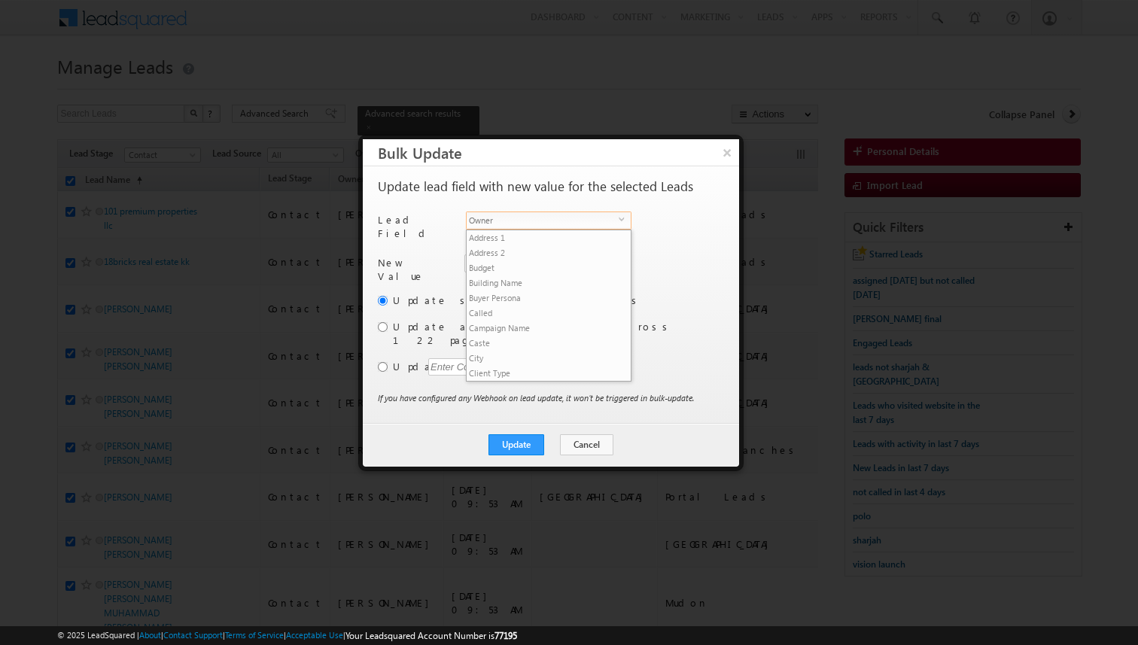
scroll to position [588, 0]
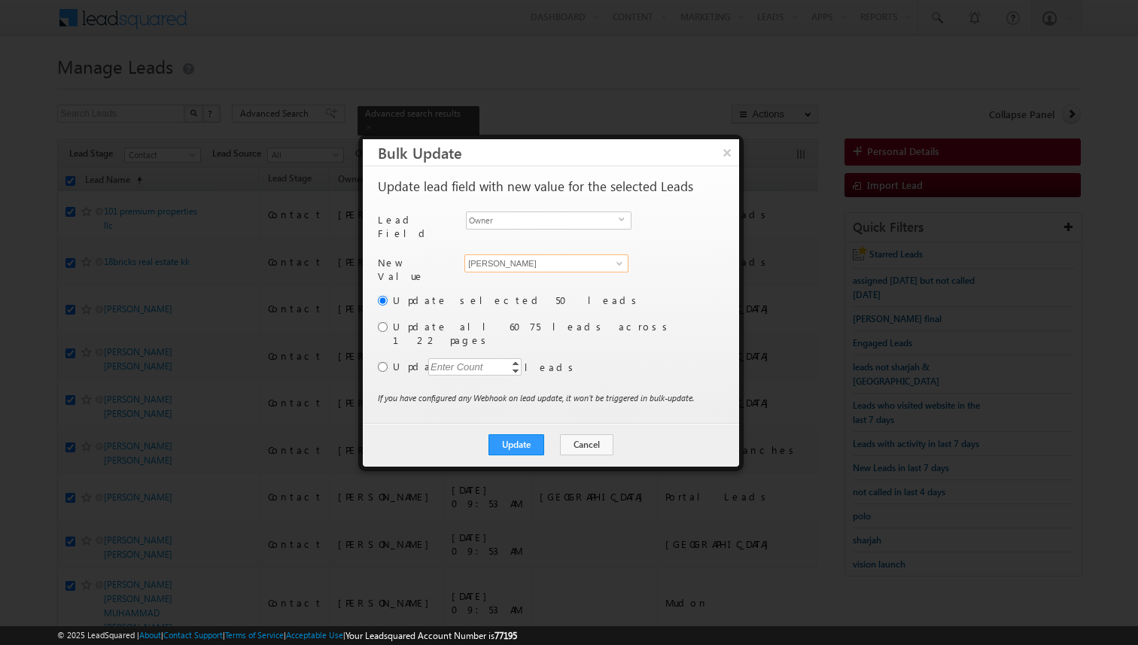
click at [501, 257] on input "[PERSON_NAME]" at bounding box center [546, 263] width 164 height 18
type input "Shiva Sisodia"
click at [382, 362] on input "radio" at bounding box center [383, 367] width 10 height 10
radio input "true"
click at [449, 358] on div "Enter Count" at bounding box center [456, 366] width 57 height 17
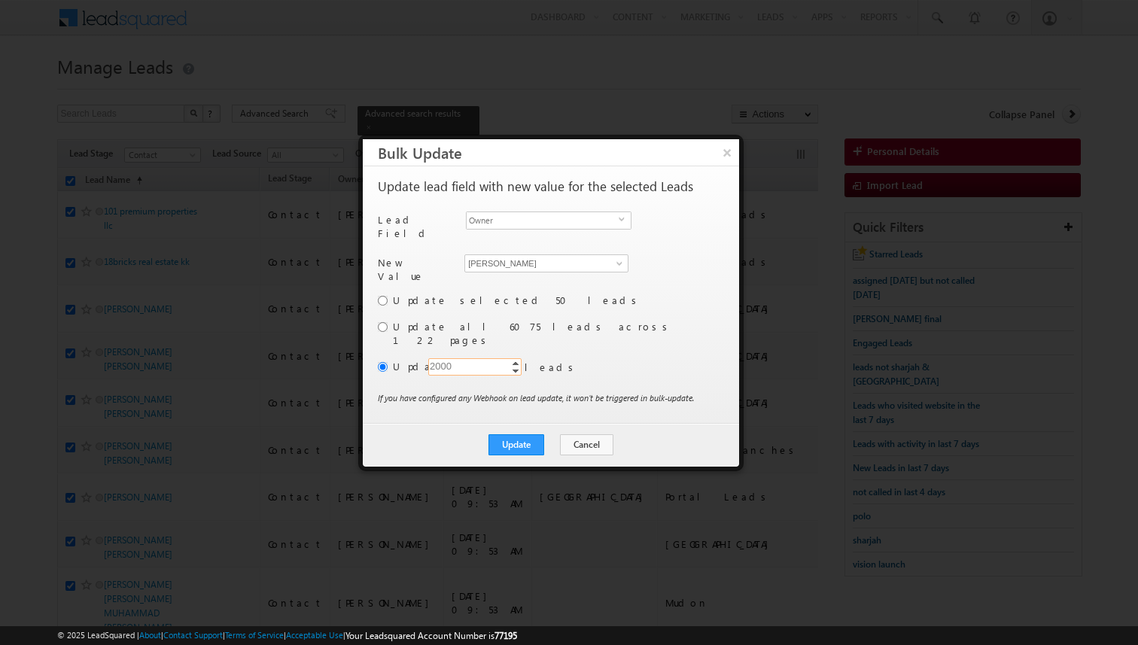
type input "2000"
click at [581, 339] on div "Update selected 50 leads Update all 6075 leads across 122 pages Update Enter Co…" at bounding box center [549, 342] width 343 height 98
click at [529, 434] on button "Update" at bounding box center [516, 444] width 56 height 21
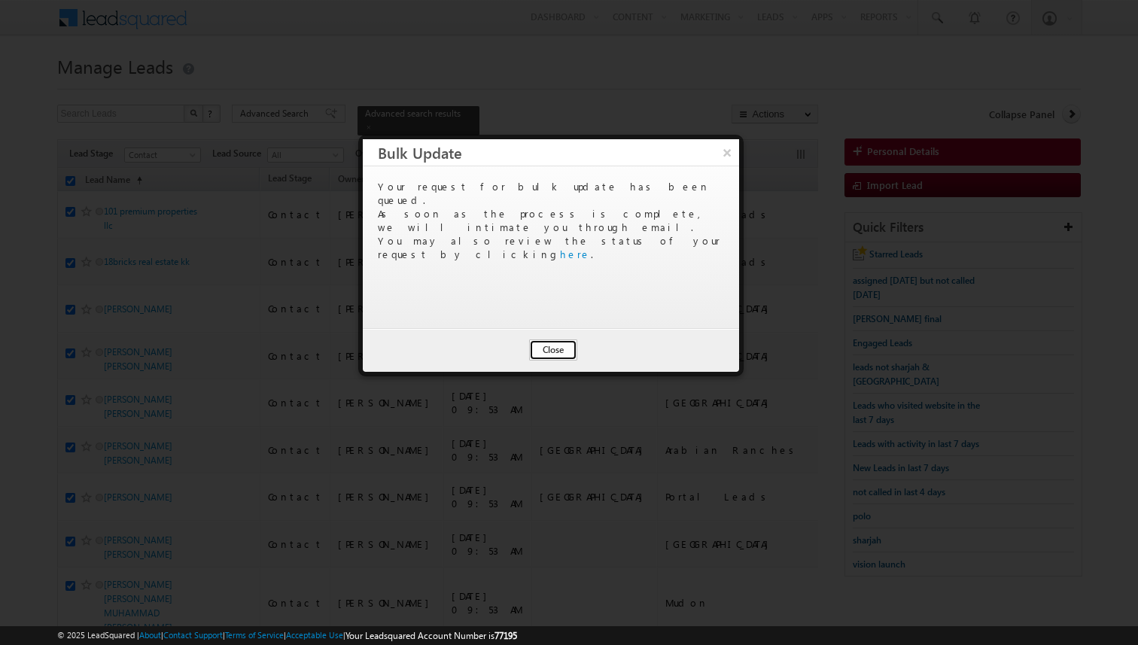
click at [560, 348] on button "Close" at bounding box center [553, 349] width 48 height 21
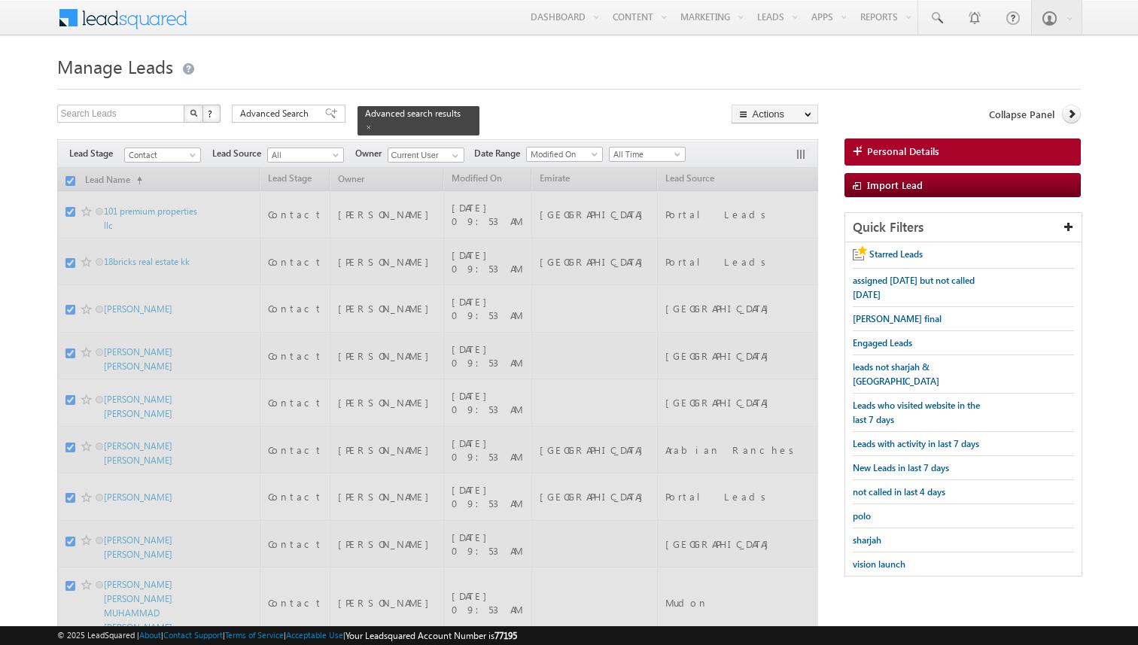
checkbox input "false"
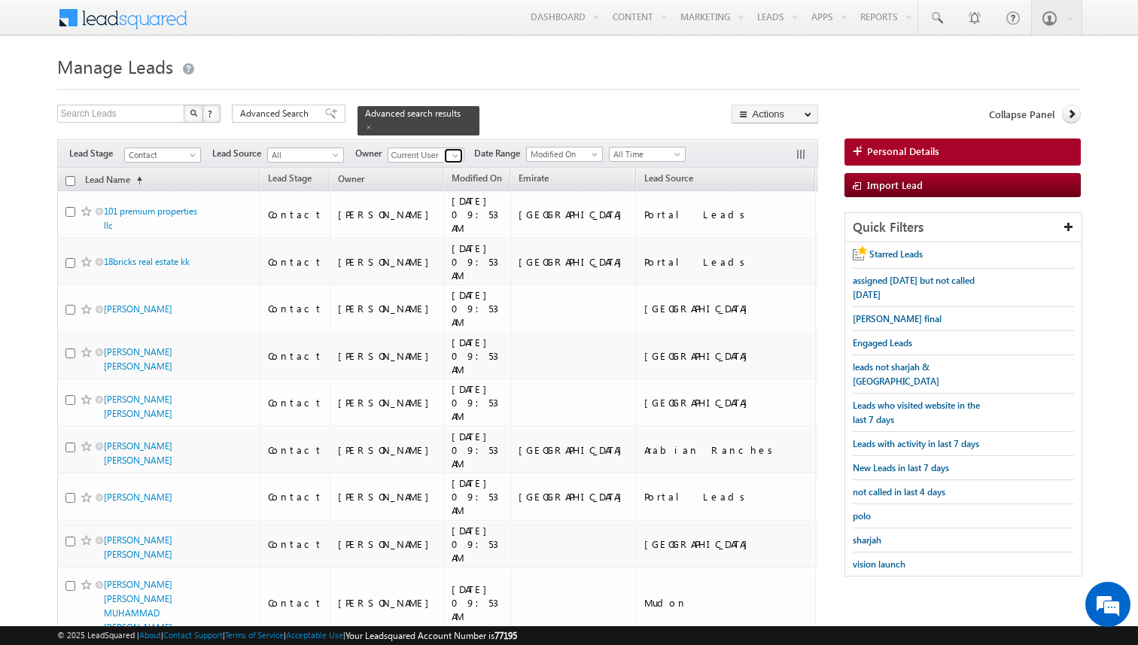
click at [454, 156] on span at bounding box center [455, 156] width 12 height 12
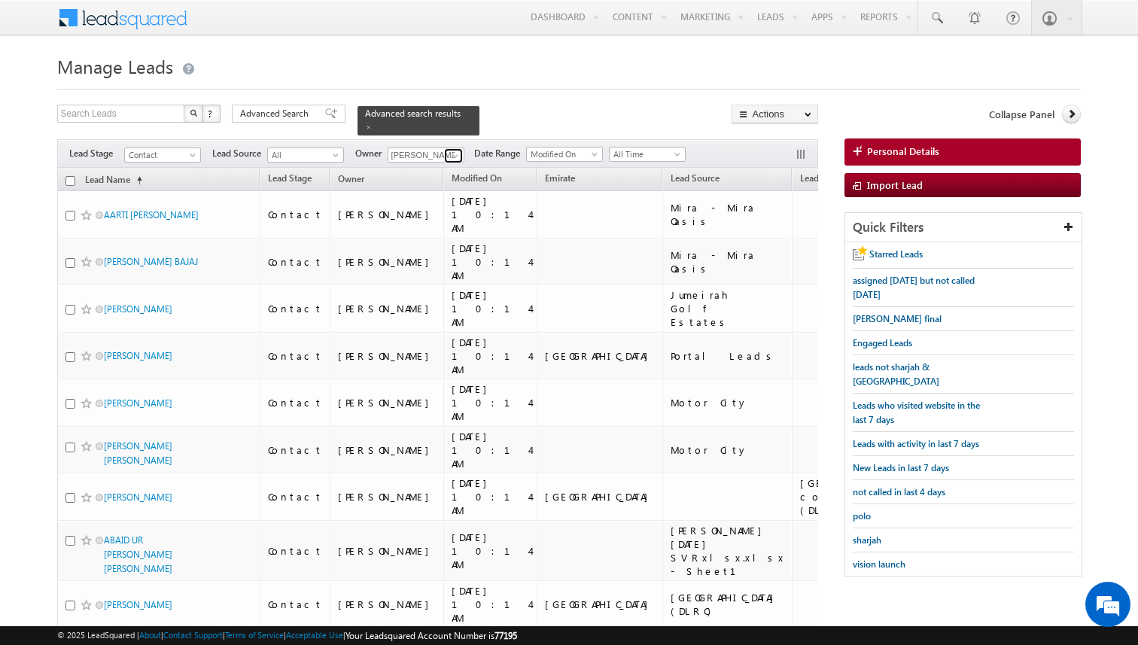
click at [455, 157] on span at bounding box center [455, 156] width 12 height 12
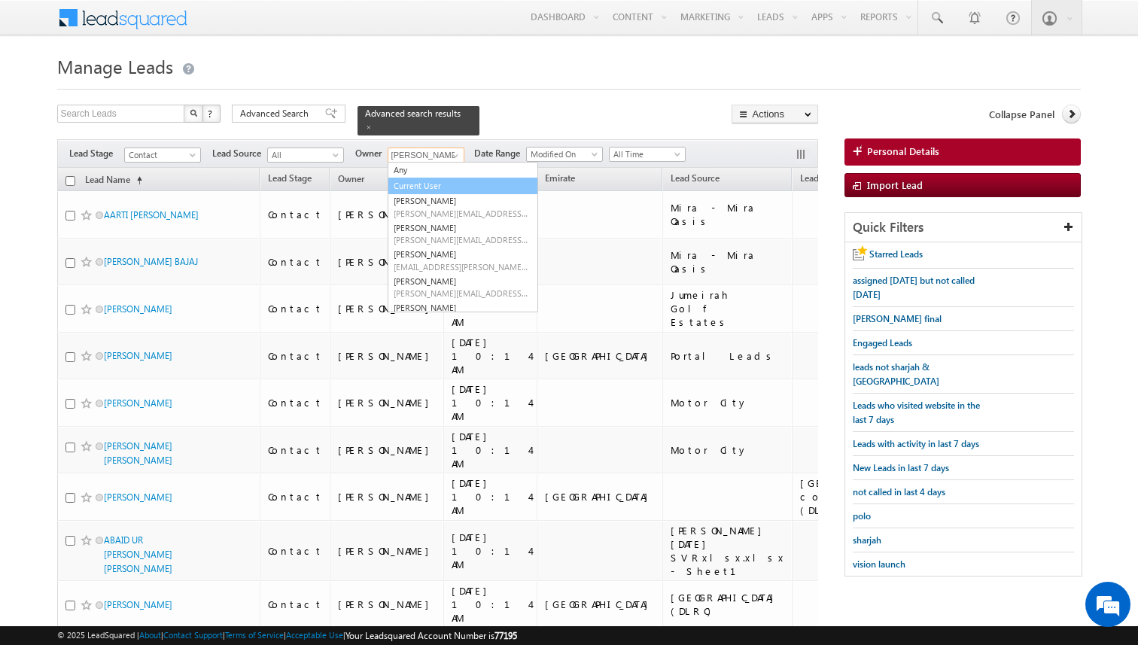
type input "Current User"
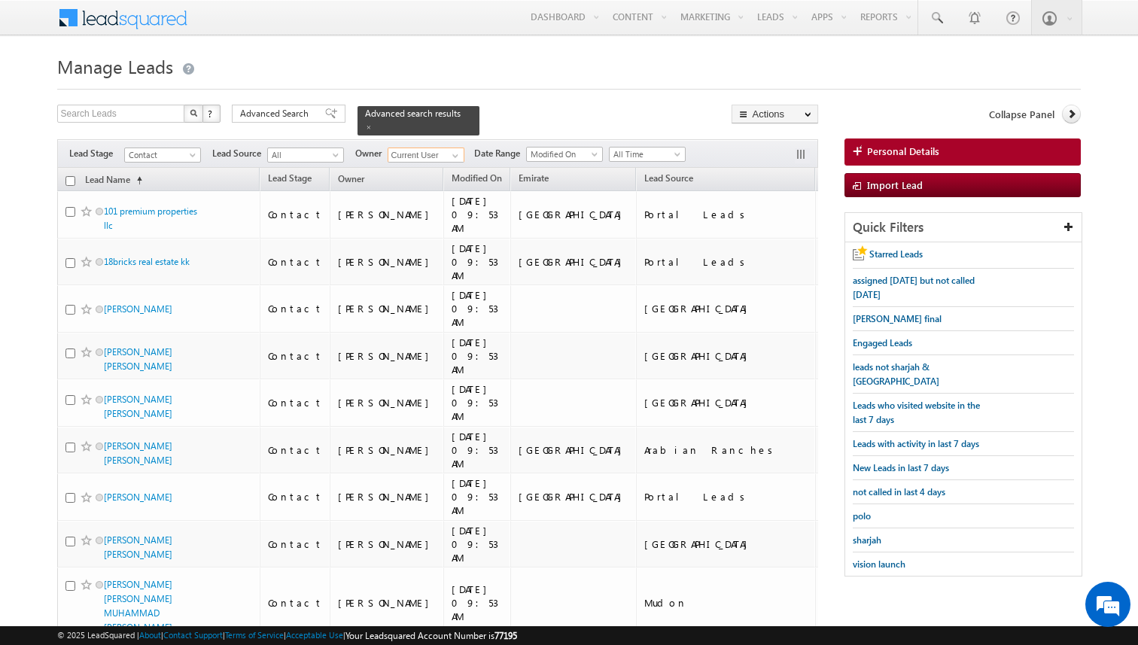
click at [71, 181] on input "checkbox" at bounding box center [70, 181] width 10 height 10
checkbox input "true"
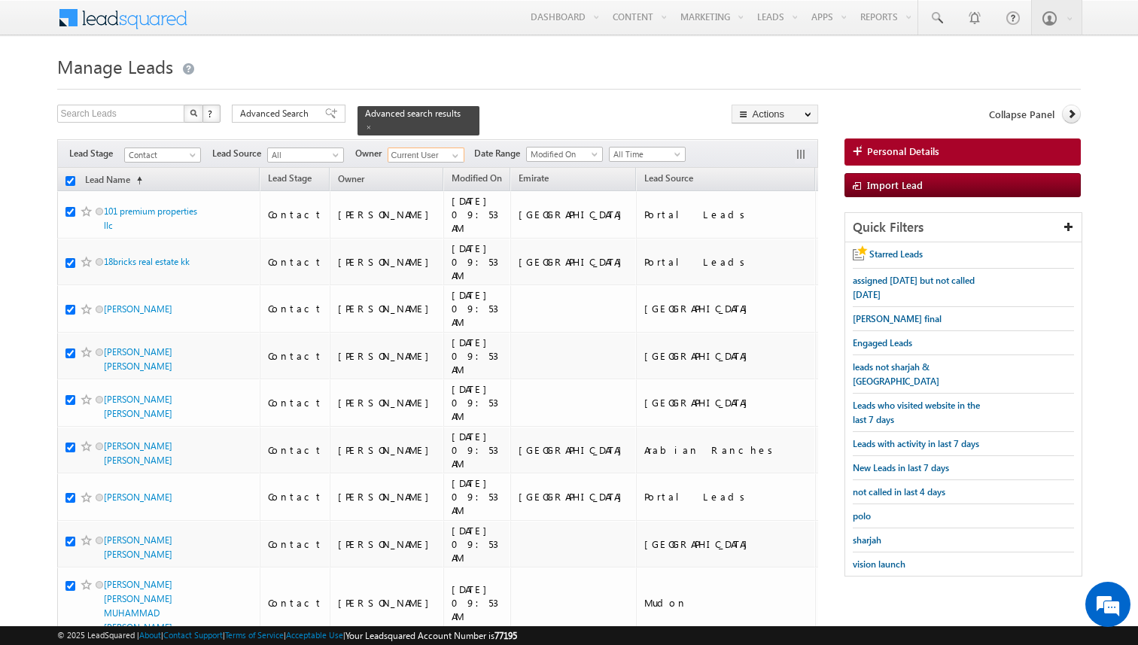
checkbox input "true"
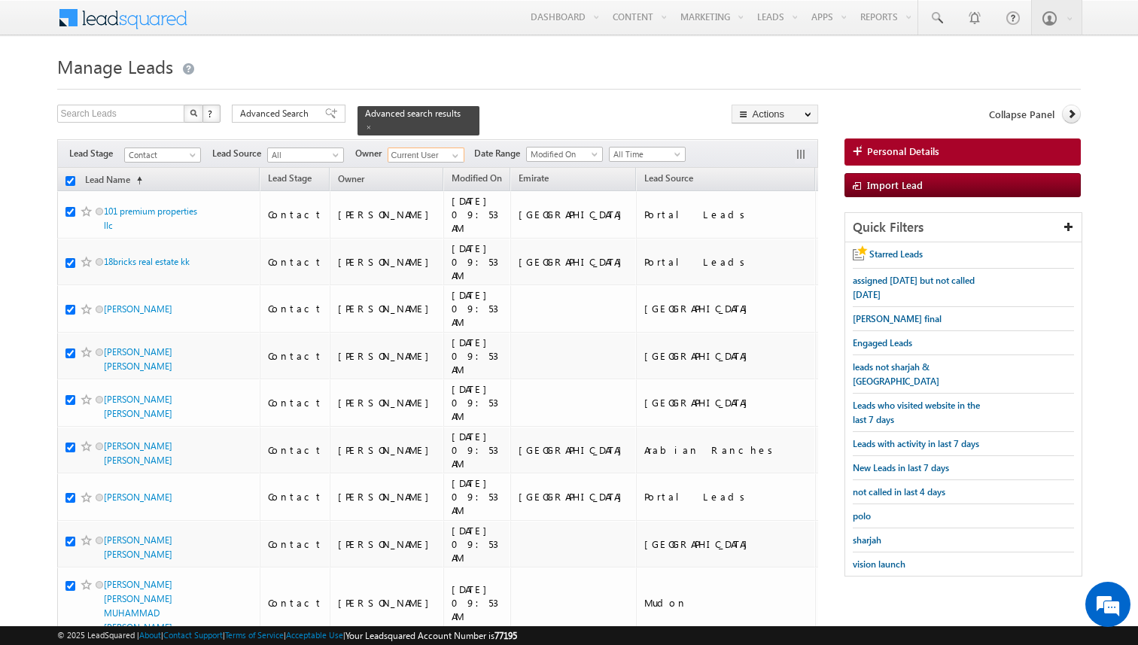
checkbox input "true"
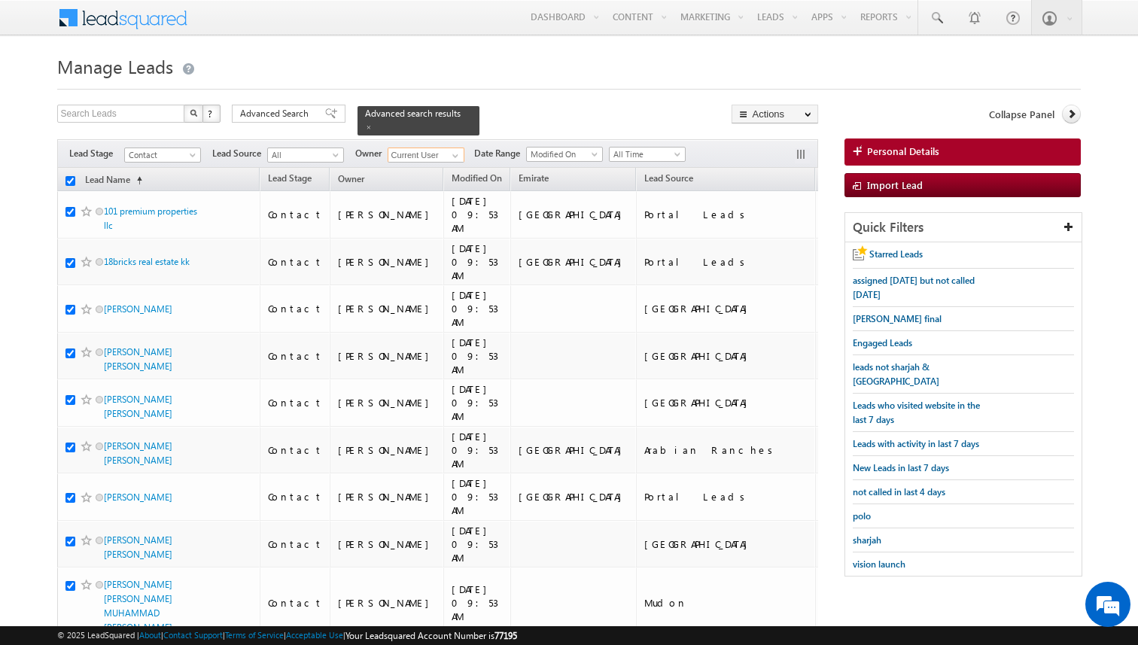
checkbox input "true"
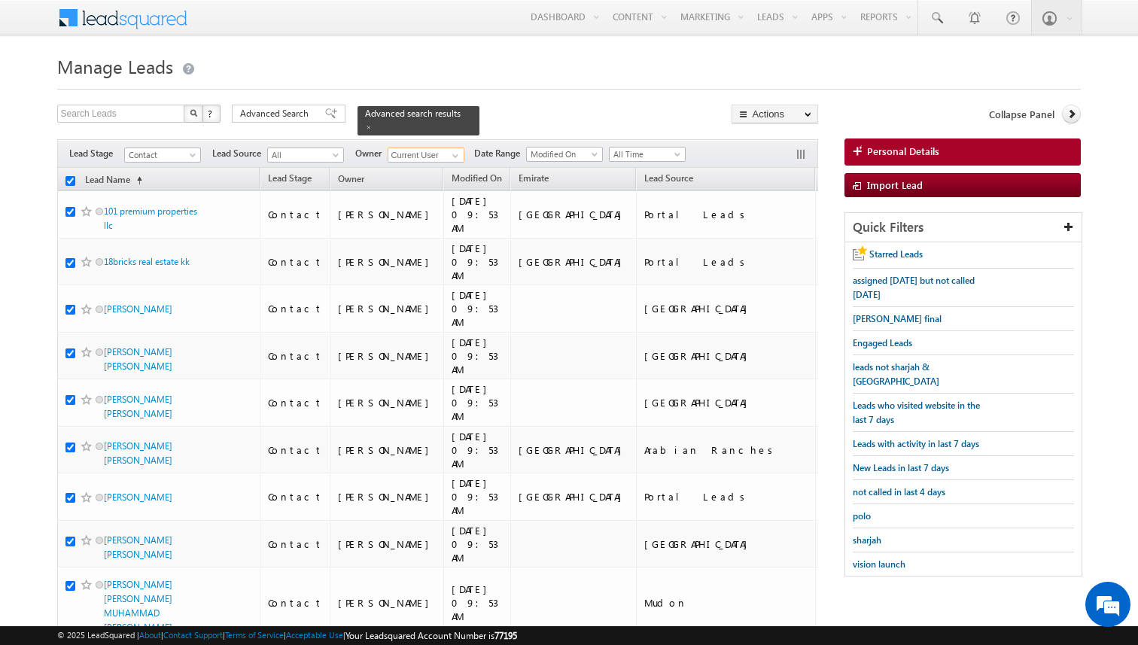
checkbox input "true"
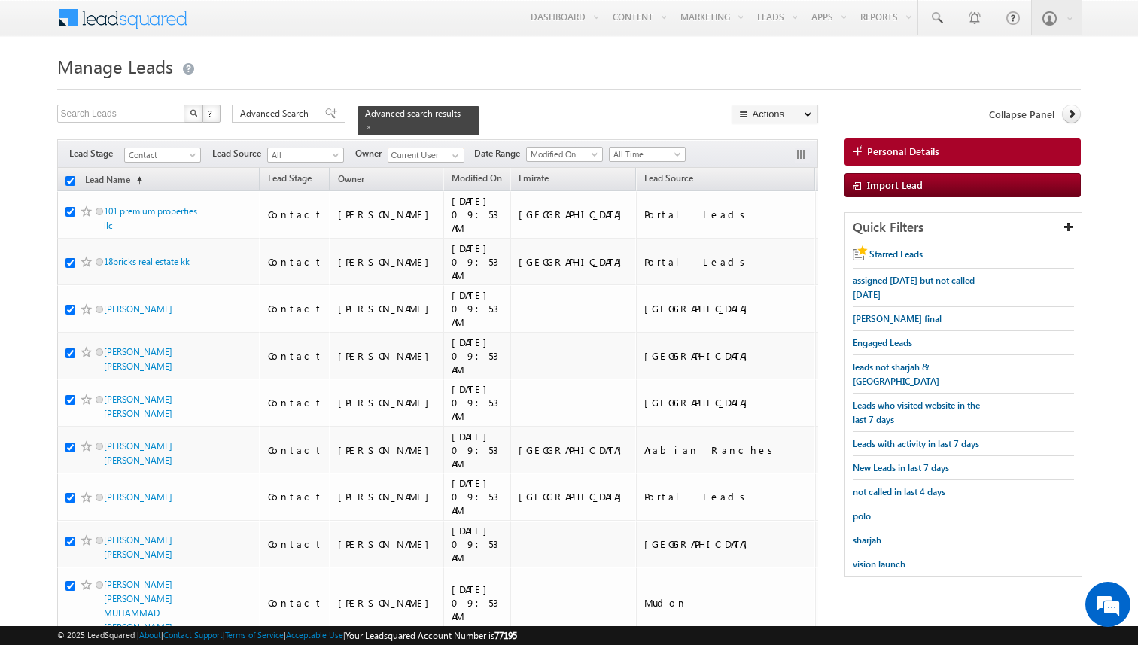
checkbox input "true"
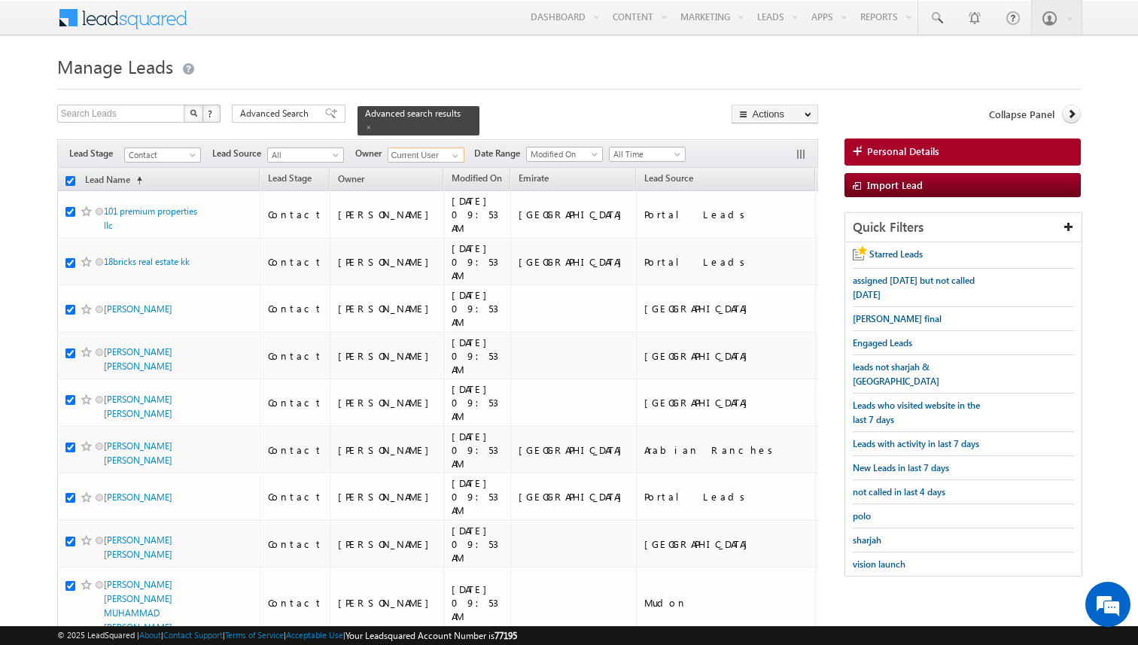
checkbox input "true"
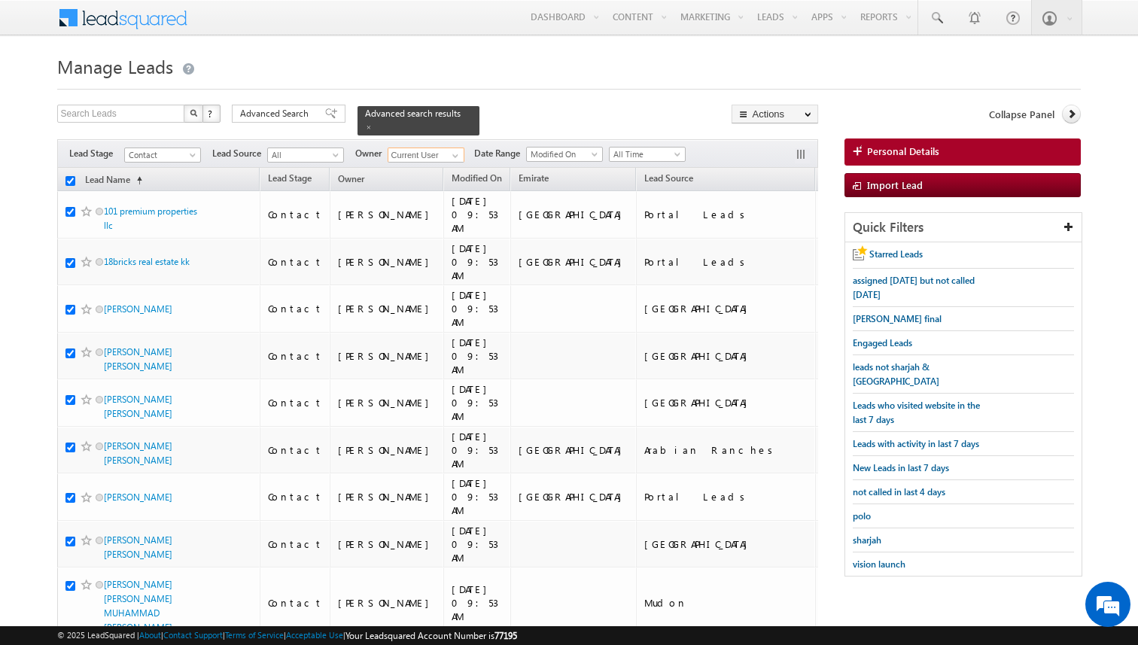
checkbox input "true"
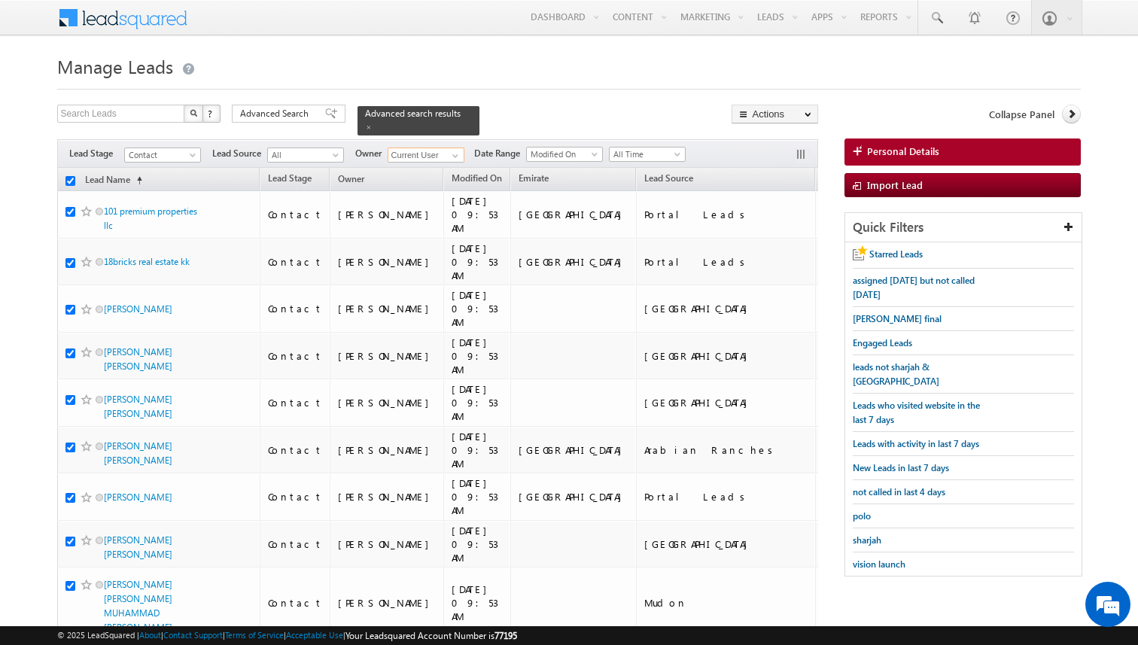
checkbox input "true"
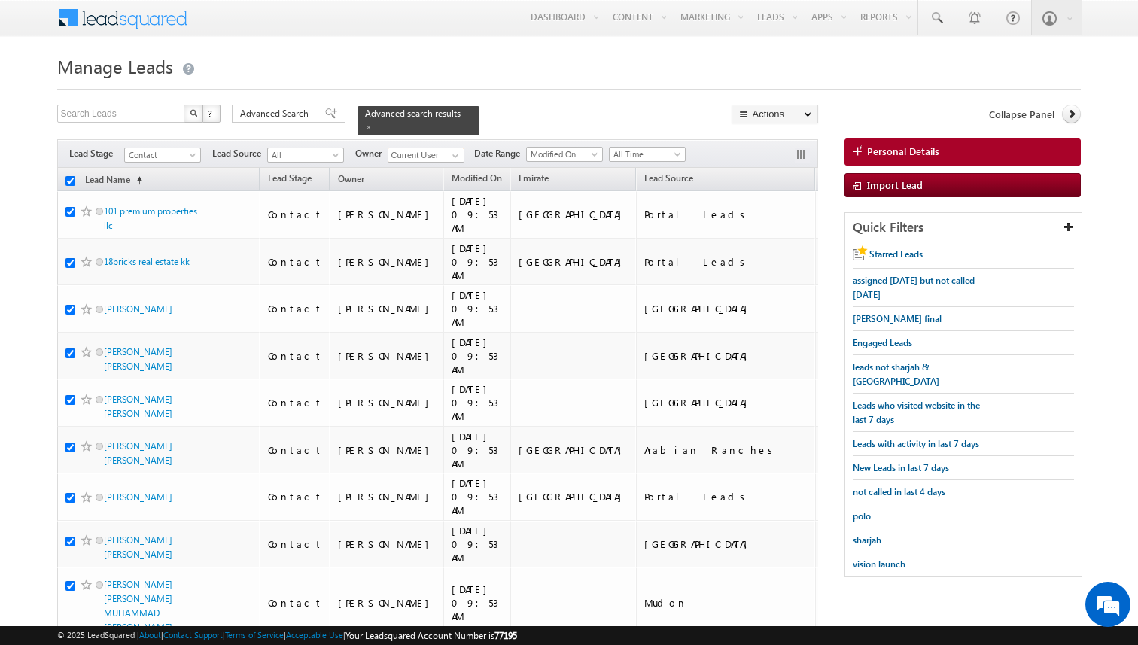
checkbox input "true"
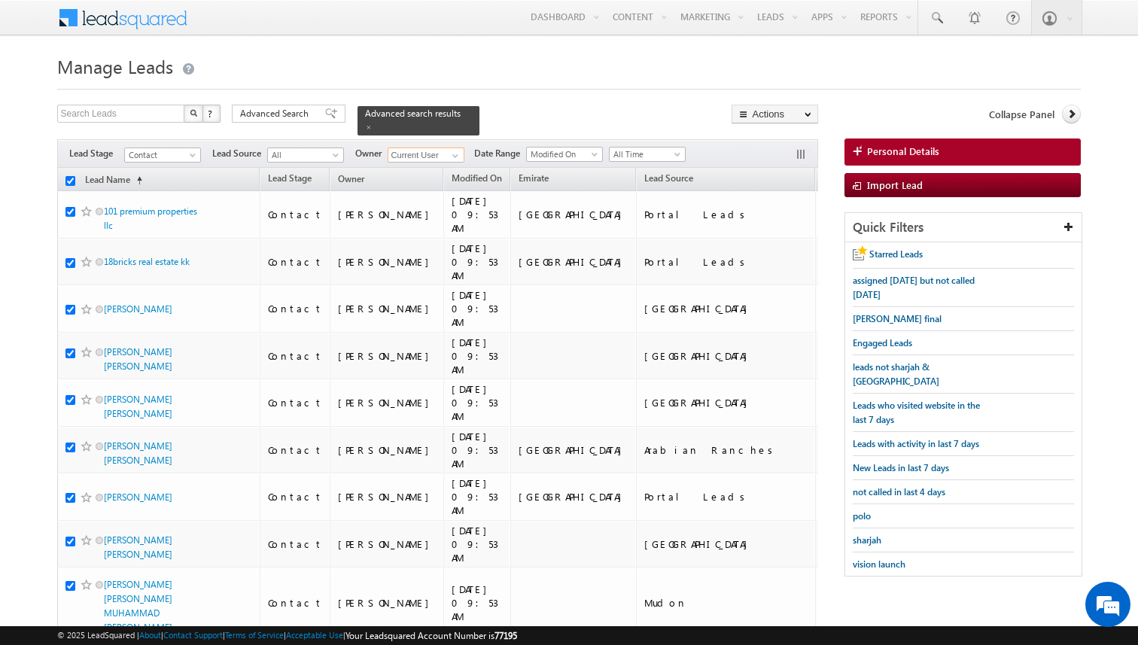
checkbox input "true"
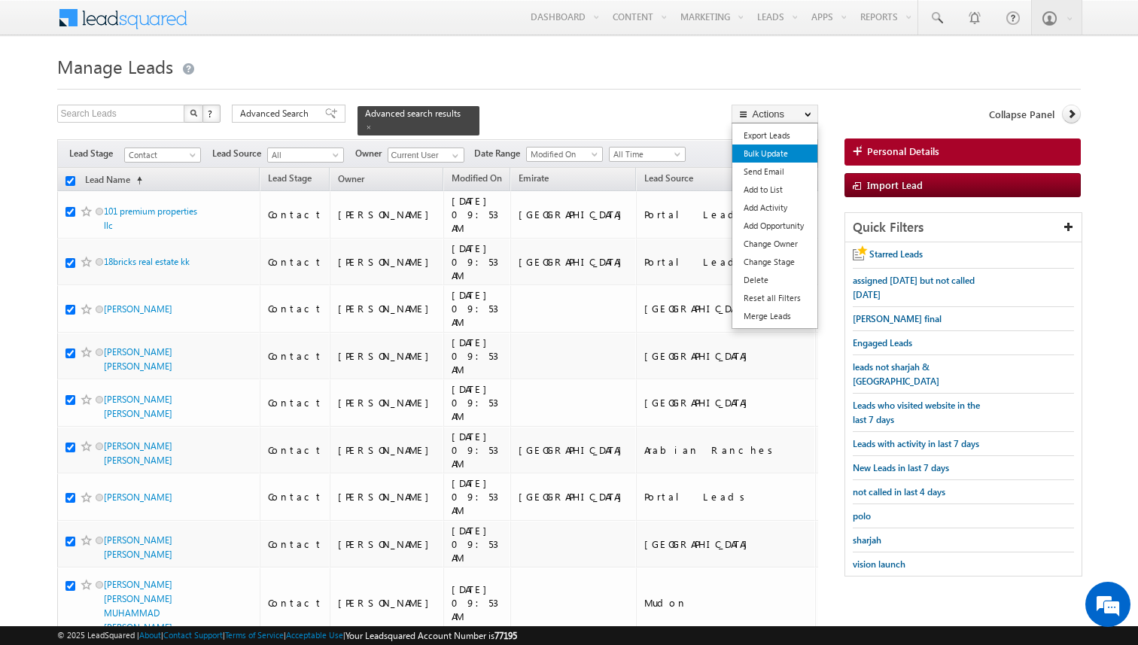
click at [774, 157] on link "Bulk Update" at bounding box center [774, 153] width 85 height 18
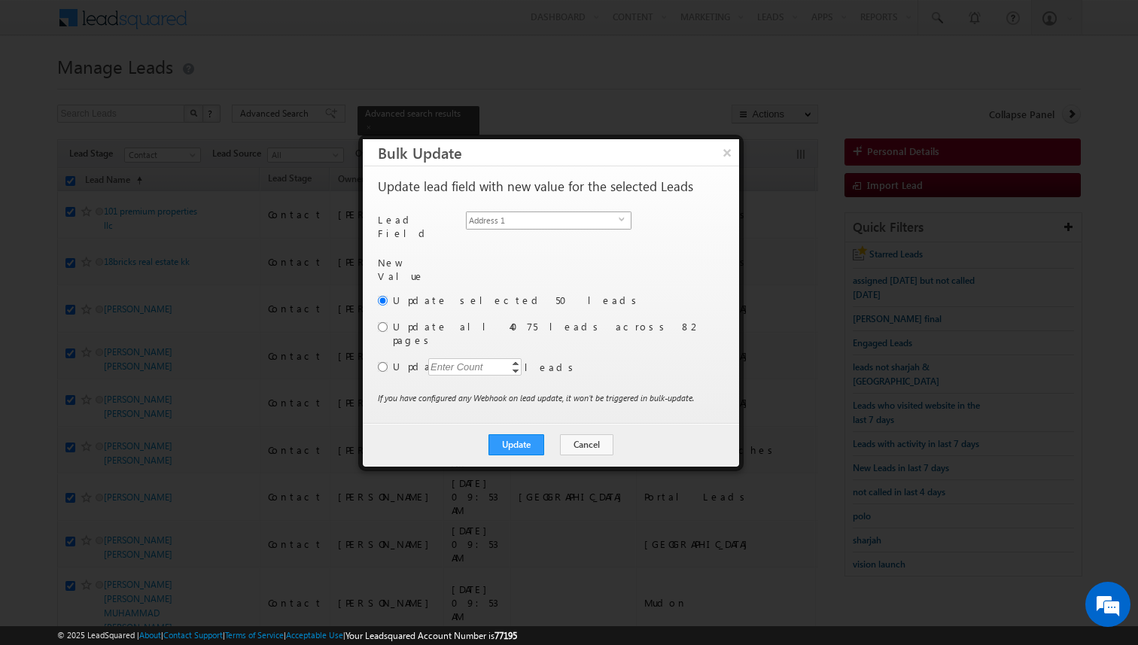
click at [578, 219] on span "Address 1" at bounding box center [542, 220] width 152 height 17
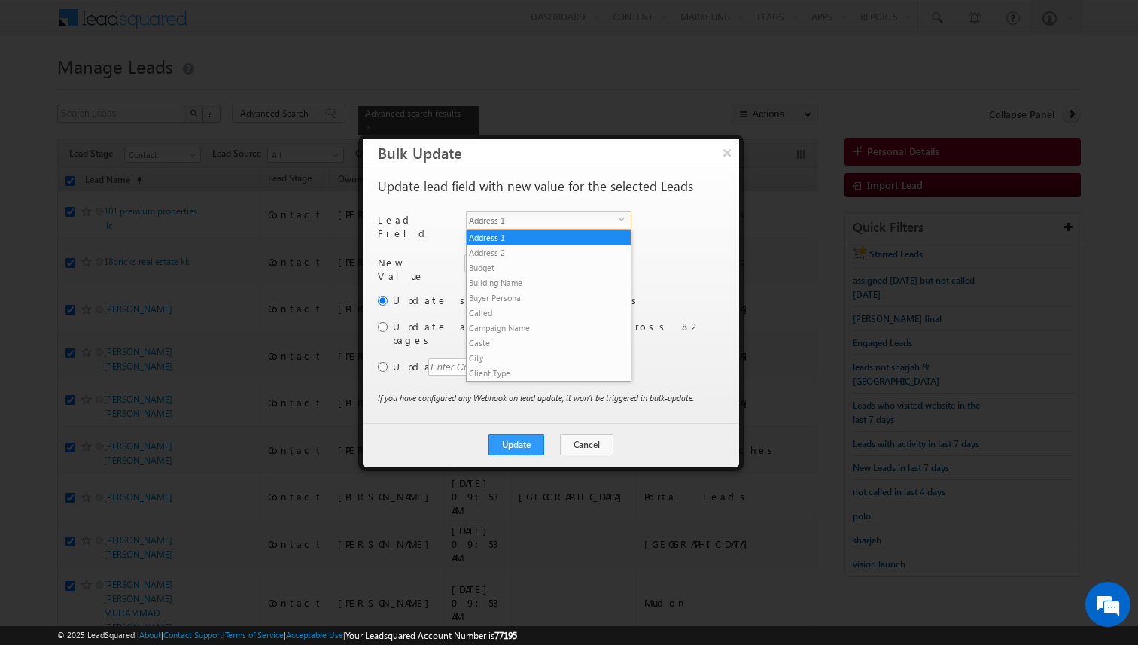
scroll to position [588, 0]
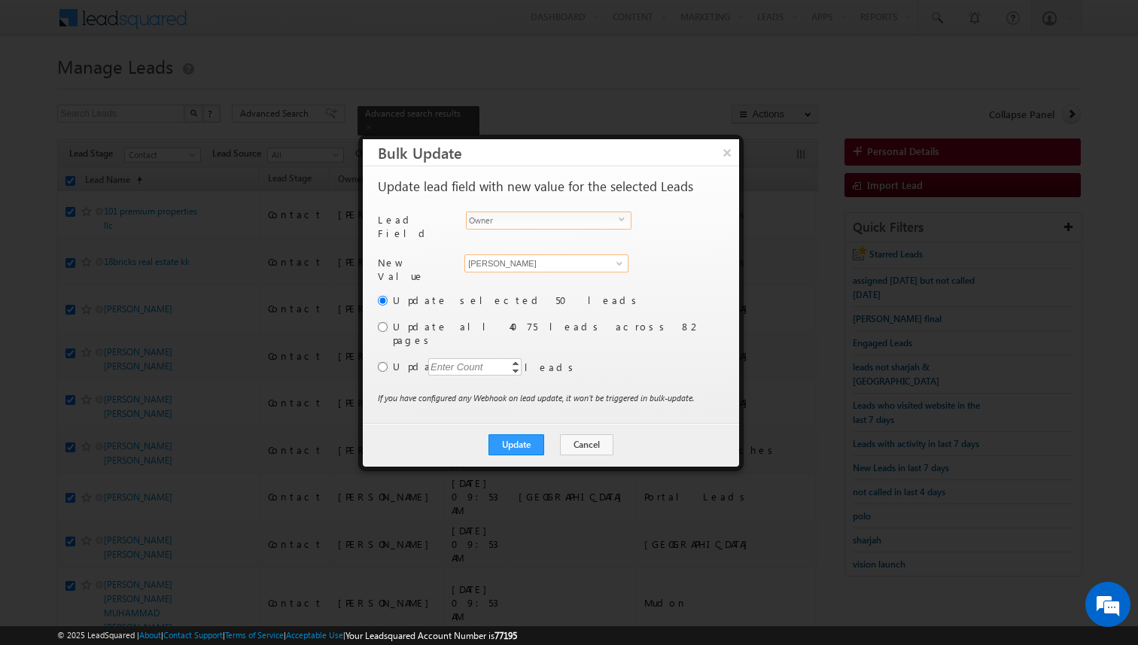
click at [551, 254] on input "[PERSON_NAME]" at bounding box center [546, 263] width 164 height 18
type input "Rajender Rautela"
click at [383, 362] on input "radio" at bounding box center [383, 367] width 10 height 10
radio input "true"
click at [445, 358] on div "Enter Count" at bounding box center [456, 366] width 57 height 17
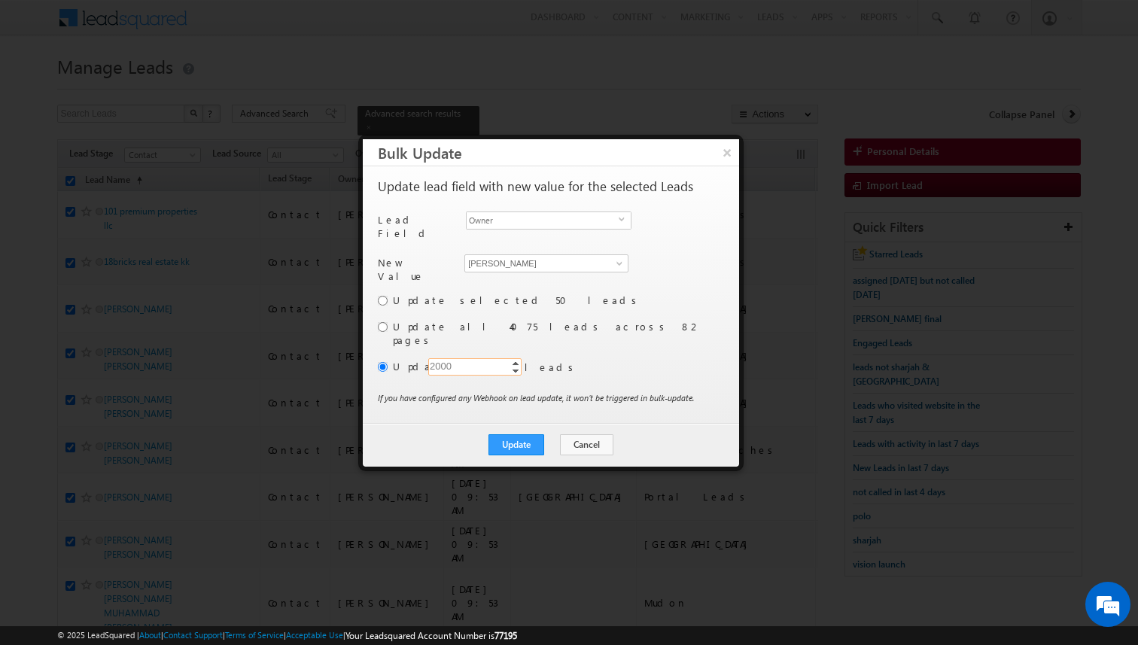
type input "2000"
click at [609, 339] on div "Update selected 50 leads Update all 4075 leads across 82 pages Update Enter Cou…" at bounding box center [549, 342] width 343 height 98
click at [525, 434] on button "Update" at bounding box center [516, 444] width 56 height 21
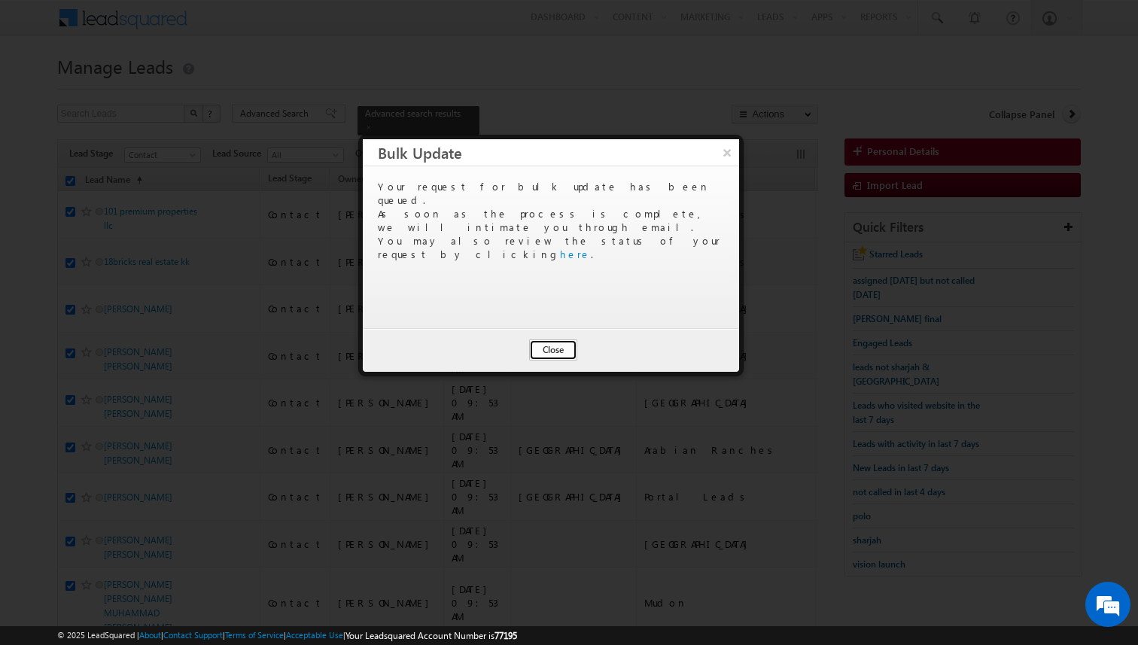
click at [563, 348] on button "Close" at bounding box center [553, 349] width 48 height 21
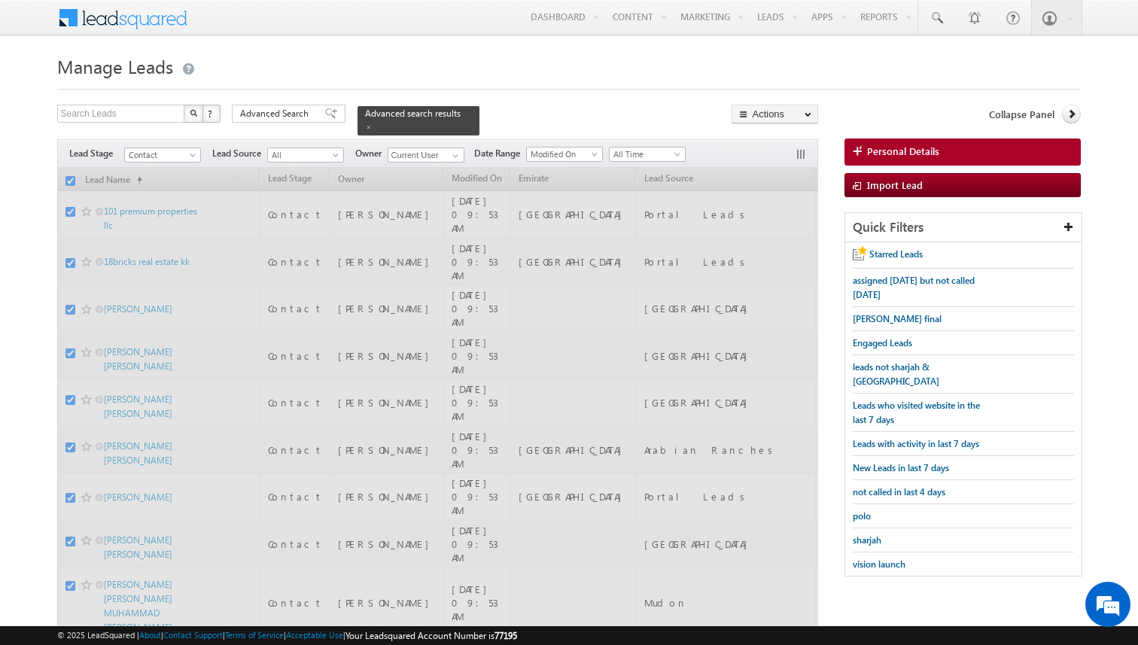
checkbox input "false"
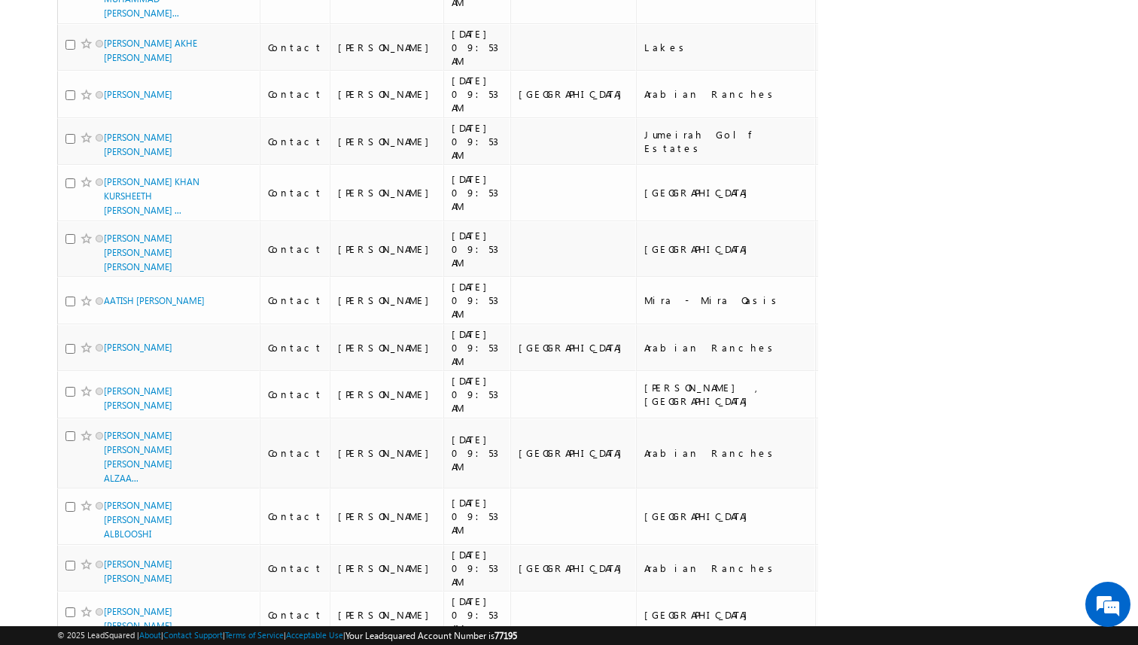
scroll to position [0, 0]
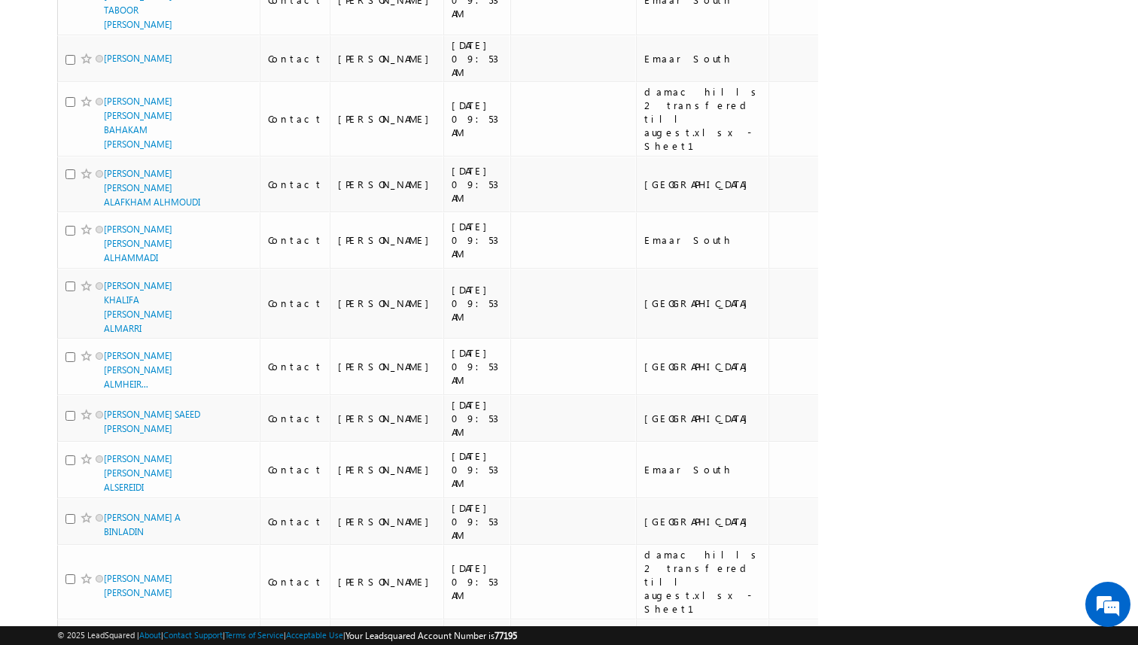
scroll to position [2188, 0]
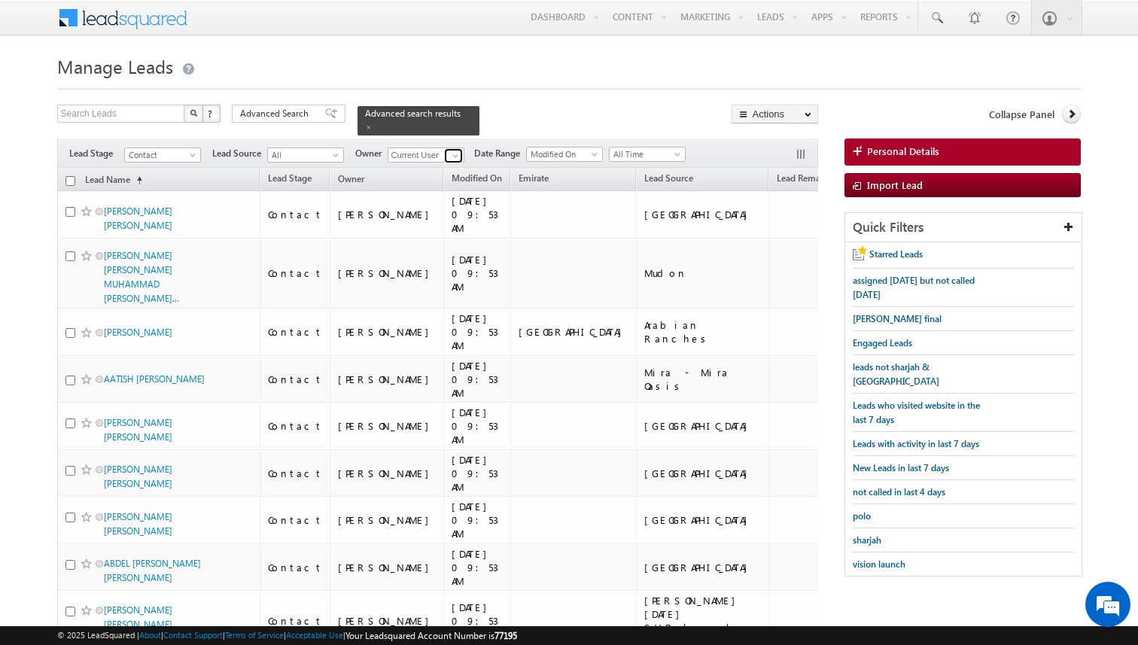
click at [457, 153] on span at bounding box center [455, 156] width 12 height 12
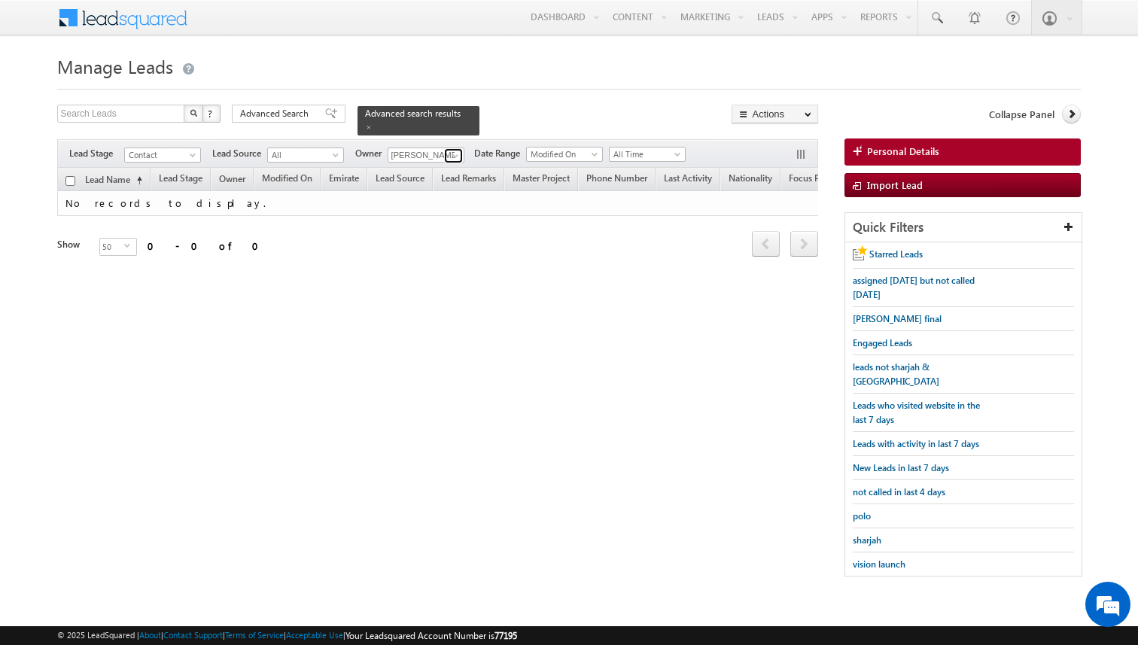
click at [457, 156] on span at bounding box center [455, 156] width 12 height 12
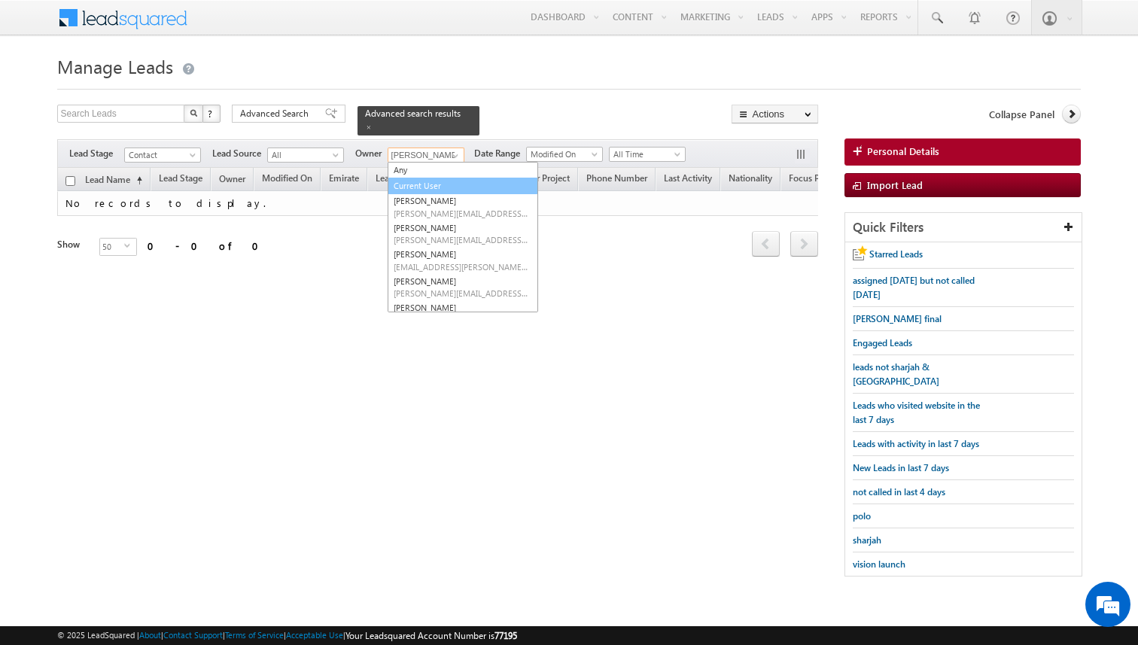
click at [436, 181] on link "Current User" at bounding box center [462, 186] width 150 height 17
type input "Current User"
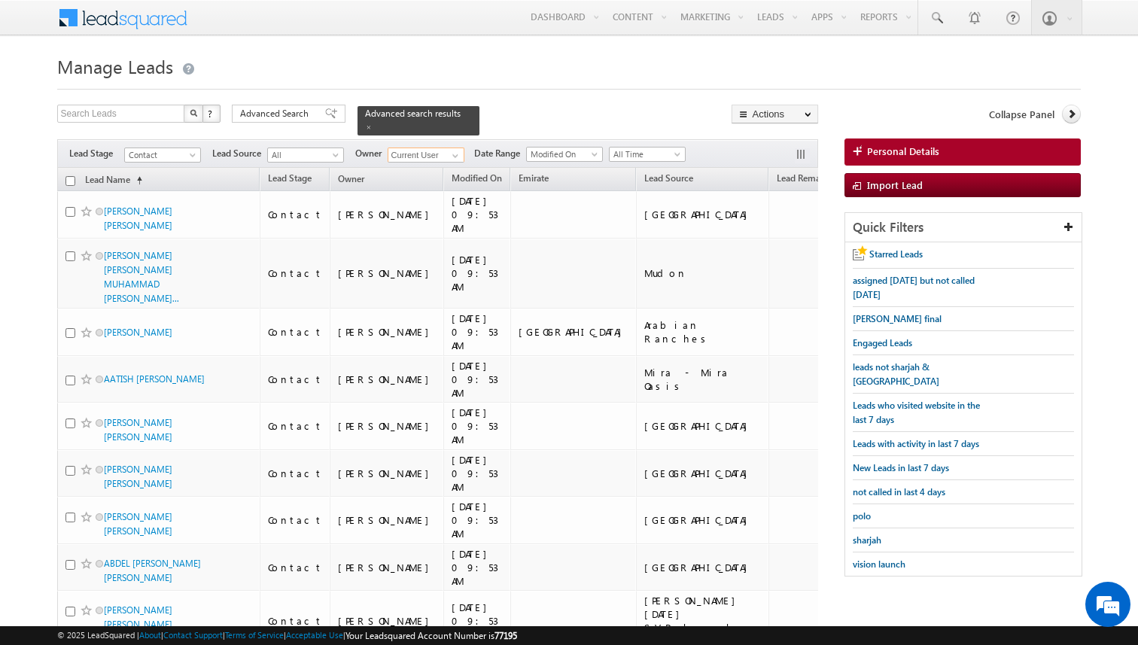
click at [69, 179] on input "checkbox" at bounding box center [70, 181] width 10 height 10
checkbox input "true"
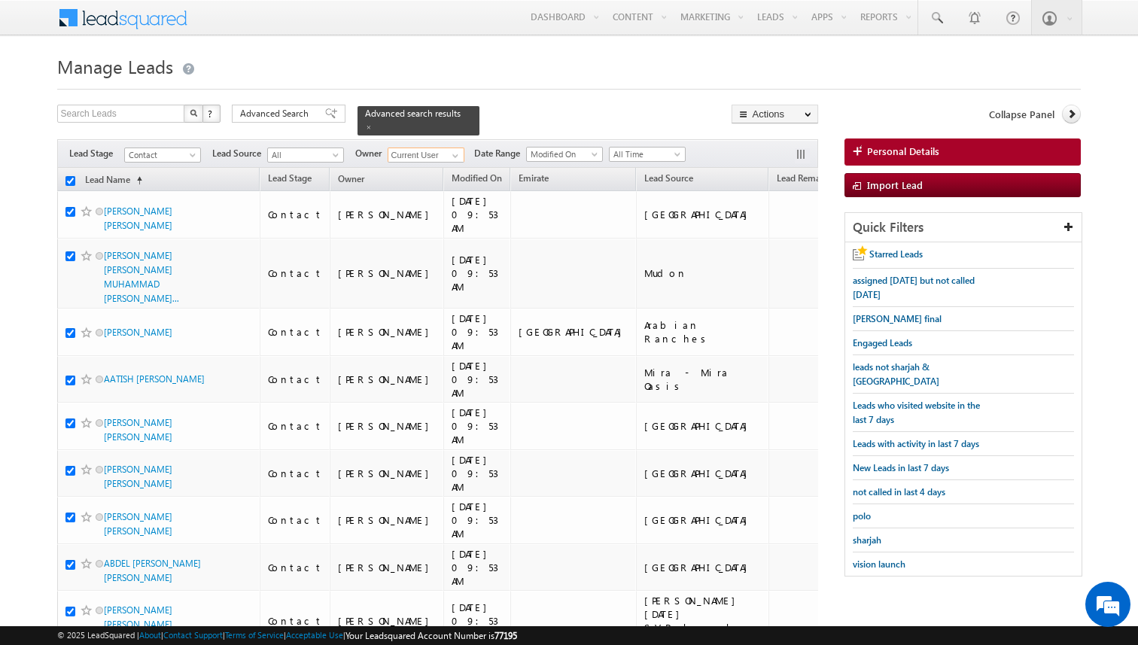
checkbox input "true"
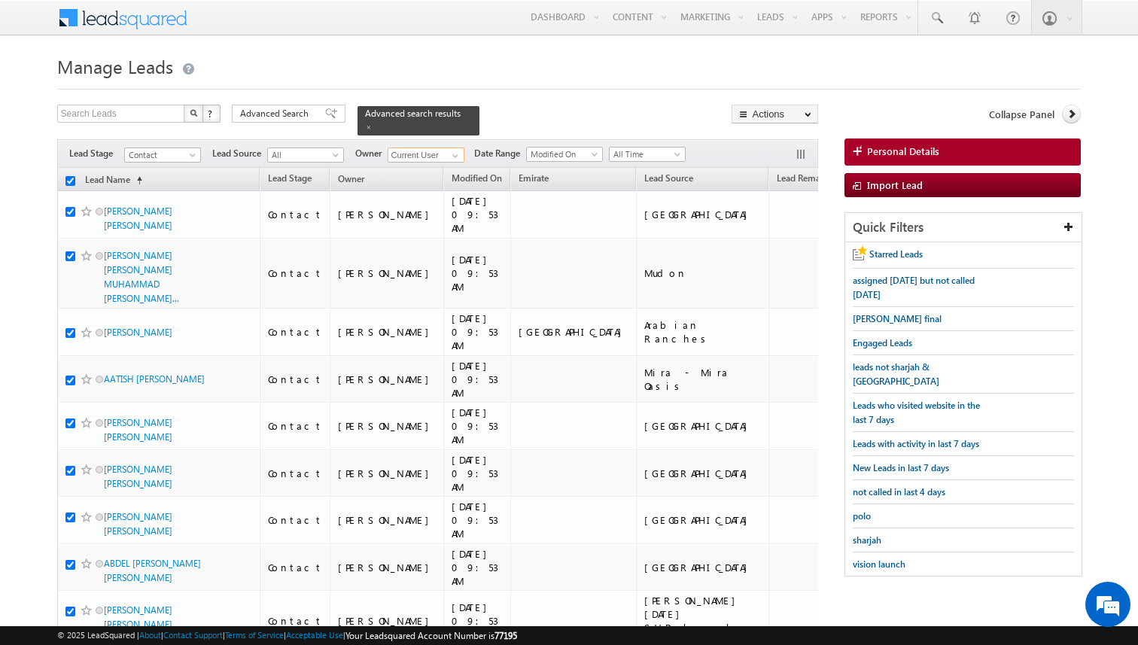
checkbox input "true"
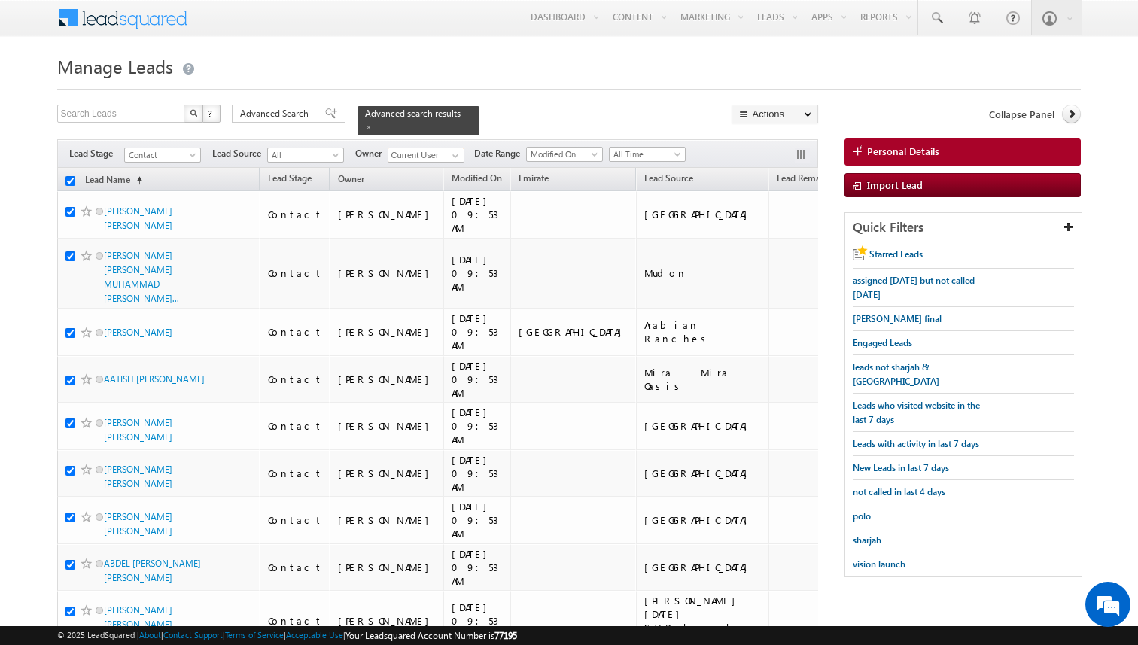
checkbox input "true"
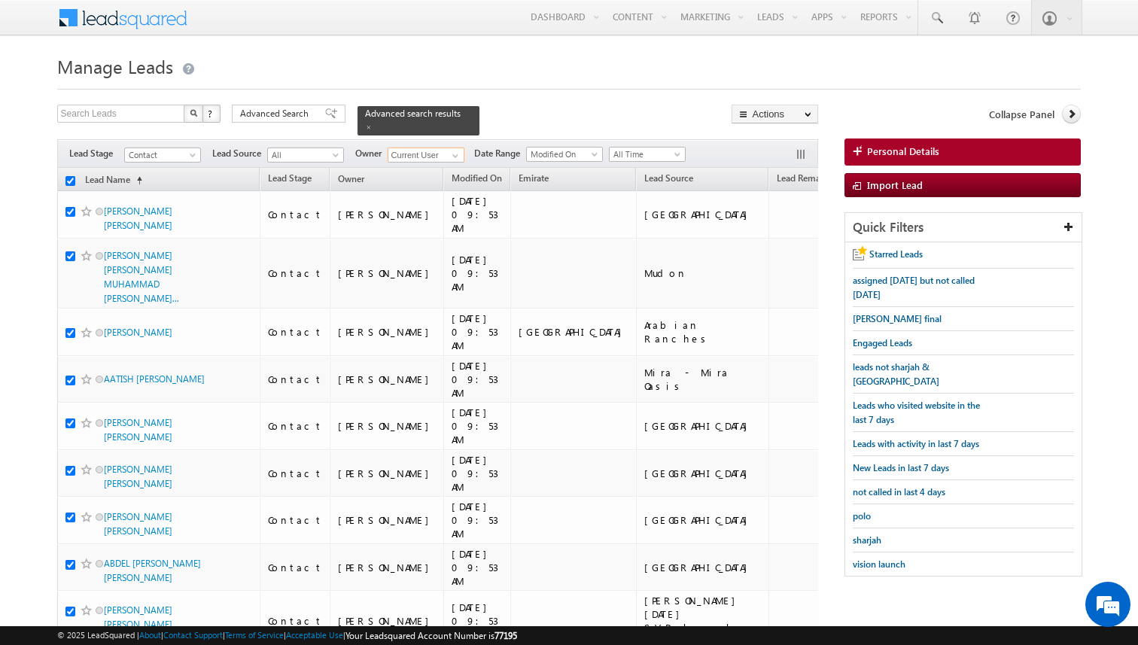
checkbox input "true"
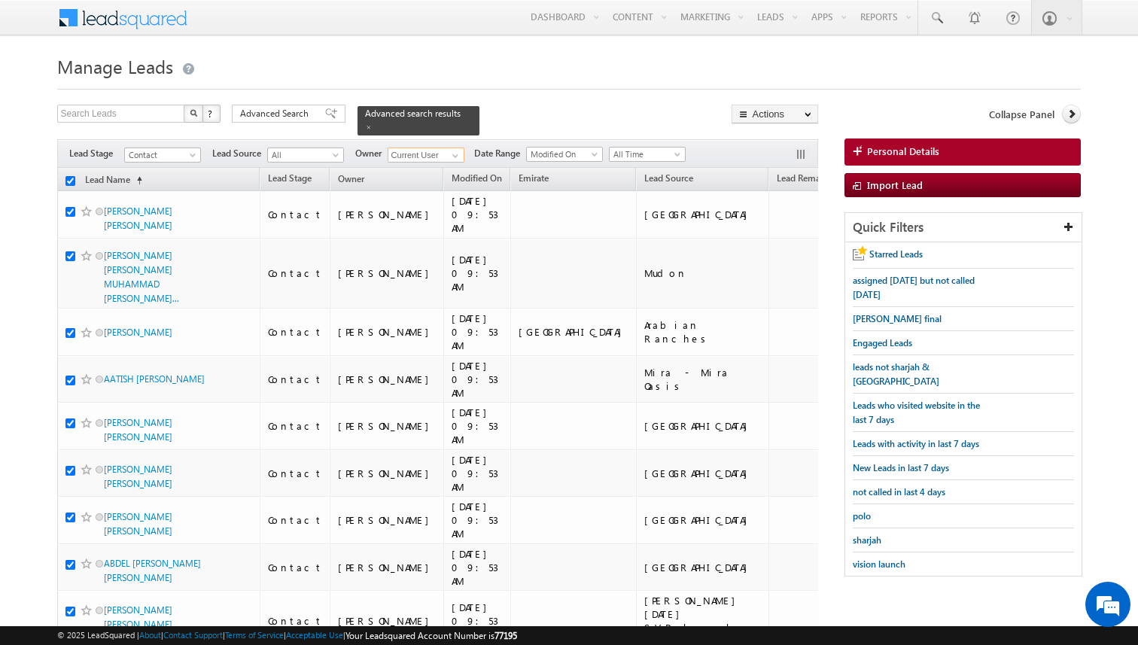
checkbox input "true"
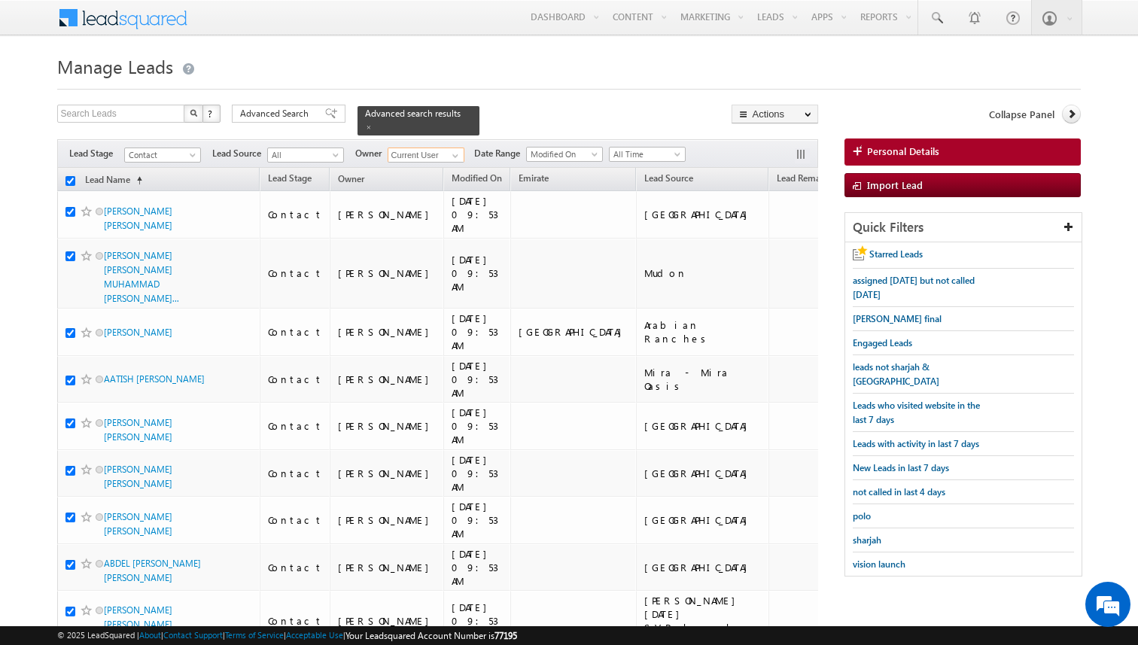
checkbox input "true"
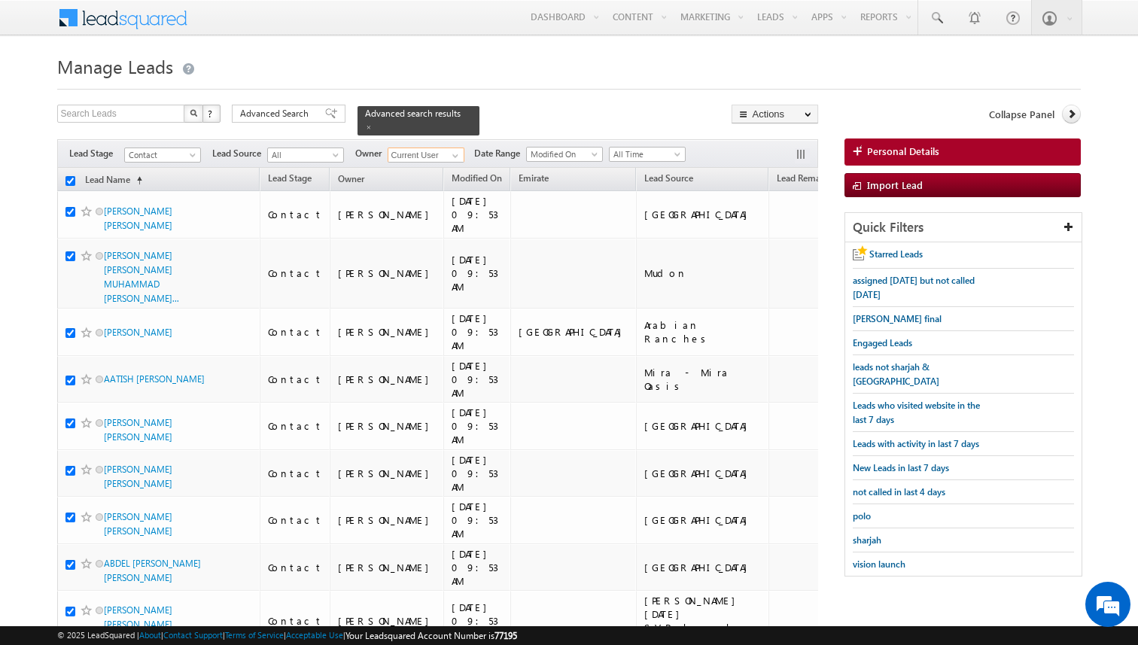
checkbox input "true"
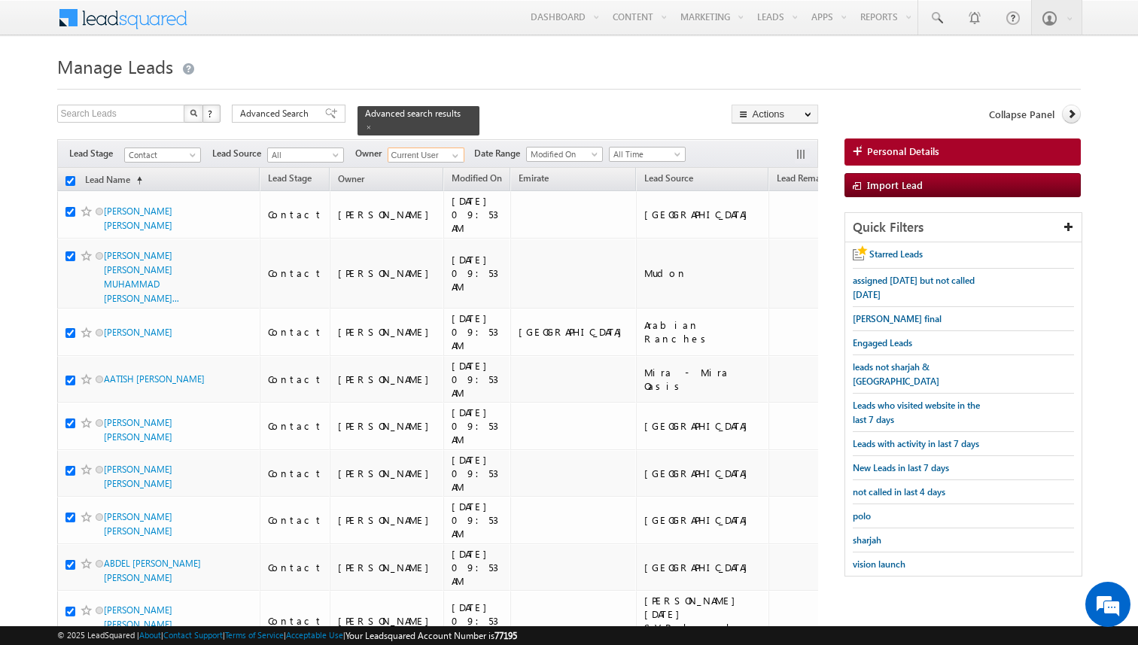
checkbox input "true"
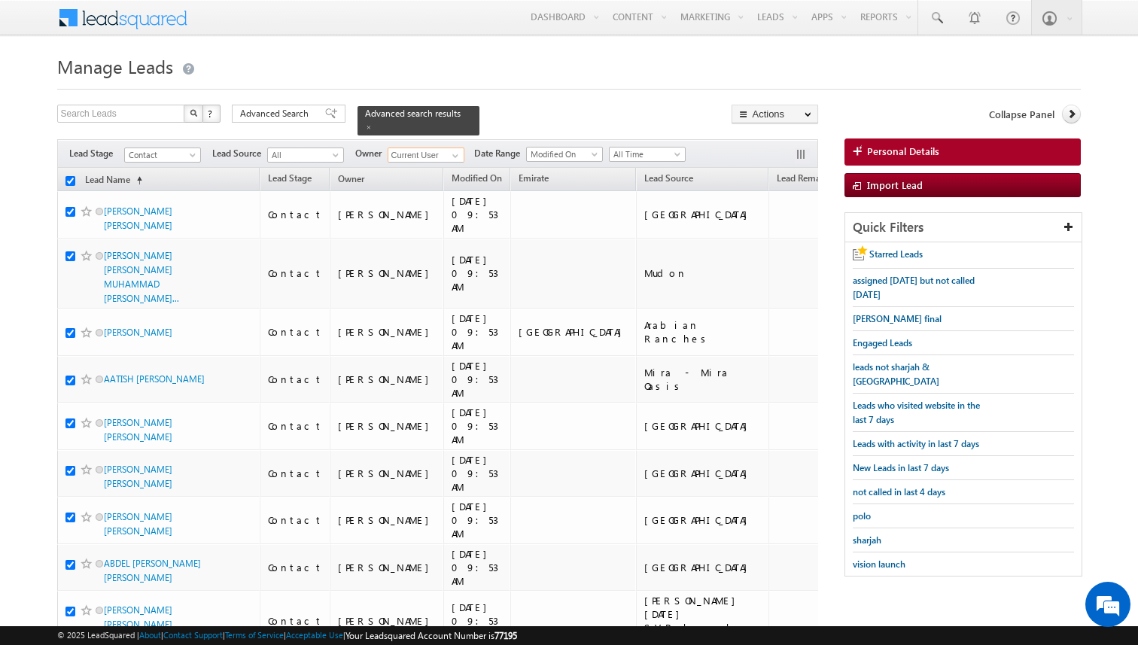
checkbox input "true"
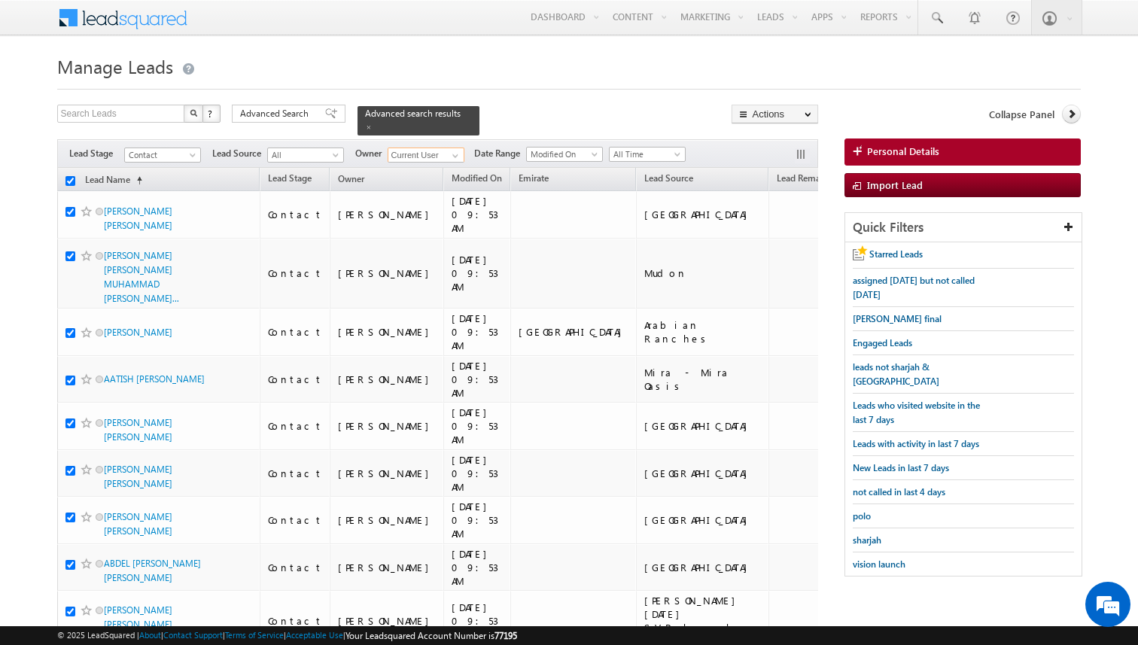
checkbox input "true"
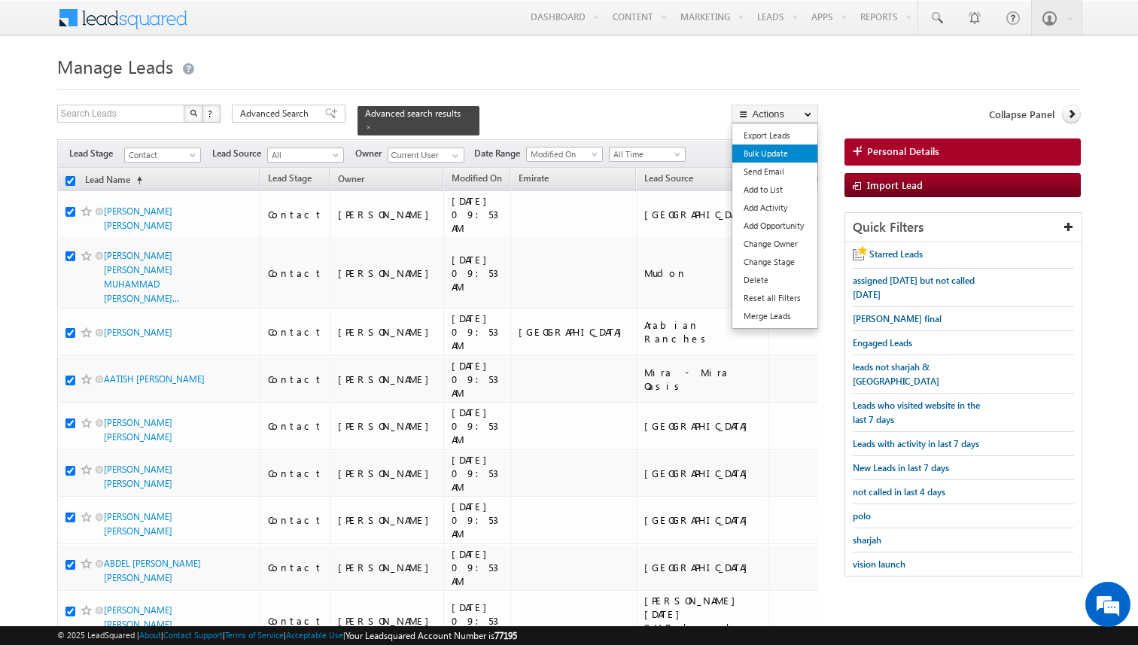
click at [776, 149] on link "Bulk Update" at bounding box center [774, 153] width 85 height 18
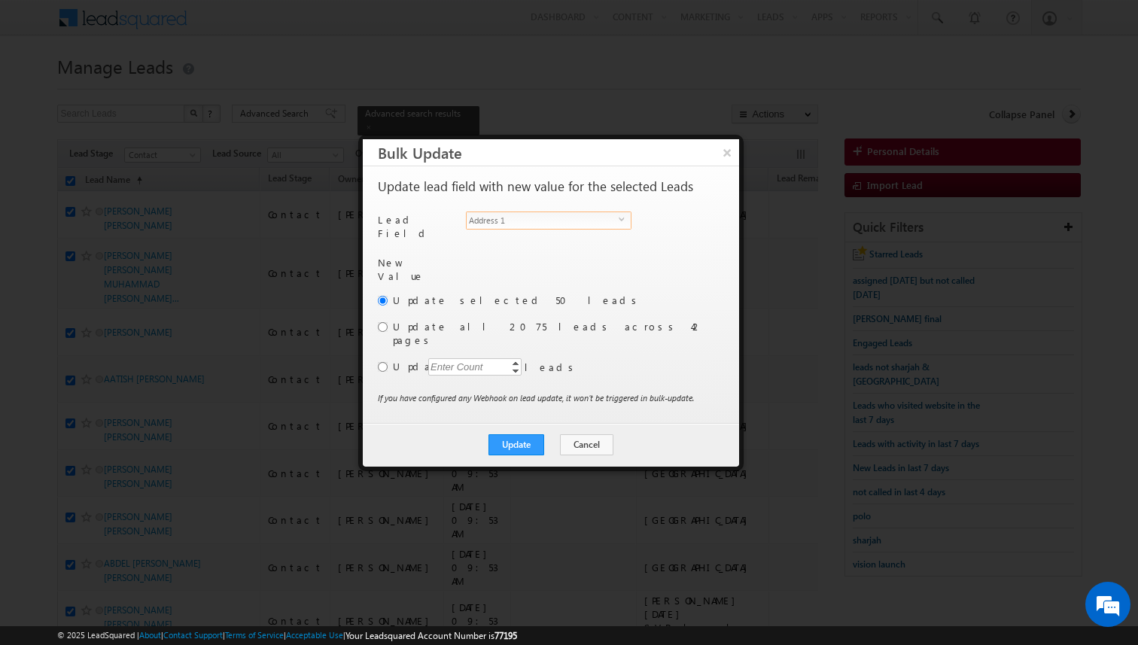
click at [562, 221] on span "Address 1" at bounding box center [542, 220] width 152 height 17
click at [524, 254] on input "[PERSON_NAME]" at bounding box center [546, 263] width 164 height 18
click at [505, 275] on link "Shakeel Babbar shakeel.babbar@indglobal.ae" at bounding box center [546, 286] width 164 height 29
type input "Shakeel Babbar"
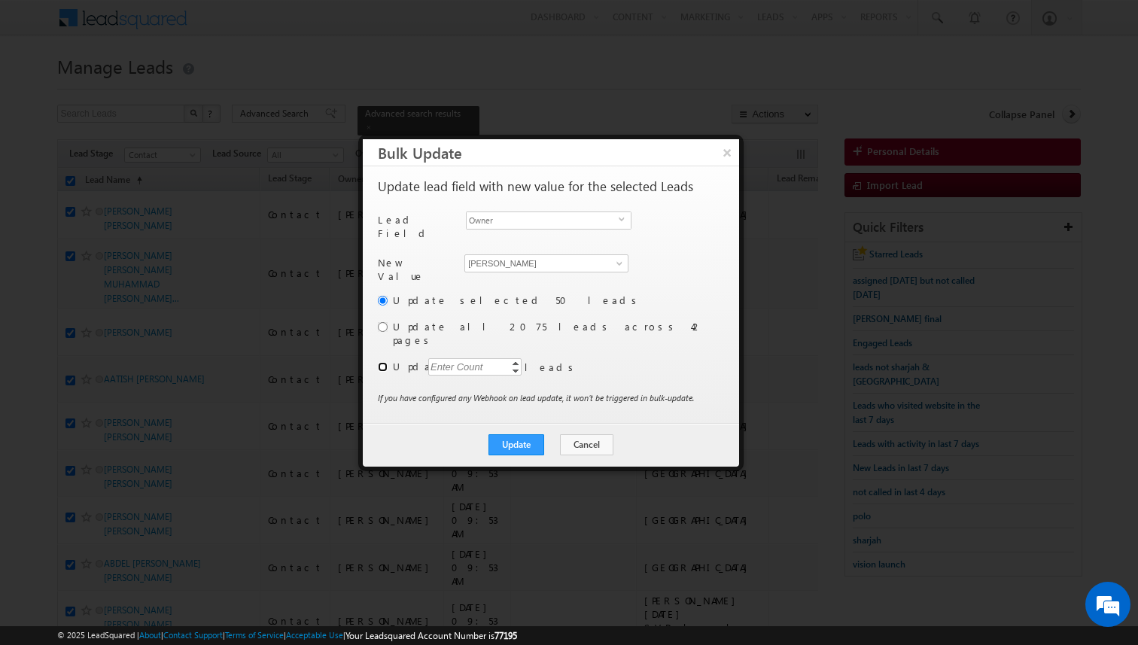
click at [381, 362] on input "radio" at bounding box center [383, 367] width 10 height 10
radio input "true"
click at [445, 358] on div "Enter Count" at bounding box center [456, 366] width 57 height 17
type input "2000"
click at [515, 434] on button "Update" at bounding box center [516, 444] width 56 height 21
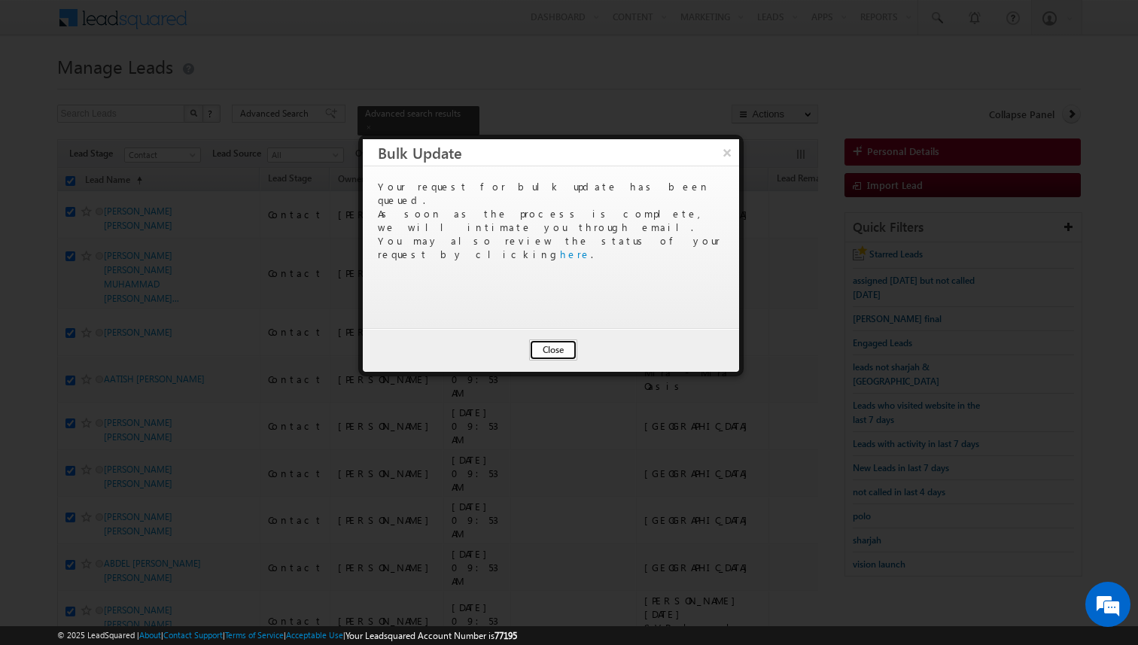
click at [547, 348] on button "Close" at bounding box center [553, 349] width 48 height 21
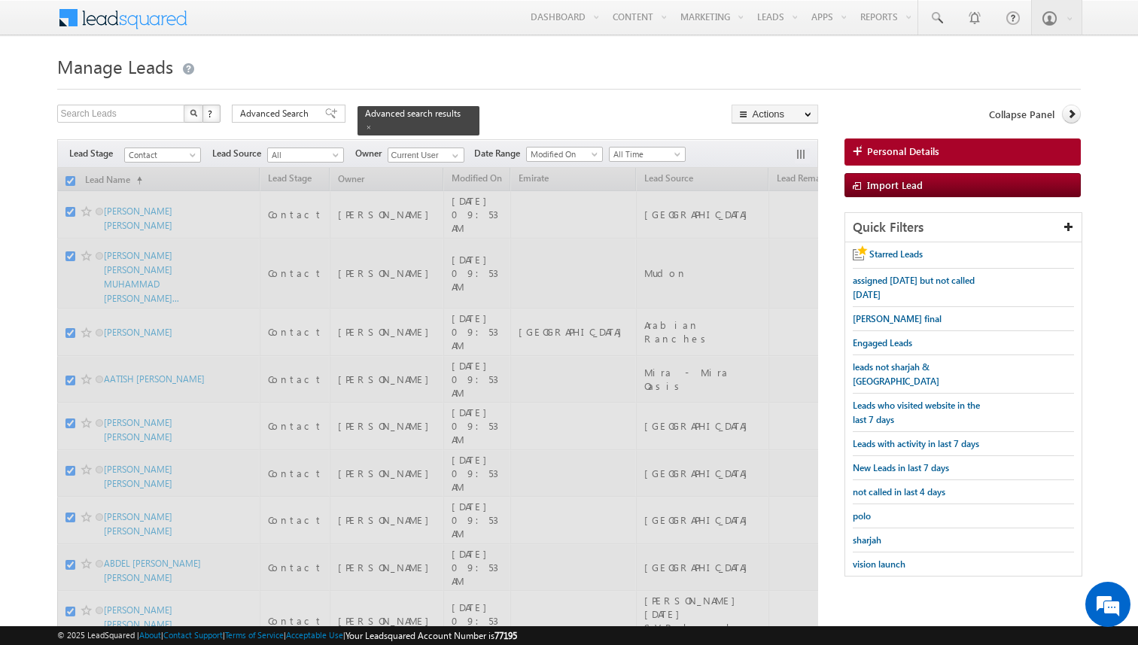
checkbox input "false"
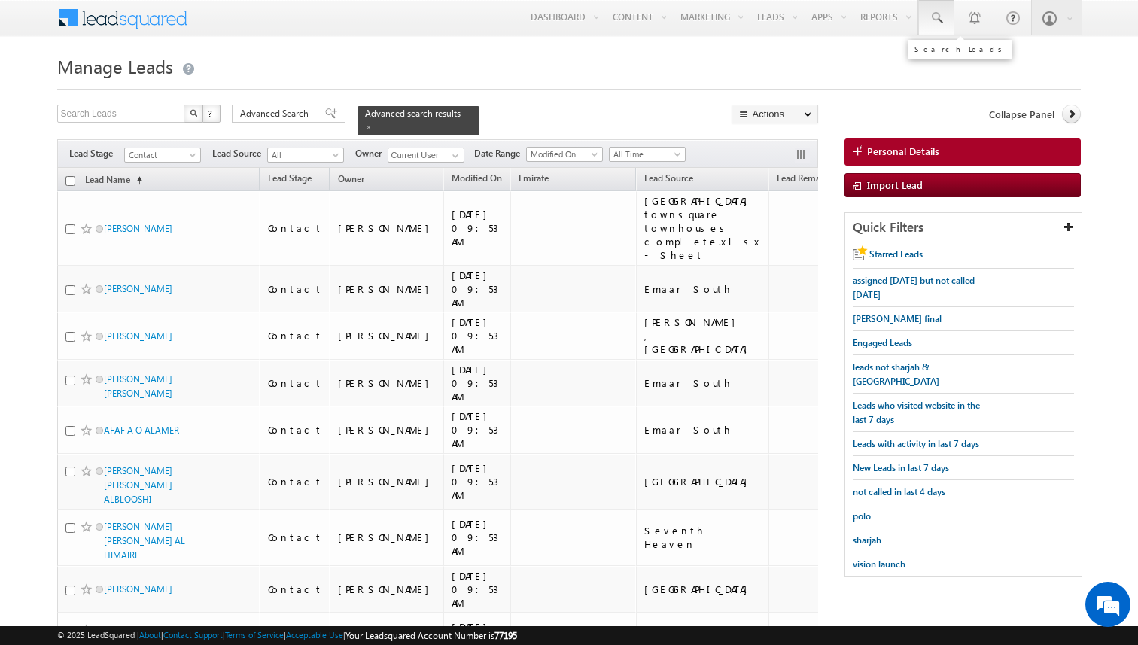
click at [941, 23] on span at bounding box center [935, 18] width 15 height 15
type input "567238138"
drag, startPoint x: 977, startPoint y: 56, endPoint x: 869, endPoint y: 56, distance: 108.3
type input "567238138"
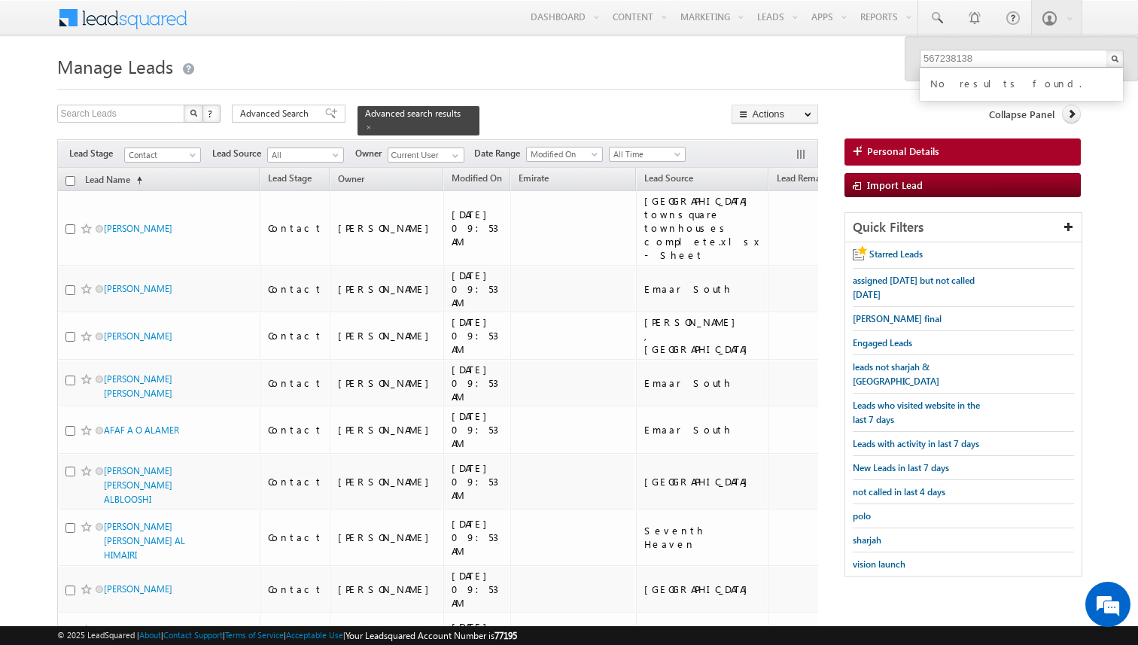
click at [869, 56] on h1 "Manage Leads" at bounding box center [569, 64] width 1024 height 29
